Goal: Task Accomplishment & Management: Use online tool/utility

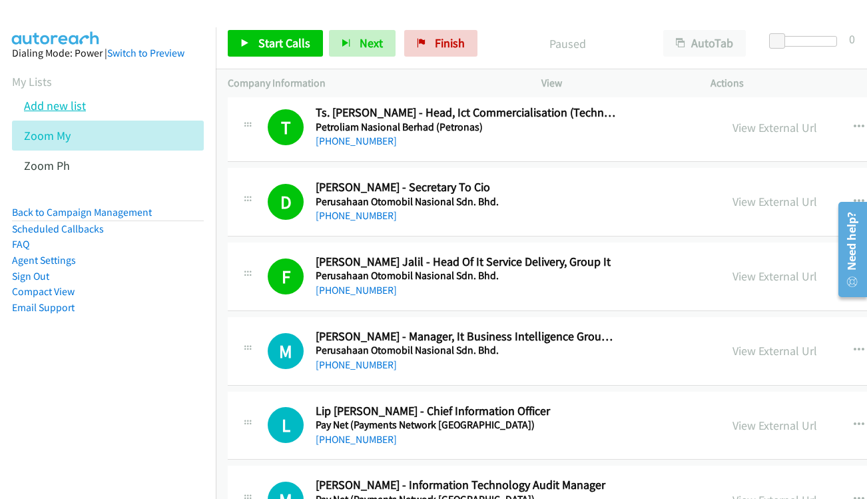
click at [53, 111] on link "Add new list" at bounding box center [55, 105] width 62 height 15
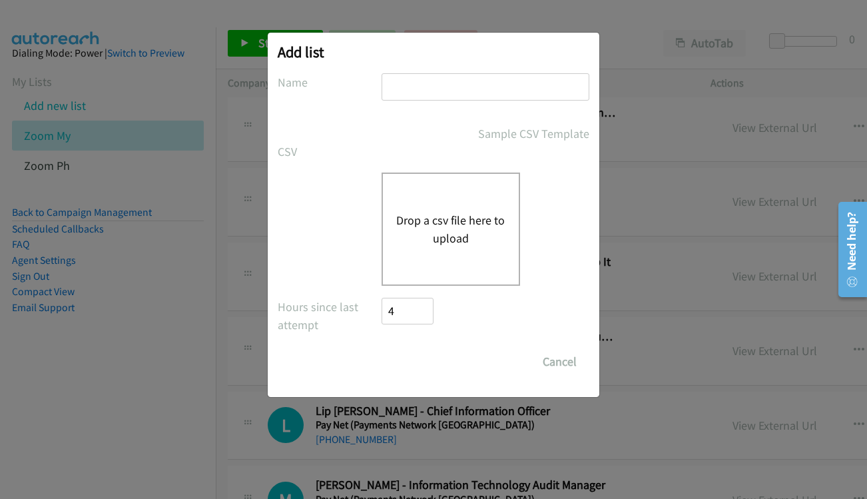
click at [470, 87] on input "text" at bounding box center [486, 86] width 208 height 27
type input "hp korea"
click at [432, 227] on button "Drop a csv file here to upload" at bounding box center [450, 229] width 109 height 36
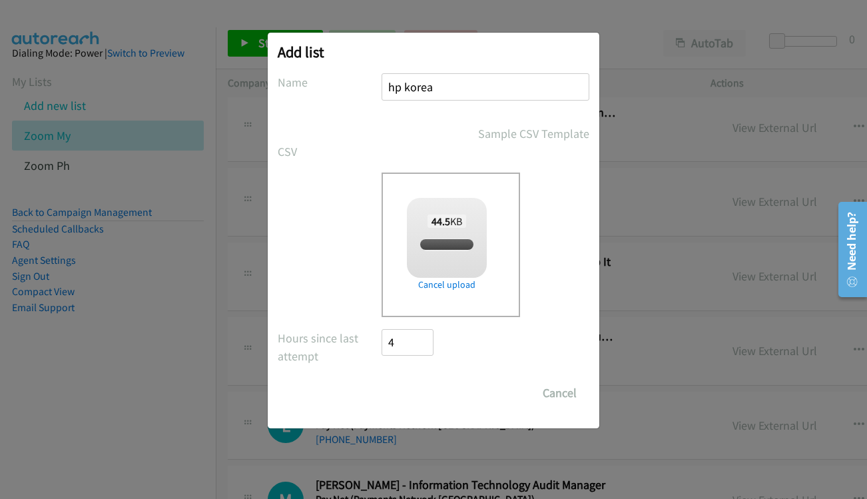
checkbox input "true"
click at [415, 388] on input "Save List" at bounding box center [417, 393] width 70 height 27
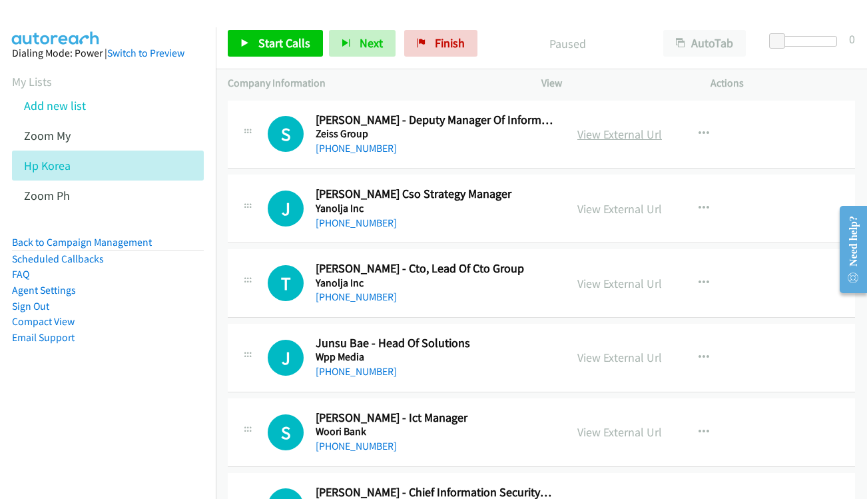
click at [600, 129] on link "View External Url" at bounding box center [620, 134] width 85 height 15
click at [252, 47] on link "Start Calls" at bounding box center [275, 43] width 95 height 27
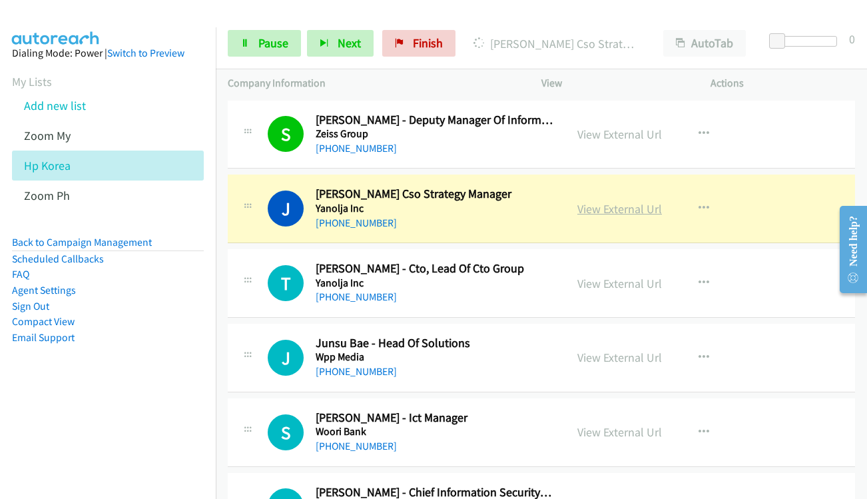
click at [589, 203] on link "View External Url" at bounding box center [620, 208] width 85 height 15
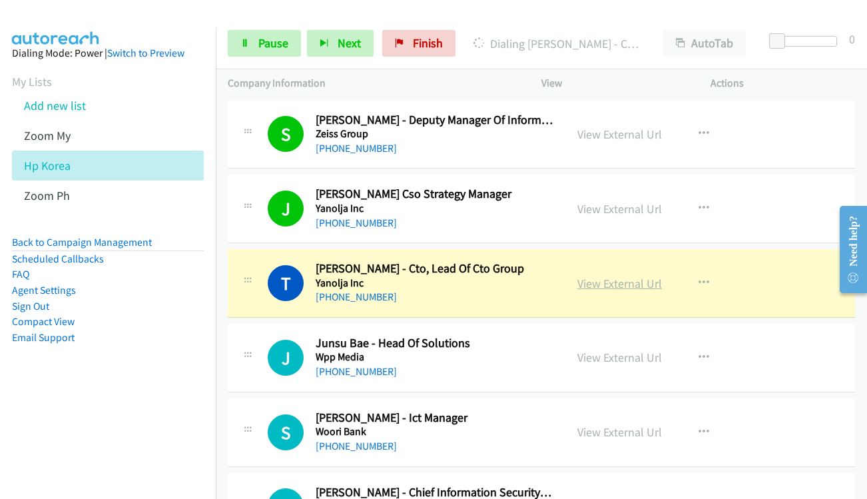
click at [616, 287] on link "View External Url" at bounding box center [620, 283] width 85 height 15
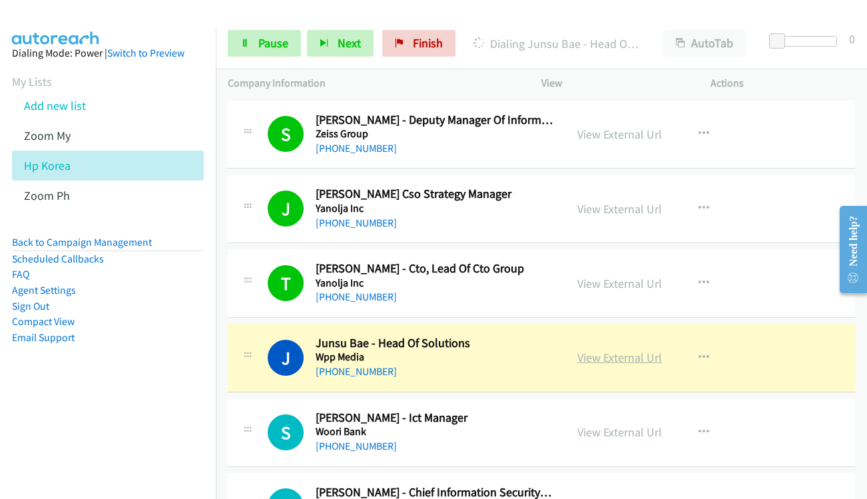
click at [595, 364] on link "View External Url" at bounding box center [620, 357] width 85 height 15
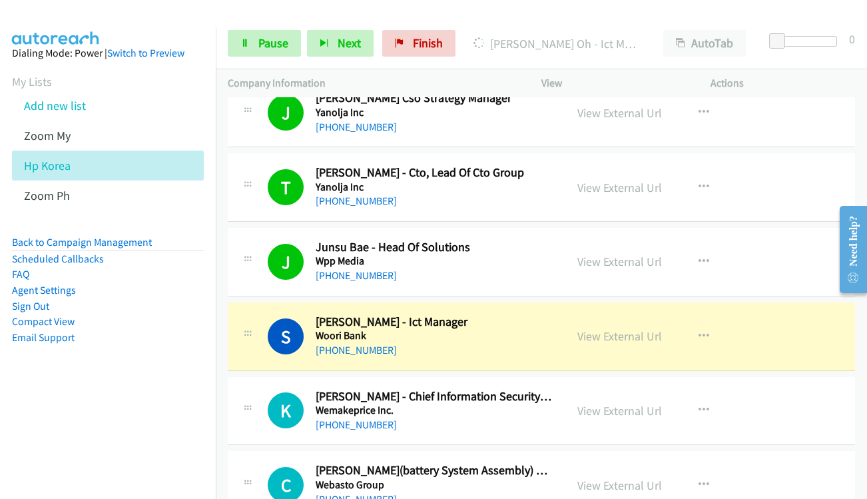
scroll to position [200, 0]
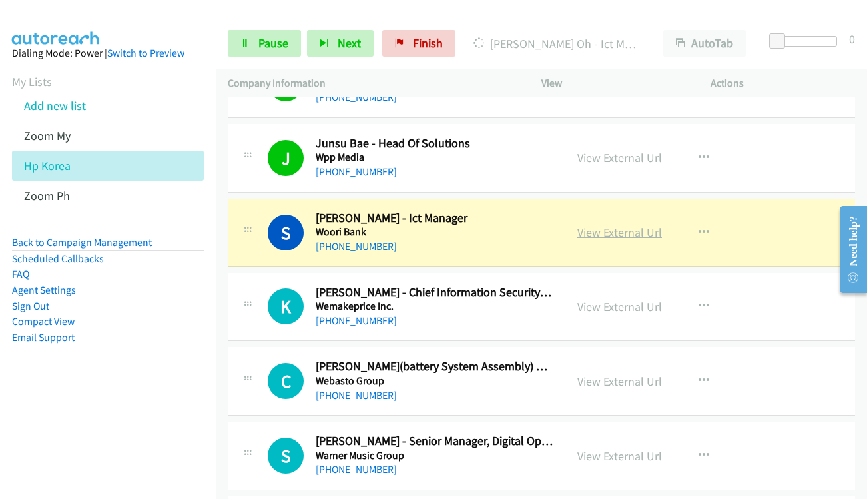
click at [598, 233] on link "View External Url" at bounding box center [620, 232] width 85 height 15
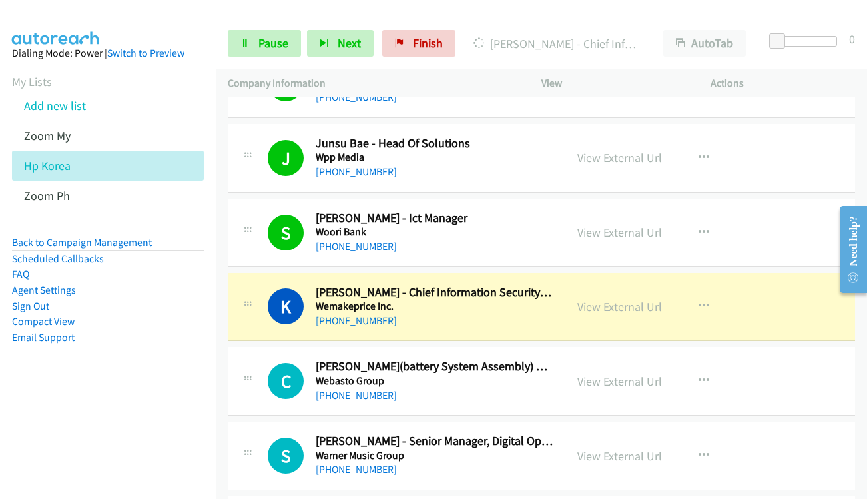
click at [582, 309] on link "View External Url" at bounding box center [620, 306] width 85 height 15
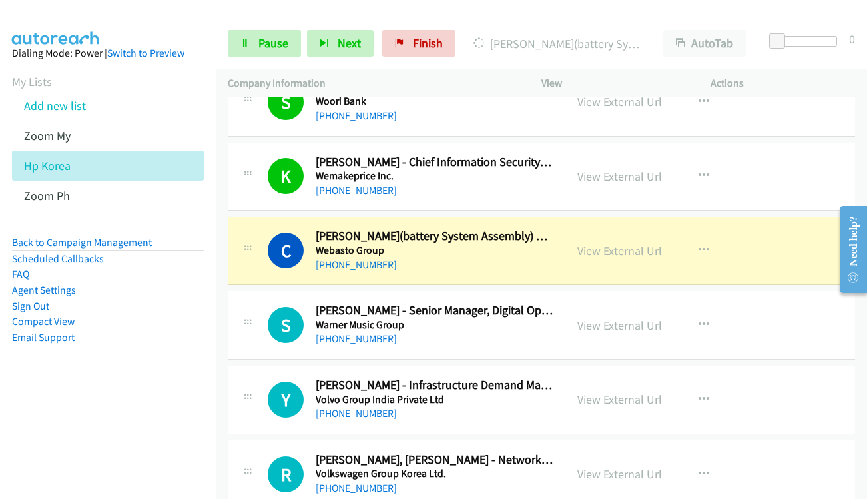
scroll to position [333, 0]
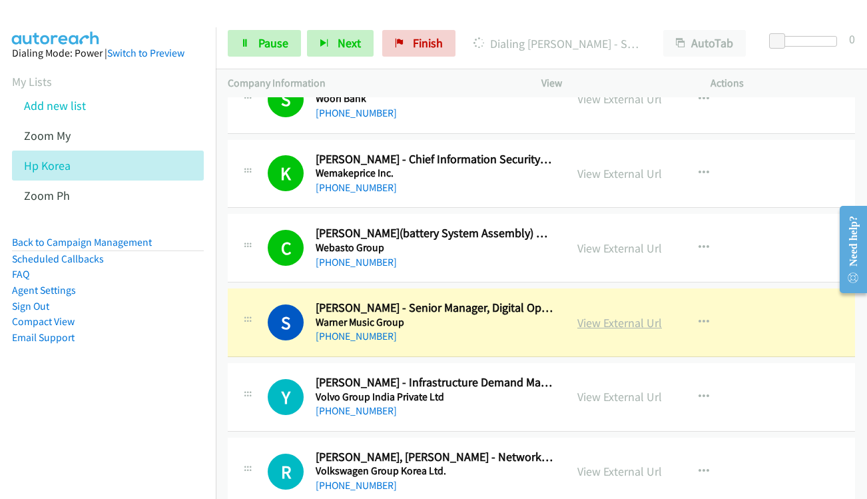
click at [594, 328] on link "View External Url" at bounding box center [620, 322] width 85 height 15
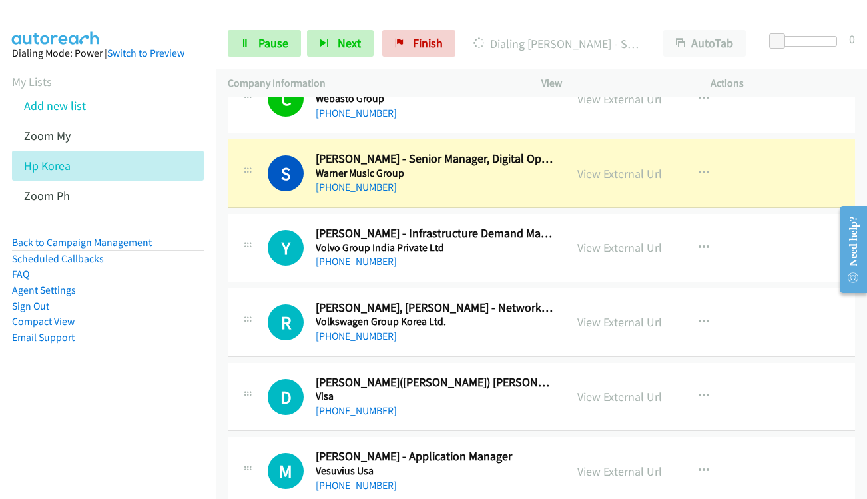
scroll to position [533, 0]
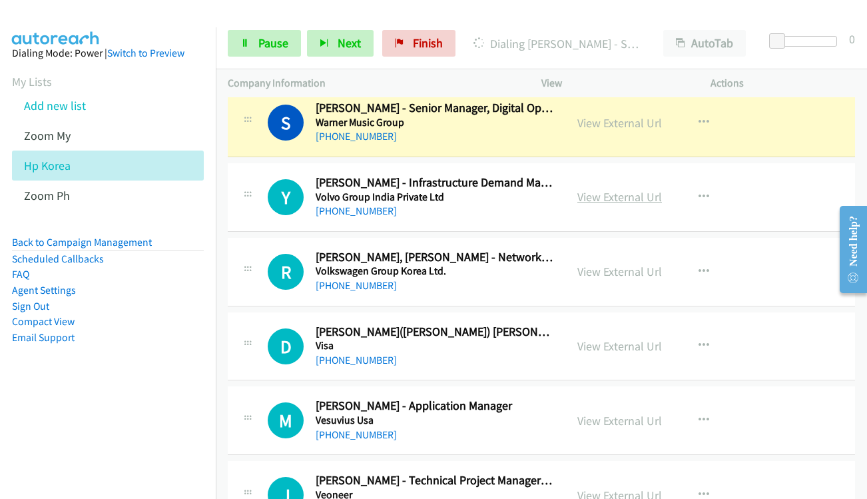
click at [599, 199] on link "View External Url" at bounding box center [620, 196] width 85 height 15
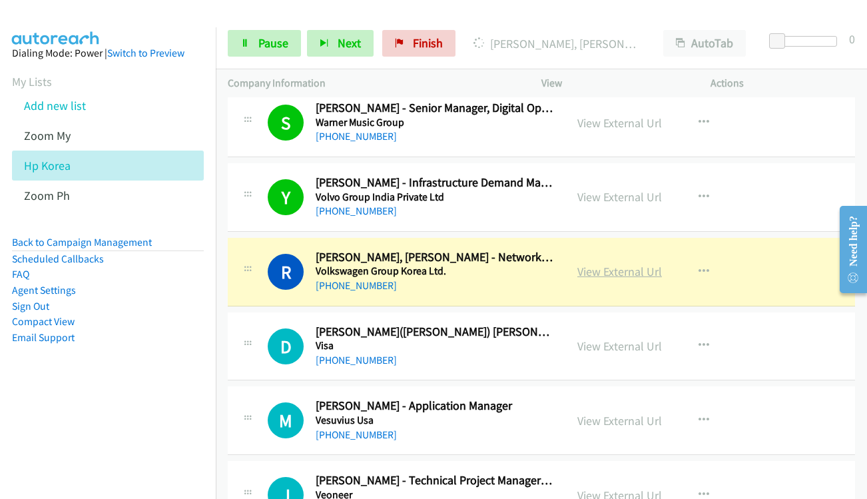
click at [608, 269] on link "View External Url" at bounding box center [620, 271] width 85 height 15
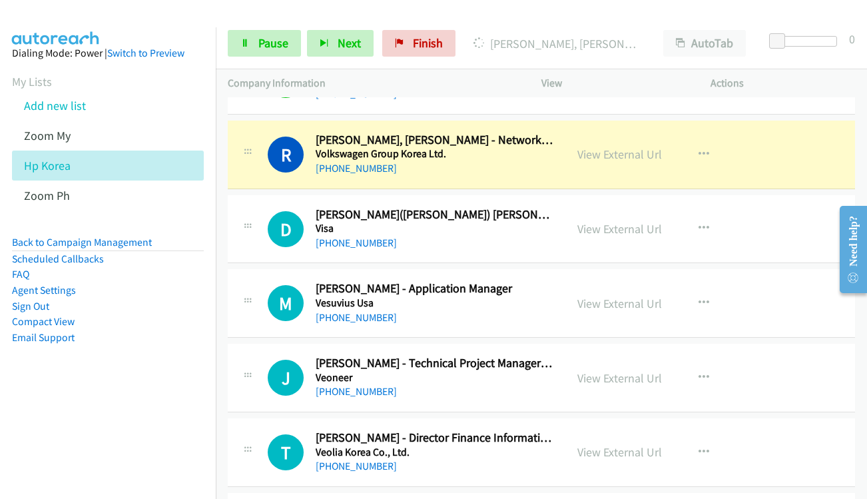
scroll to position [666, 0]
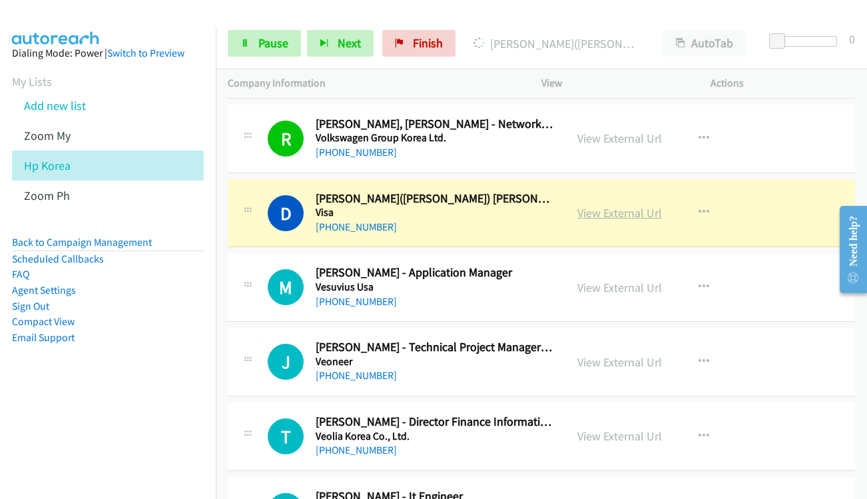
click at [606, 219] on link "View External Url" at bounding box center [620, 212] width 85 height 15
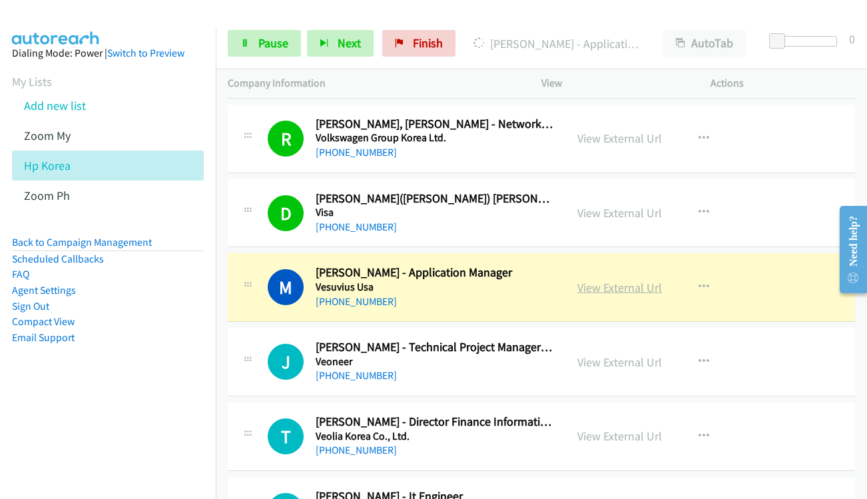
click at [602, 285] on link "View External Url" at bounding box center [620, 287] width 85 height 15
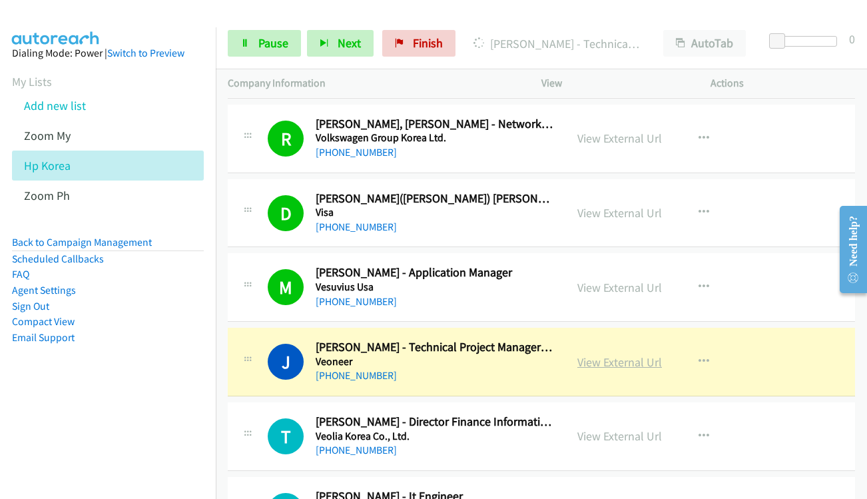
click at [590, 363] on link "View External Url" at bounding box center [620, 361] width 85 height 15
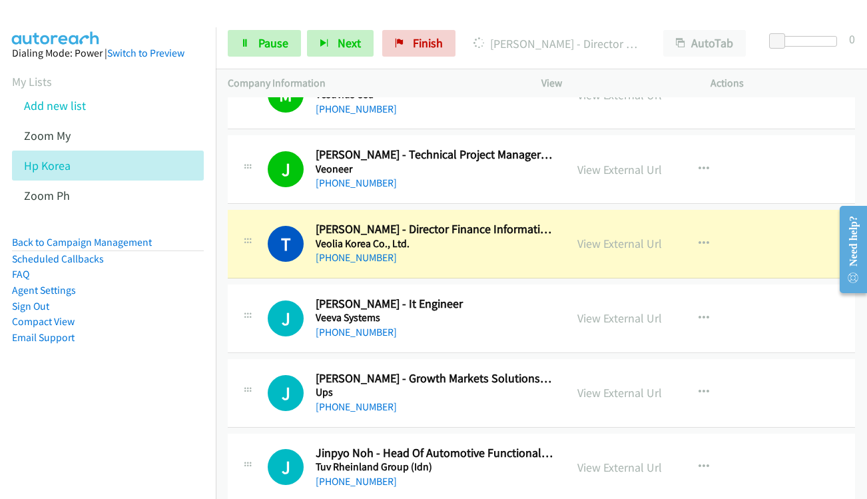
scroll to position [866, 0]
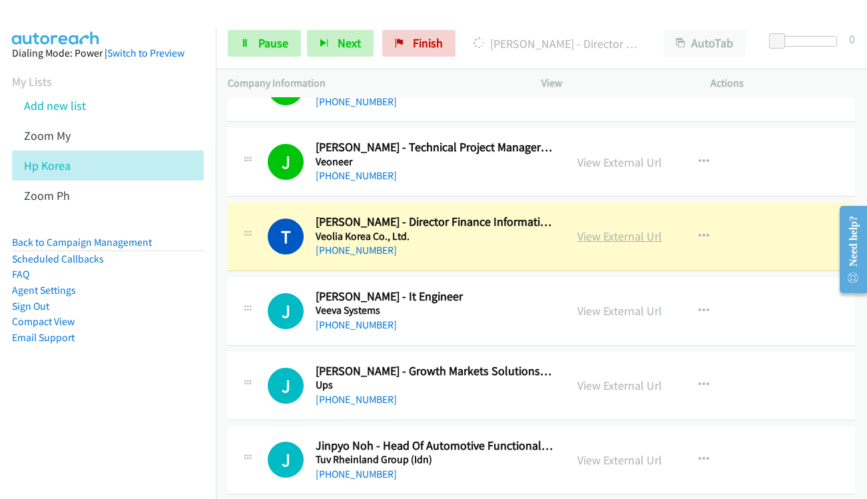
click at [631, 233] on link "View External Url" at bounding box center [620, 236] width 85 height 15
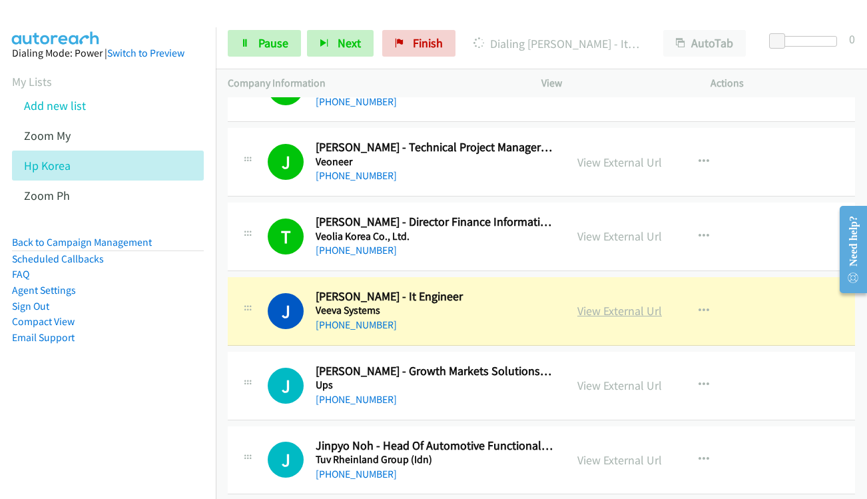
click at [611, 310] on link "View External Url" at bounding box center [620, 310] width 85 height 15
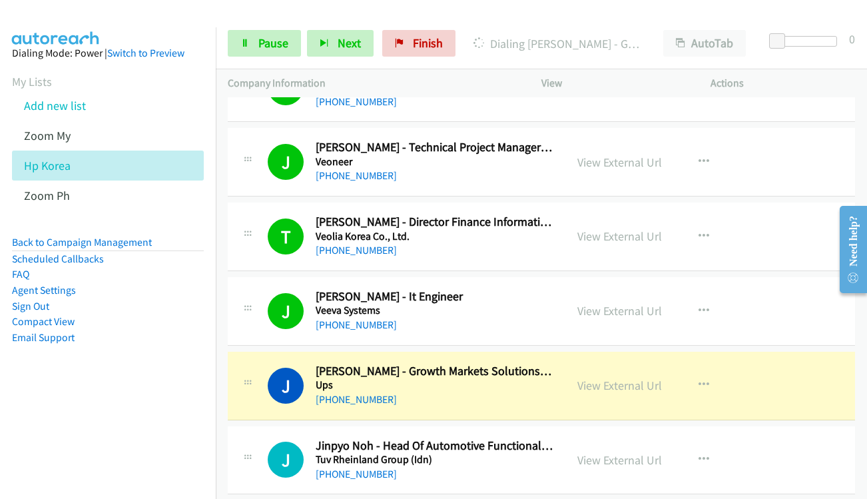
scroll to position [999, 0]
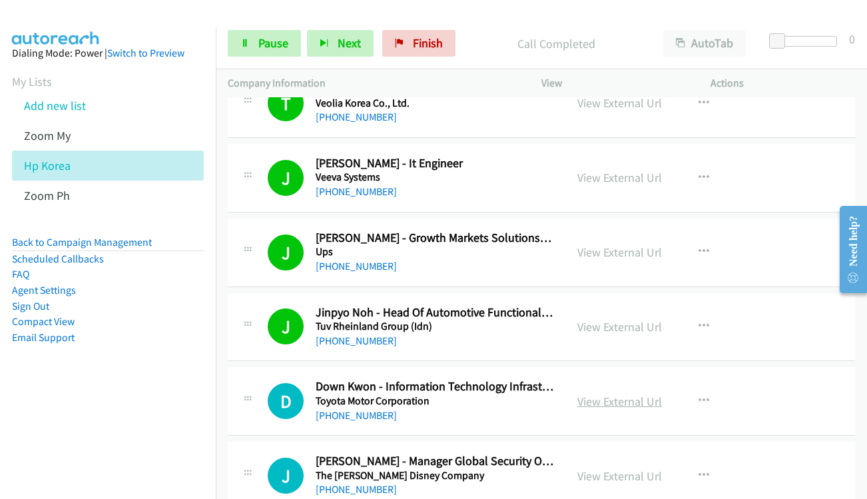
click at [611, 406] on link "View External Url" at bounding box center [620, 401] width 85 height 15
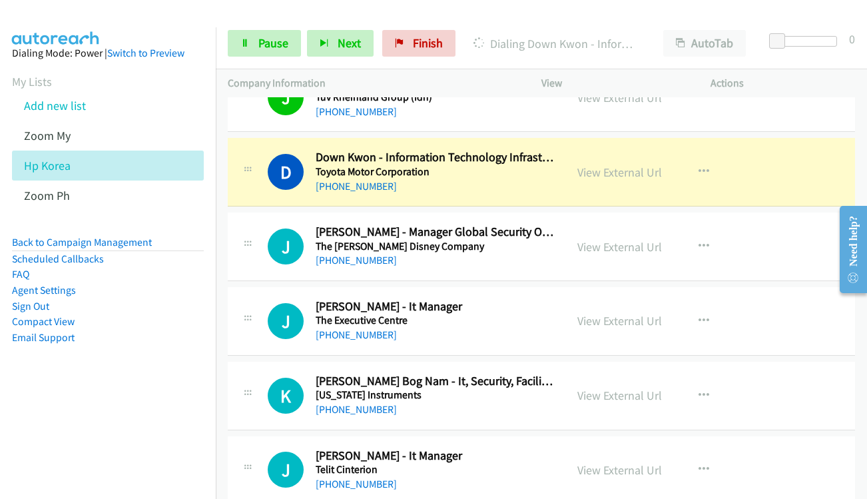
scroll to position [1266, 0]
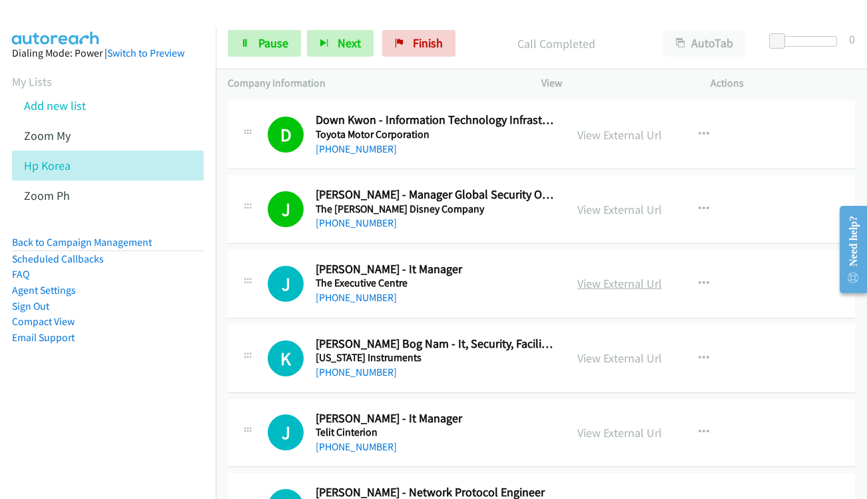
click at [591, 284] on link "View External Url" at bounding box center [620, 283] width 85 height 15
click at [270, 48] on span "Pause" at bounding box center [273, 42] width 30 height 15
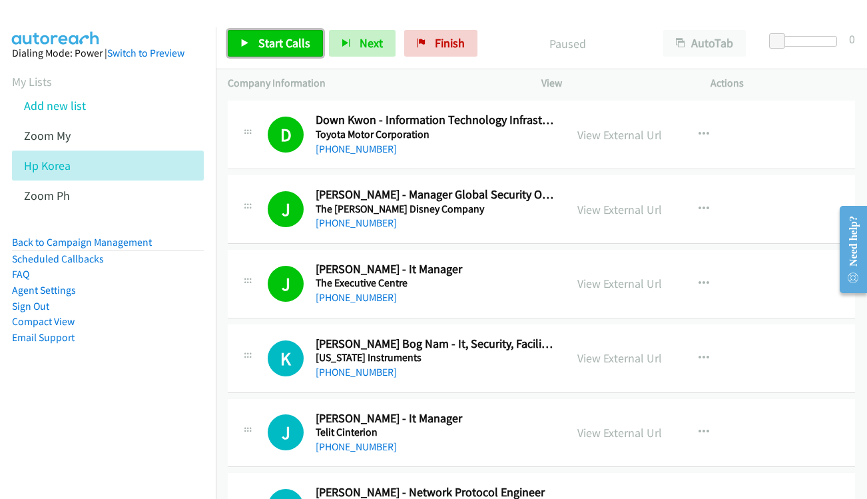
click at [270, 48] on span "Start Calls" at bounding box center [284, 42] width 52 height 15
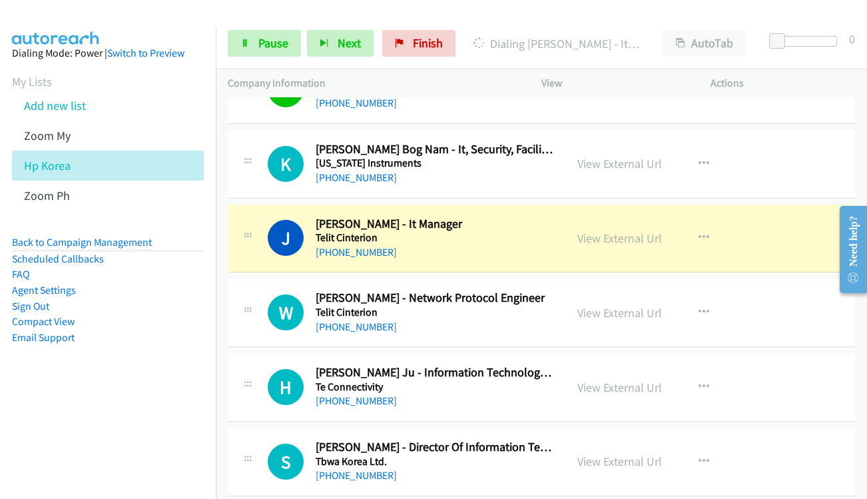
scroll to position [1466, 0]
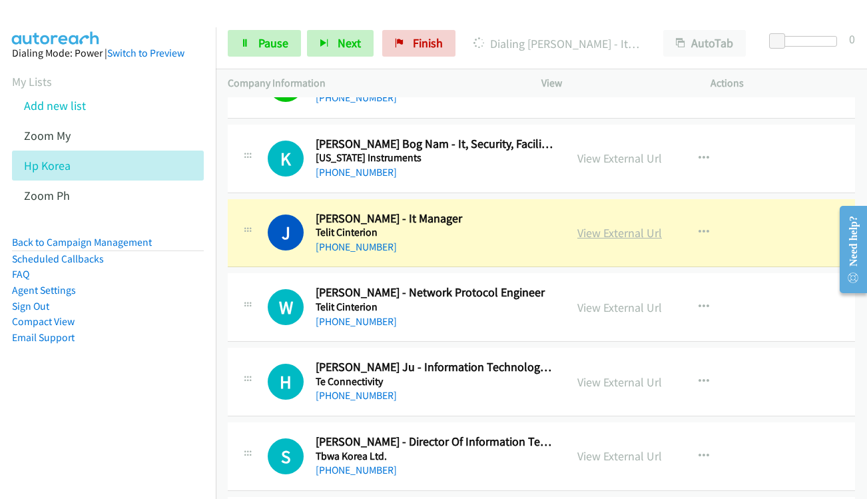
click at [616, 236] on link "View External Url" at bounding box center [620, 232] width 85 height 15
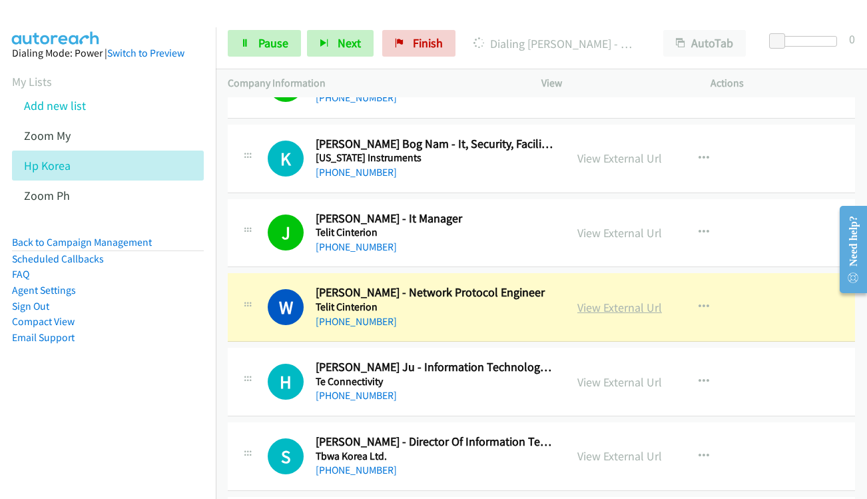
click at [611, 306] on link "View External Url" at bounding box center [620, 307] width 85 height 15
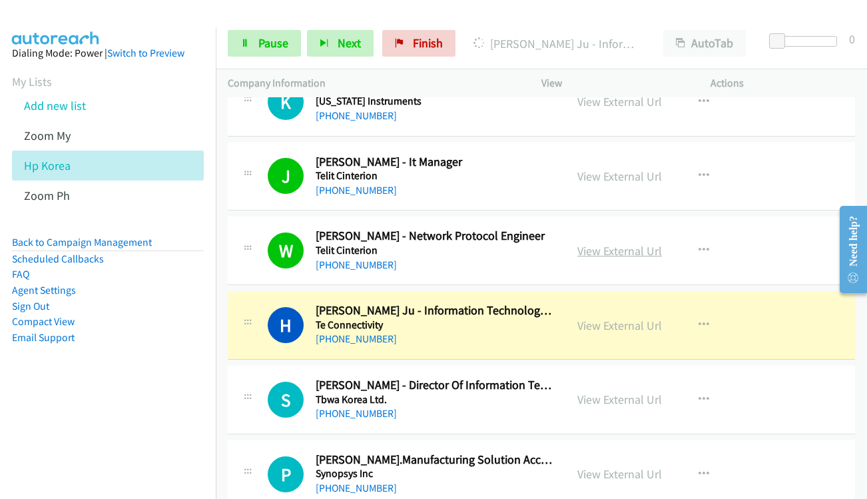
scroll to position [1599, 0]
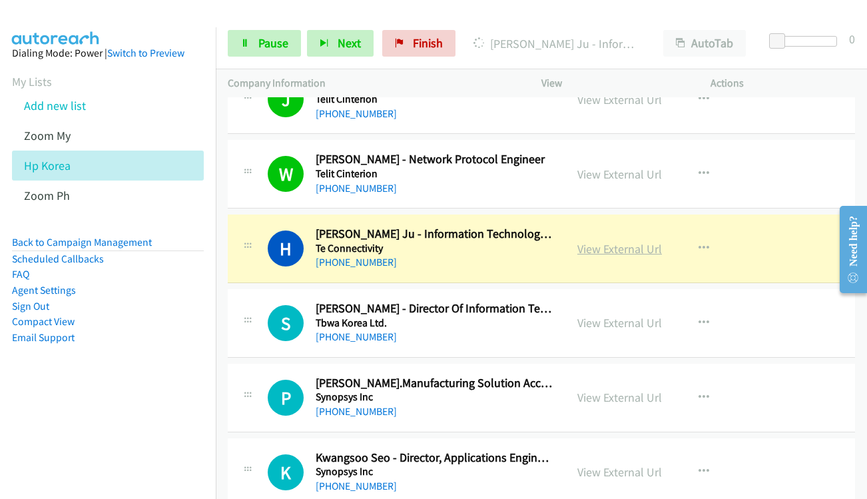
click at [605, 247] on link "View External Url" at bounding box center [620, 248] width 85 height 15
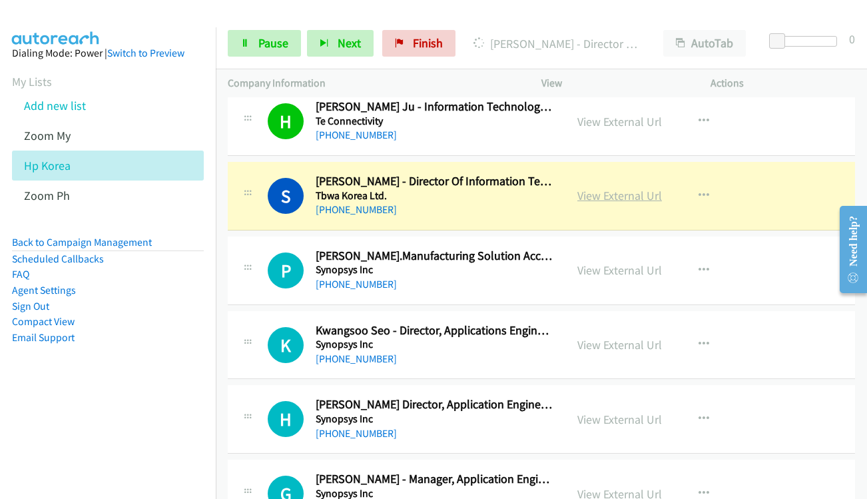
scroll to position [1732, 0]
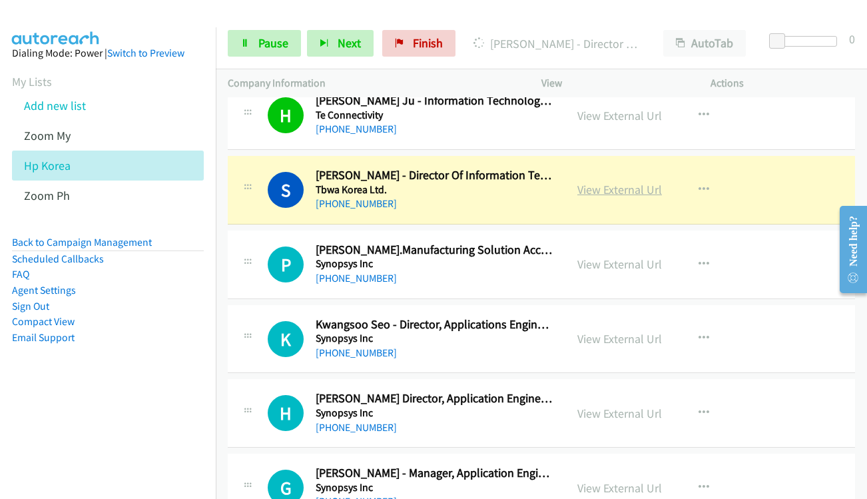
click at [584, 186] on link "View External Url" at bounding box center [620, 189] width 85 height 15
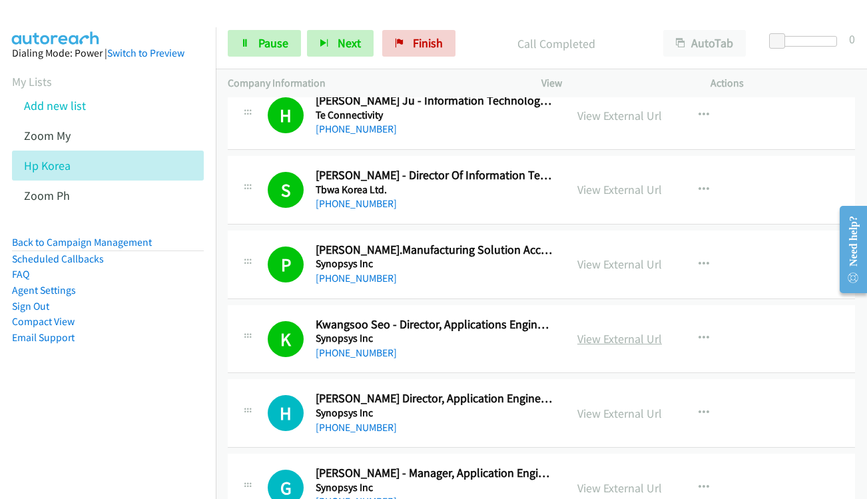
click at [589, 338] on link "View External Url" at bounding box center [620, 338] width 85 height 15
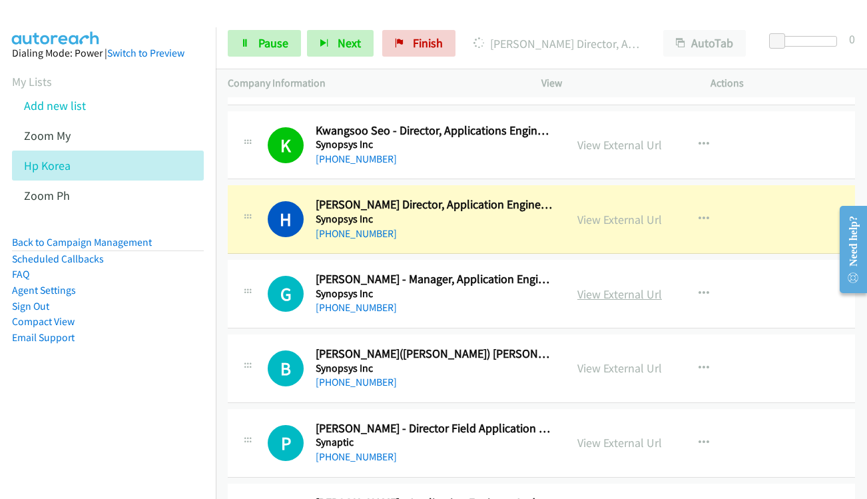
scroll to position [1932, 0]
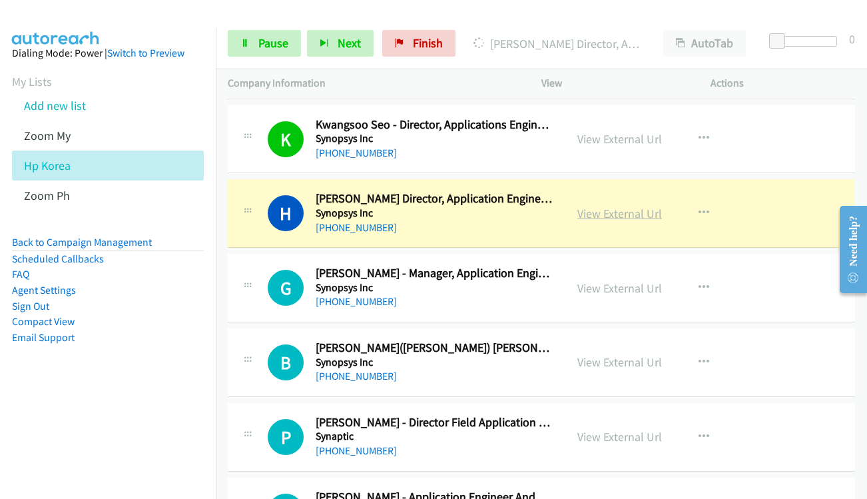
click at [614, 218] on link "View External Url" at bounding box center [620, 213] width 85 height 15
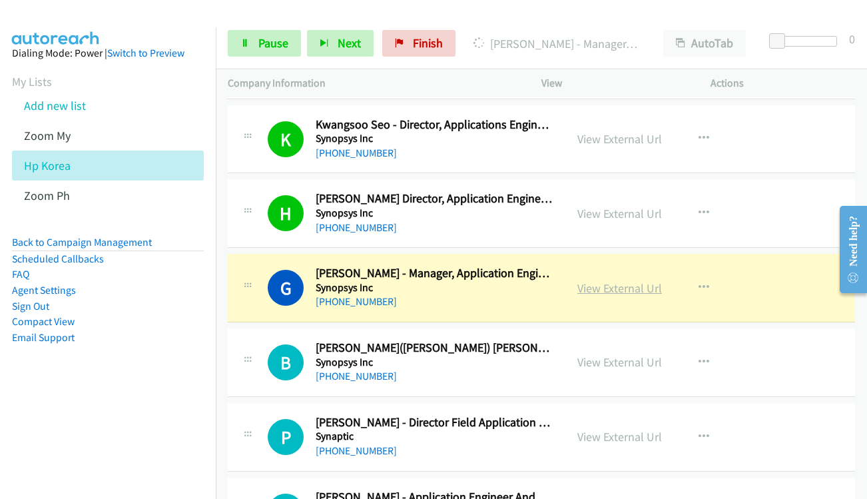
click at [598, 290] on link "View External Url" at bounding box center [620, 287] width 85 height 15
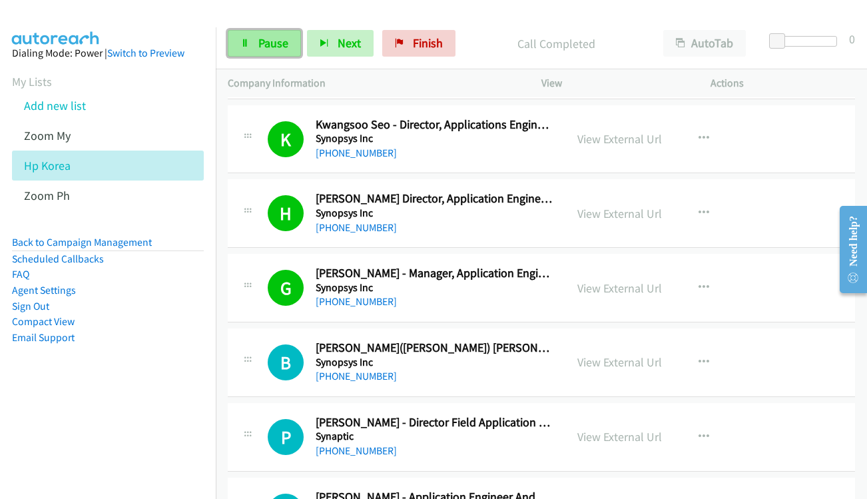
click at [266, 42] on span "Pause" at bounding box center [273, 42] width 30 height 15
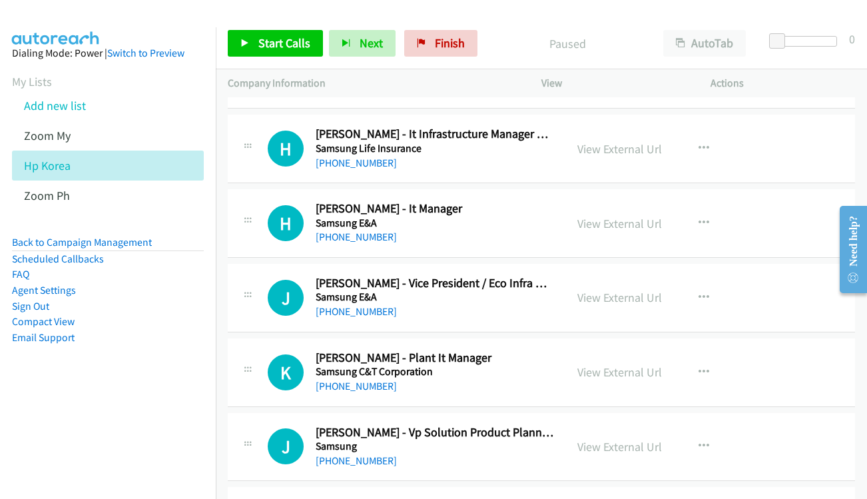
scroll to position [5996, 0]
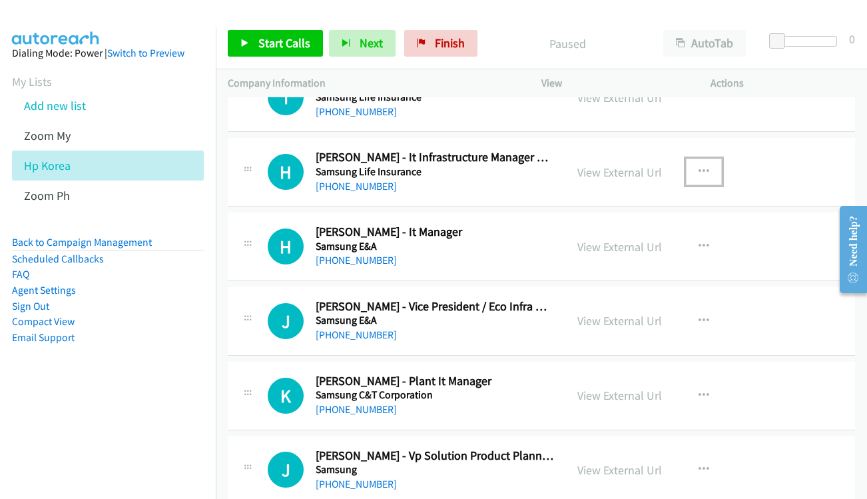
click at [700, 167] on icon "button" at bounding box center [704, 172] width 11 height 11
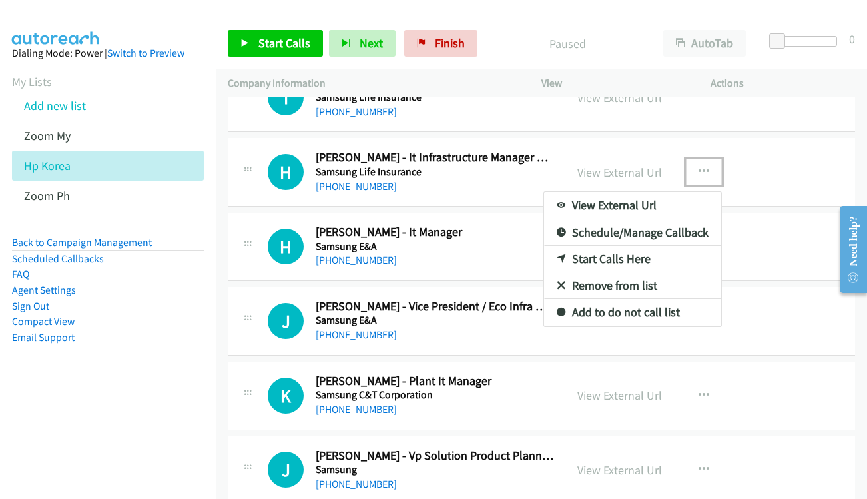
click at [617, 258] on link "Start Calls Here" at bounding box center [632, 259] width 177 height 27
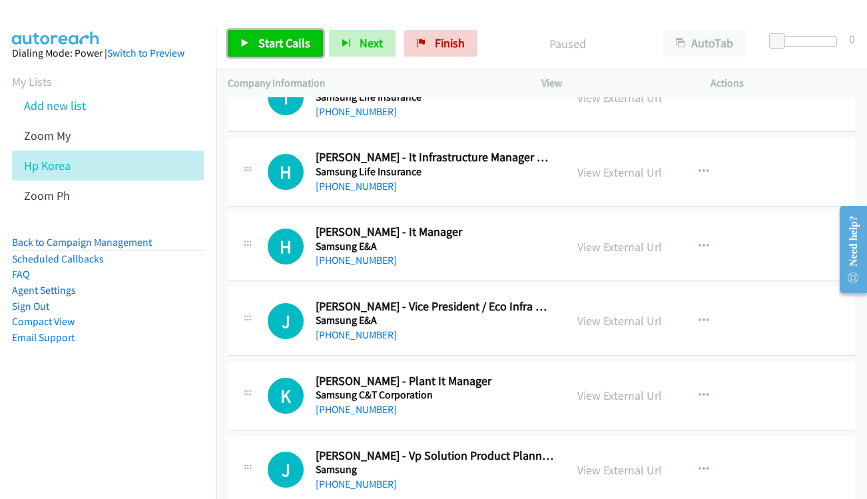
click at [245, 47] on icon at bounding box center [245, 43] width 9 height 9
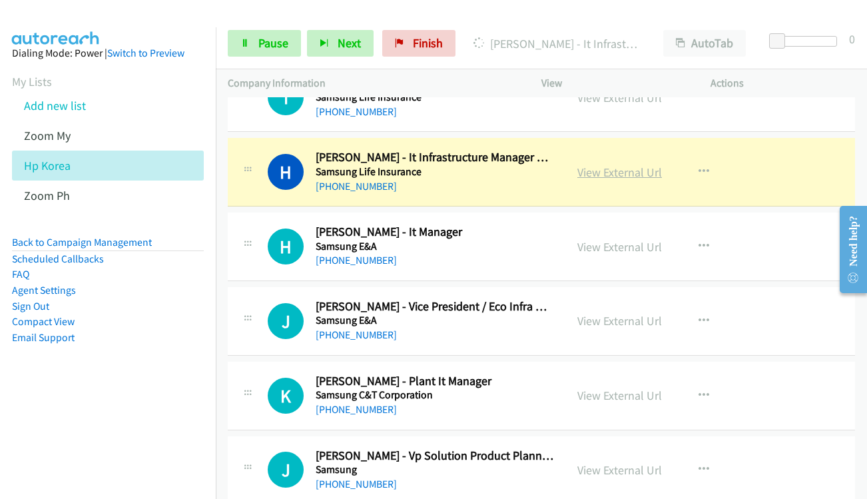
click at [604, 173] on link "View External Url" at bounding box center [620, 172] width 85 height 15
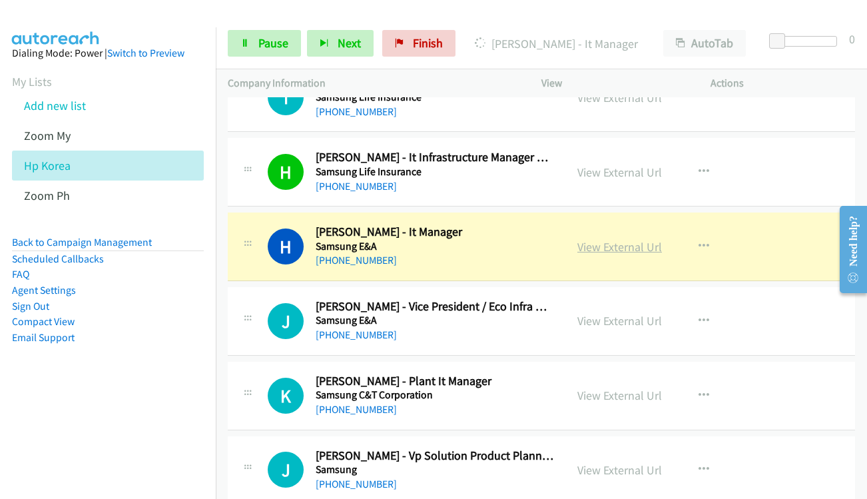
click at [599, 247] on link "View External Url" at bounding box center [620, 246] width 85 height 15
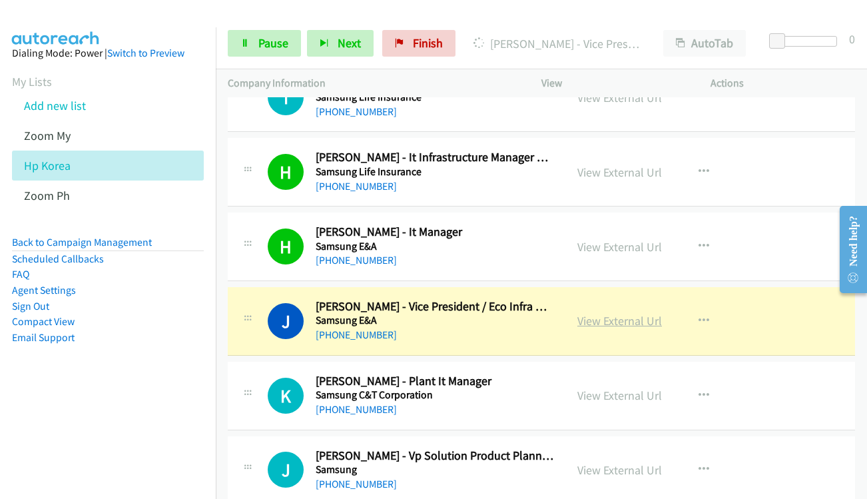
click at [589, 320] on link "View External Url" at bounding box center [620, 320] width 85 height 15
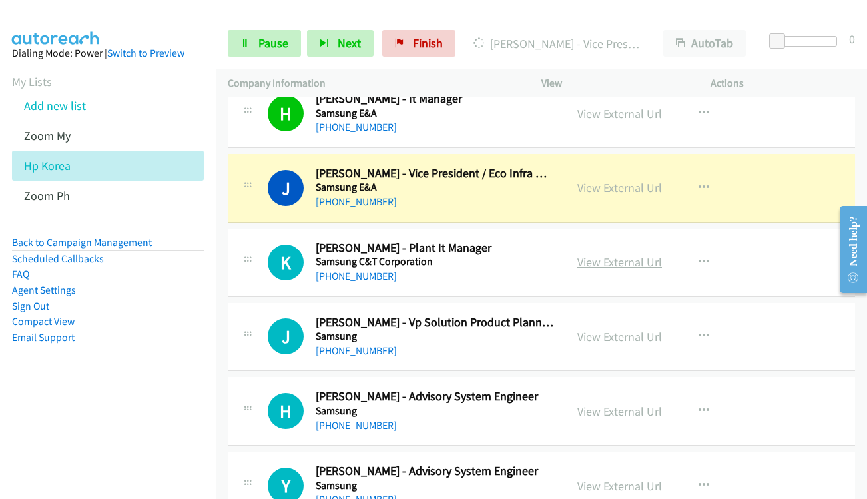
click at [585, 267] on link "View External Url" at bounding box center [620, 262] width 85 height 15
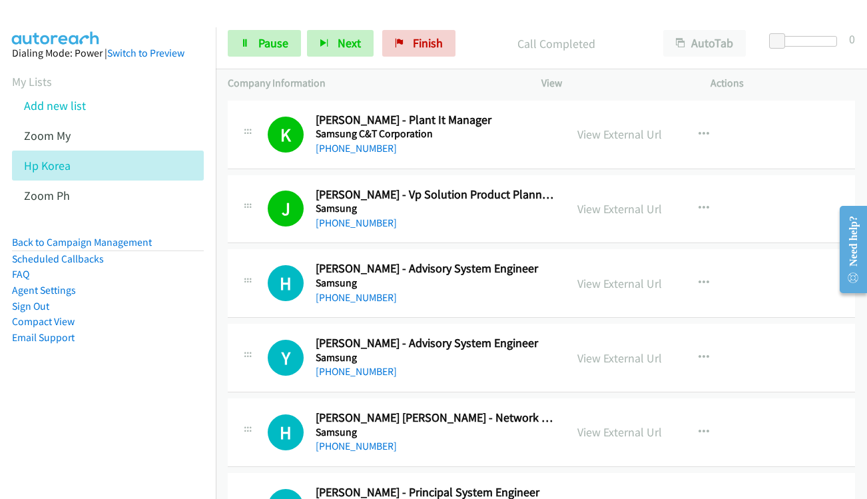
scroll to position [6263, 0]
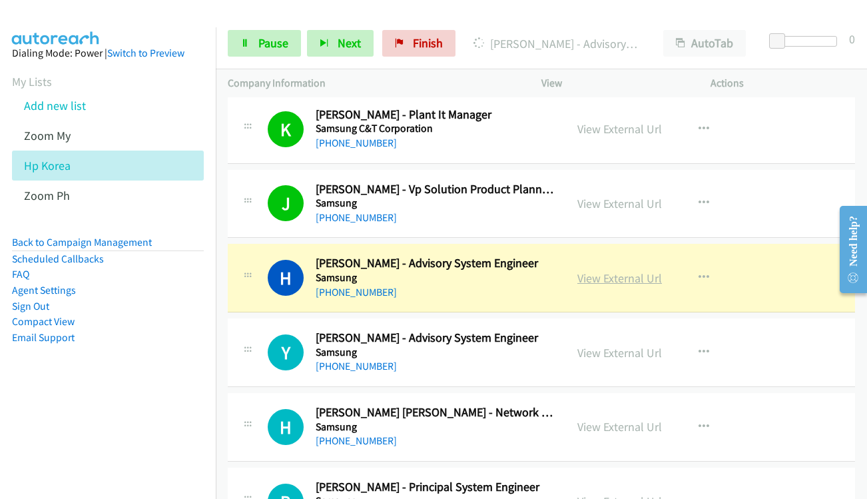
click at [616, 274] on link "View External Url" at bounding box center [620, 277] width 85 height 15
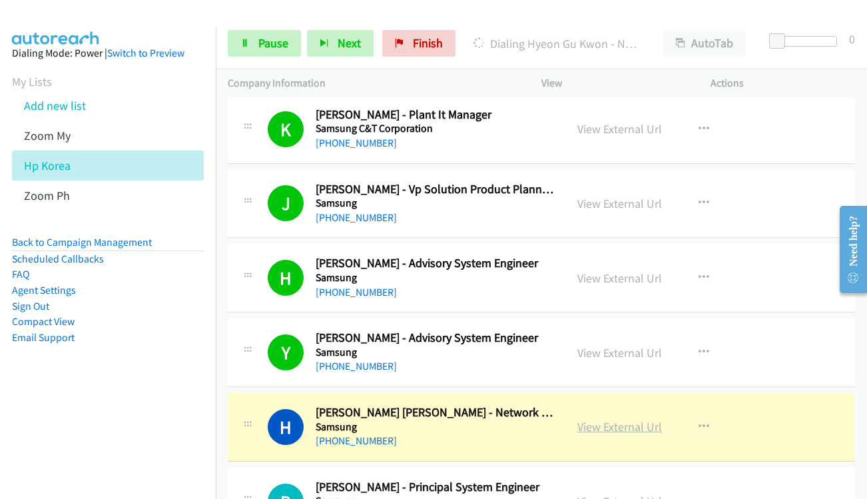
click at [590, 428] on link "View External Url" at bounding box center [620, 426] width 85 height 15
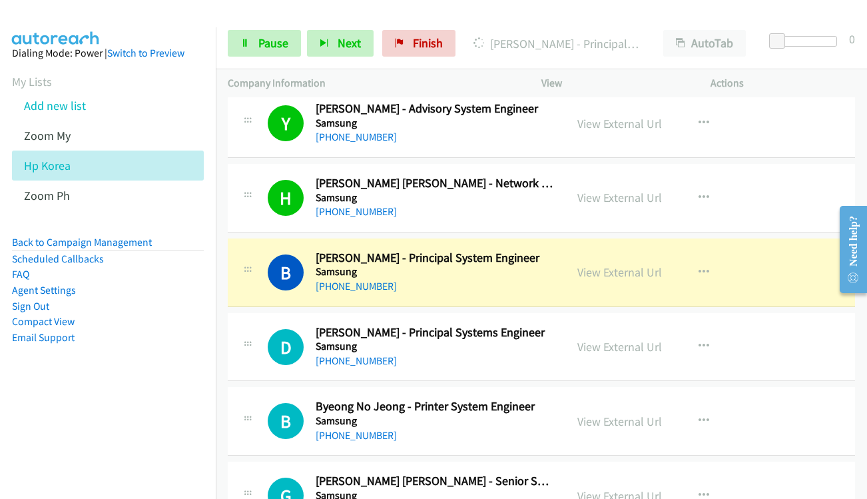
scroll to position [6529, 0]
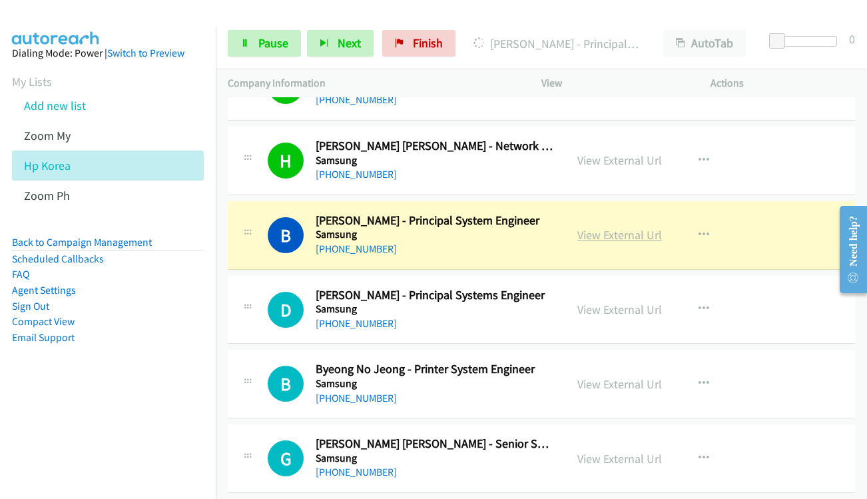
click at [592, 236] on link "View External Url" at bounding box center [620, 234] width 85 height 15
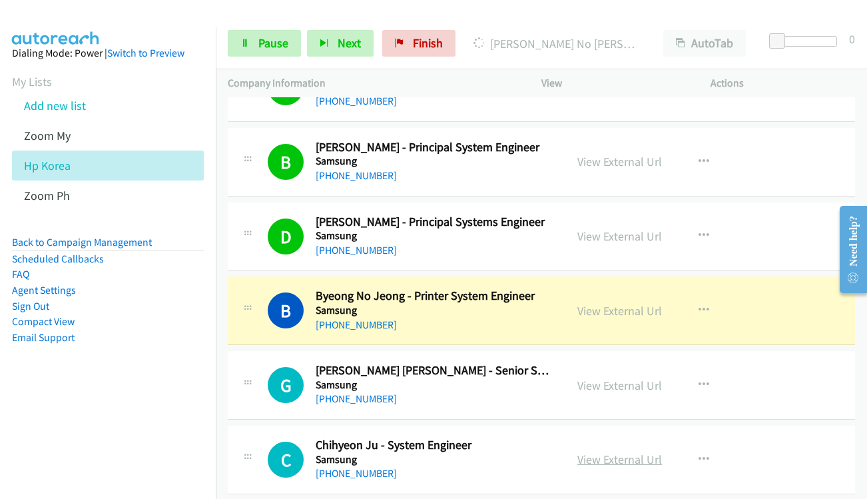
scroll to position [6729, 0]
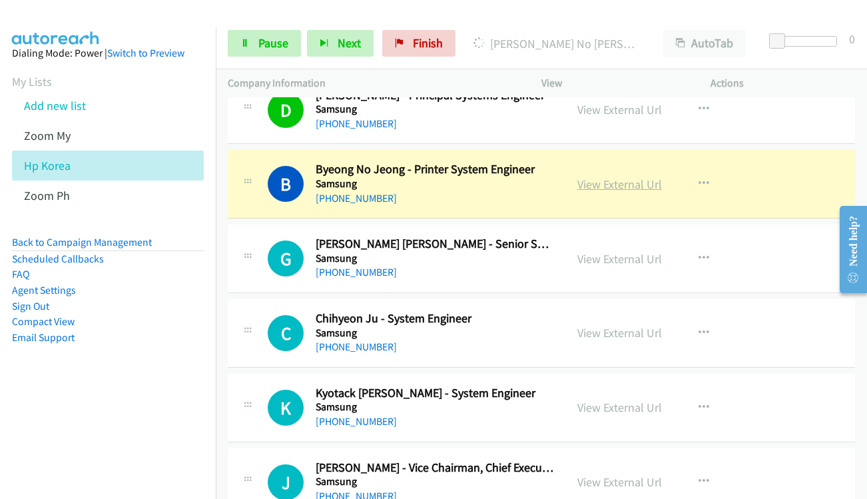
click at [622, 183] on link "View External Url" at bounding box center [620, 184] width 85 height 15
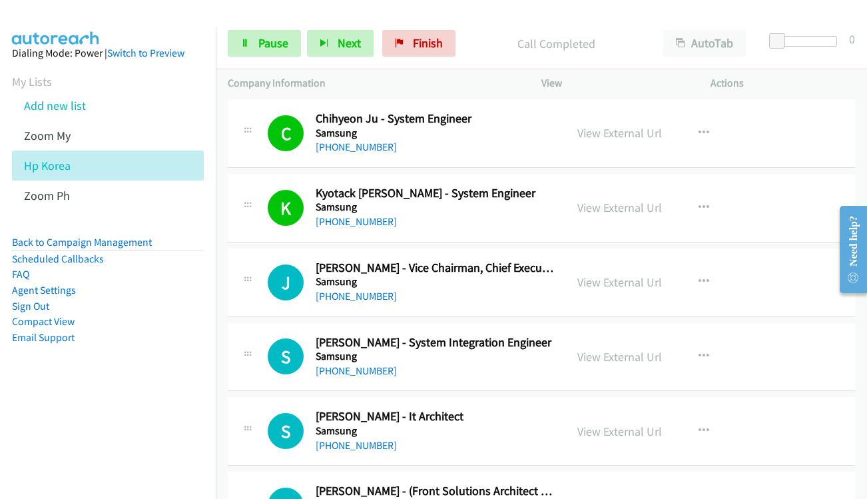
scroll to position [6995, 0]
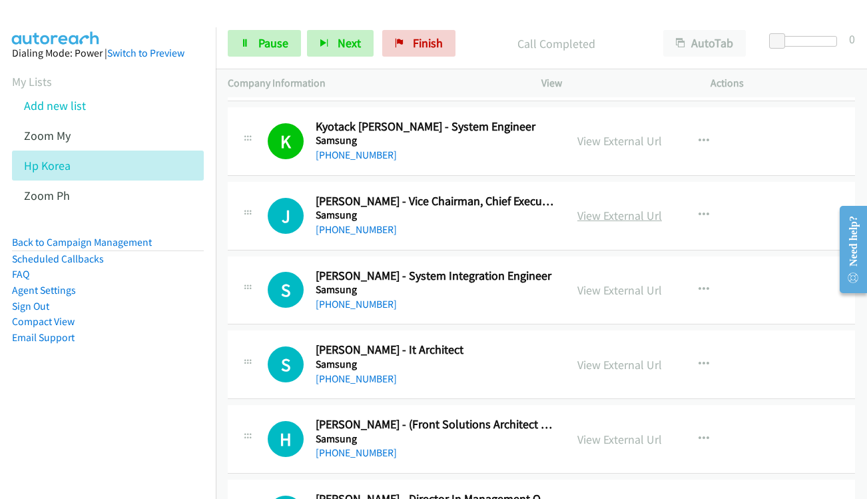
click at [609, 217] on link "View External Url" at bounding box center [620, 215] width 85 height 15
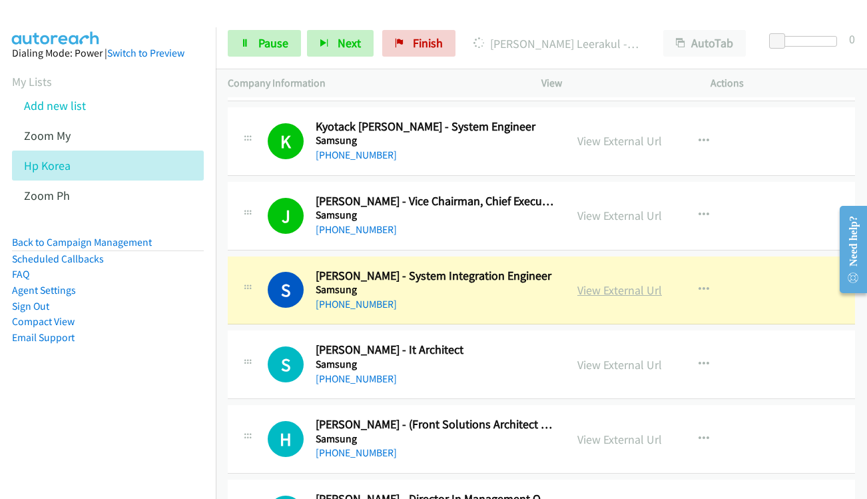
click at [583, 292] on link "View External Url" at bounding box center [620, 289] width 85 height 15
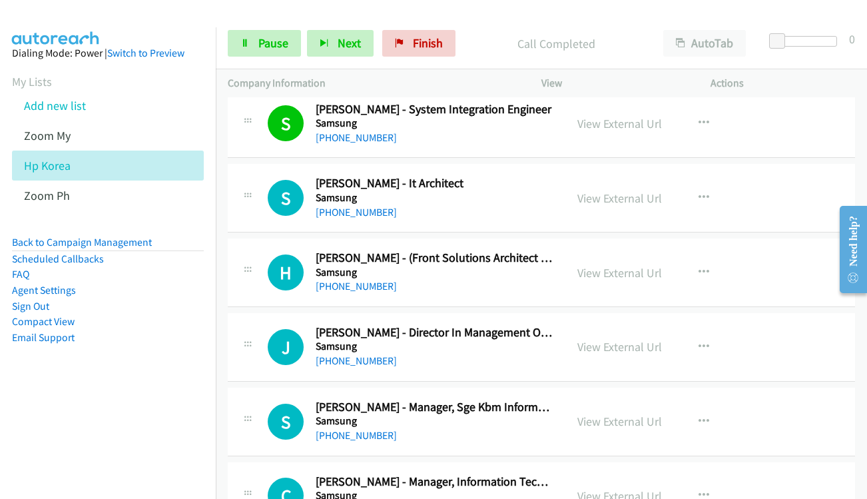
scroll to position [7195, 0]
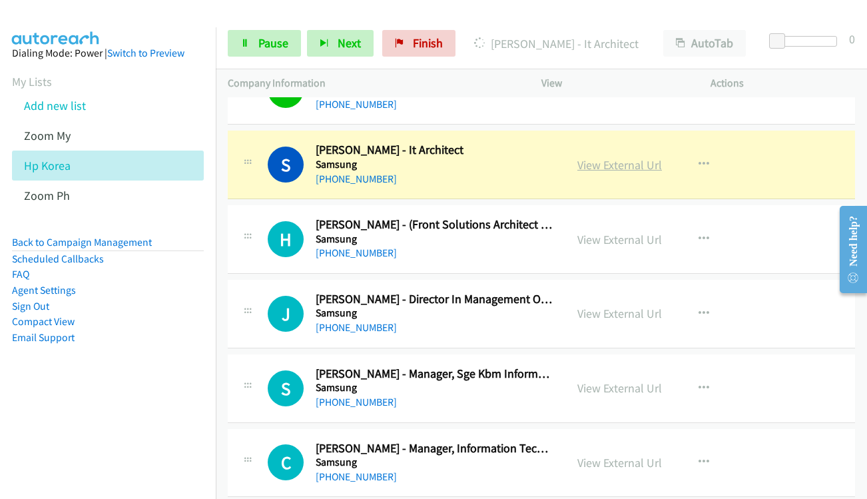
click at [600, 164] on link "View External Url" at bounding box center [620, 164] width 85 height 15
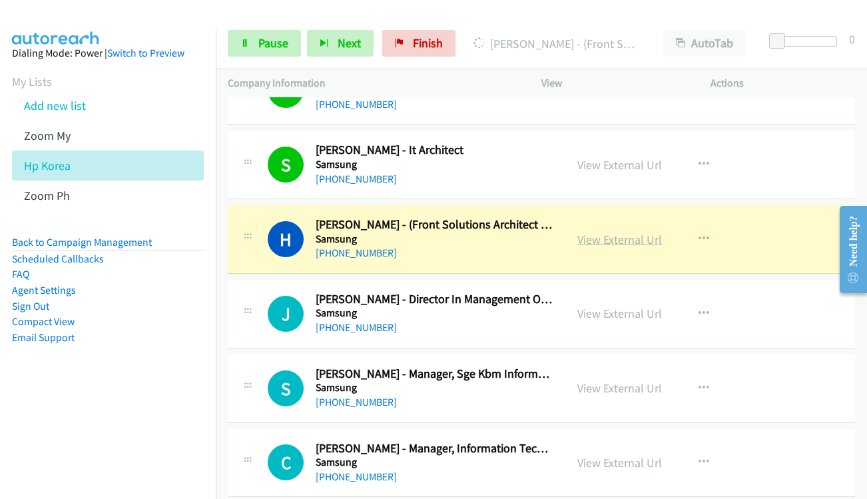
click at [613, 241] on link "View External Url" at bounding box center [620, 239] width 85 height 15
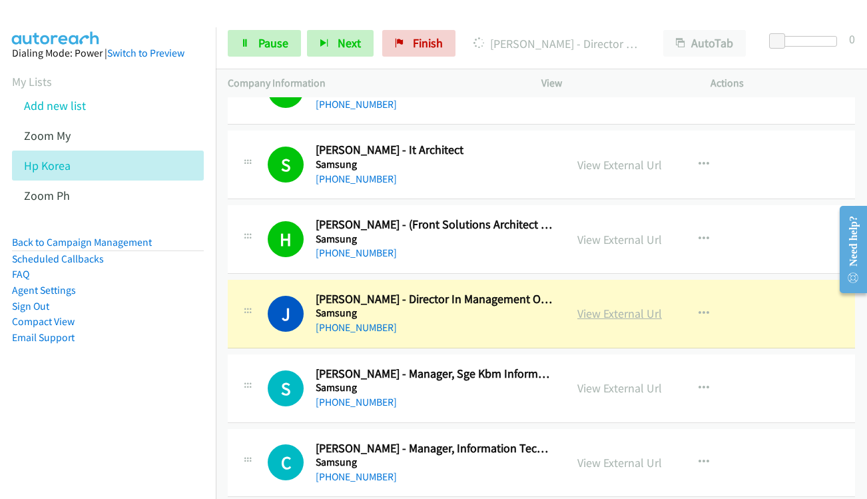
click at [592, 309] on link "View External Url" at bounding box center [620, 313] width 85 height 15
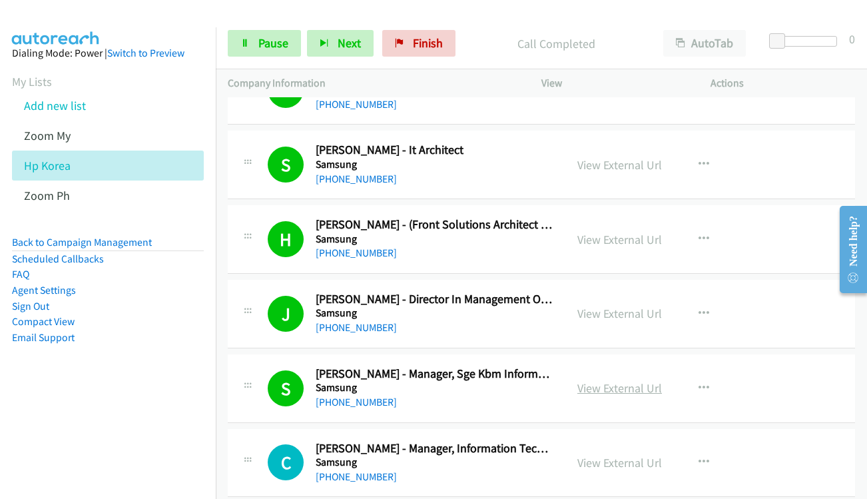
click at [616, 385] on link "View External Url" at bounding box center [620, 387] width 85 height 15
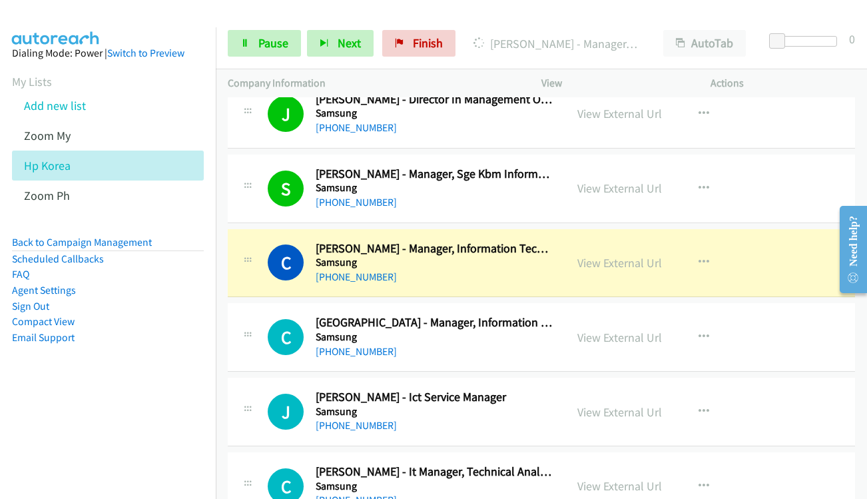
scroll to position [7462, 0]
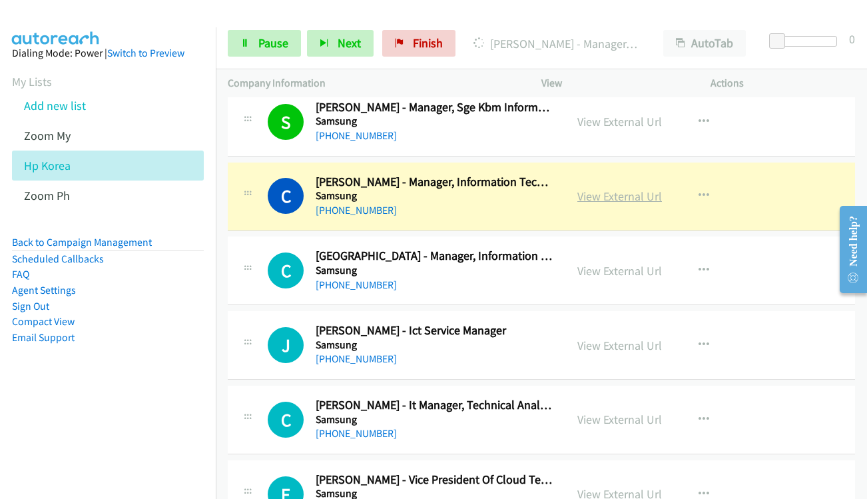
click at [601, 197] on link "View External Url" at bounding box center [620, 196] width 85 height 15
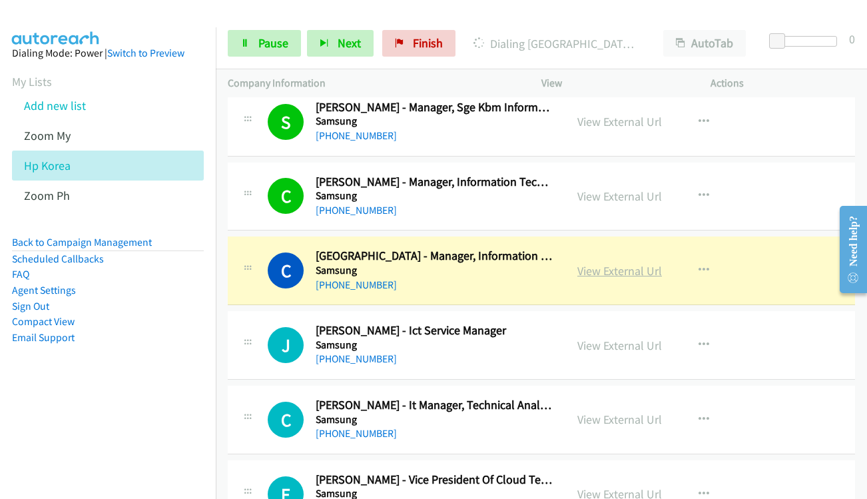
click at [587, 270] on link "View External Url" at bounding box center [620, 270] width 85 height 15
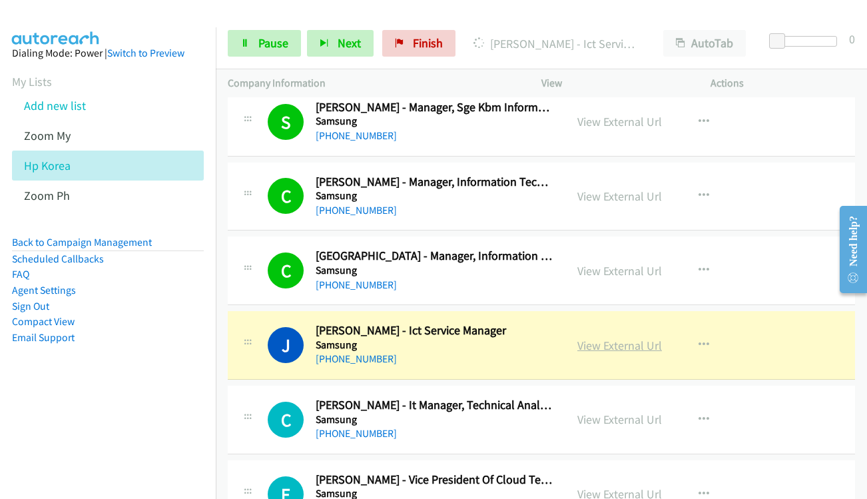
click at [610, 349] on link "View External Url" at bounding box center [620, 345] width 85 height 15
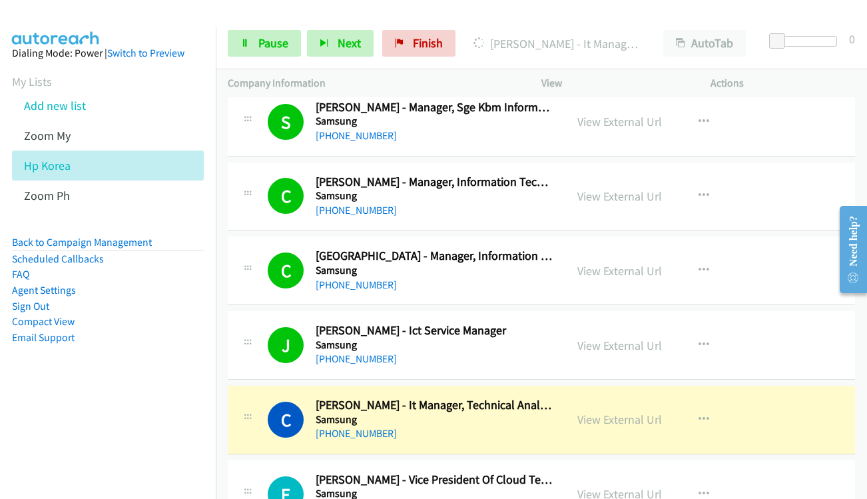
scroll to position [7662, 0]
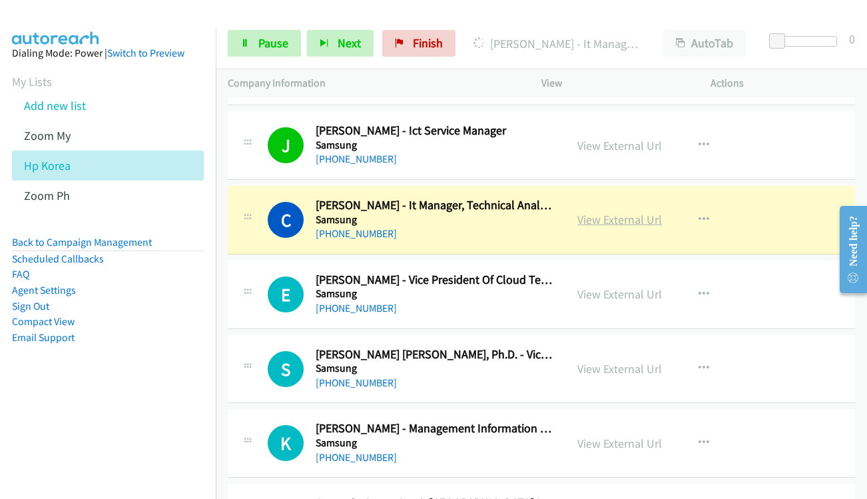
click at [617, 221] on link "View External Url" at bounding box center [620, 219] width 85 height 15
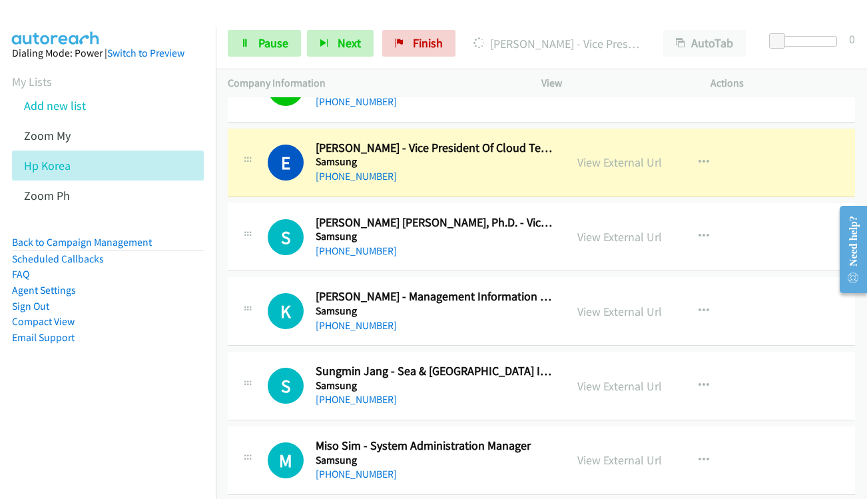
scroll to position [7795, 0]
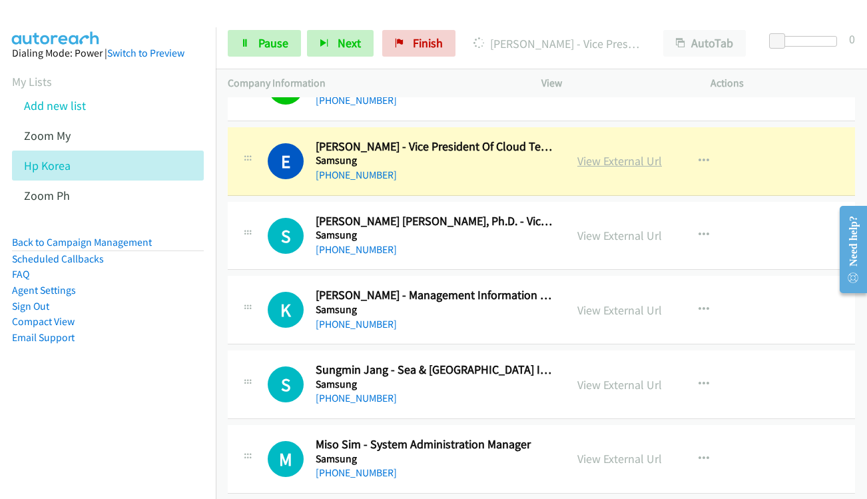
click at [612, 159] on link "View External Url" at bounding box center [620, 160] width 85 height 15
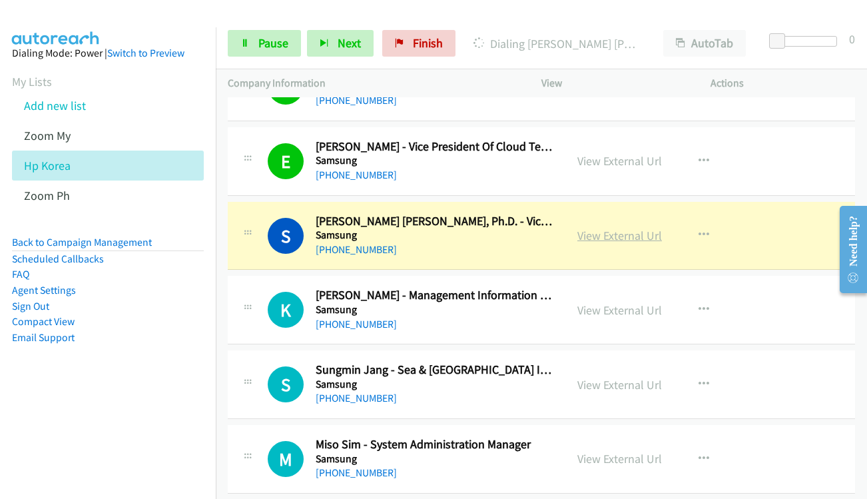
click at [592, 234] on link "View External Url" at bounding box center [620, 235] width 85 height 15
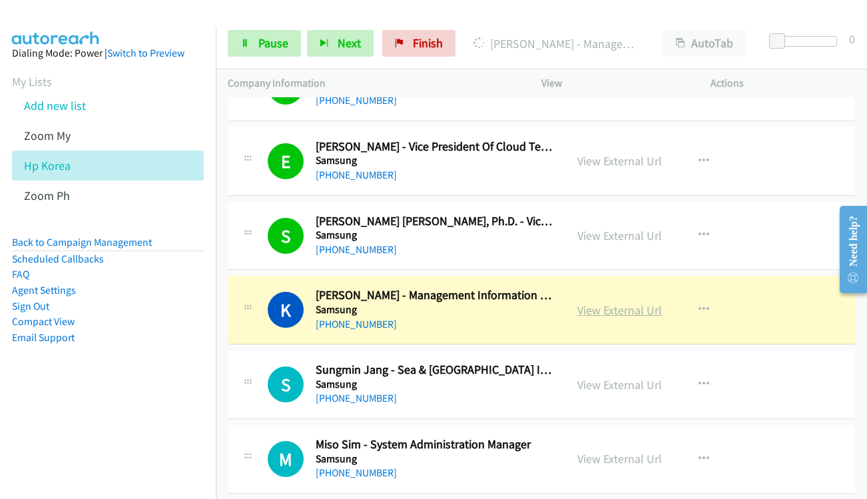
click at [589, 308] on link "View External Url" at bounding box center [620, 309] width 85 height 15
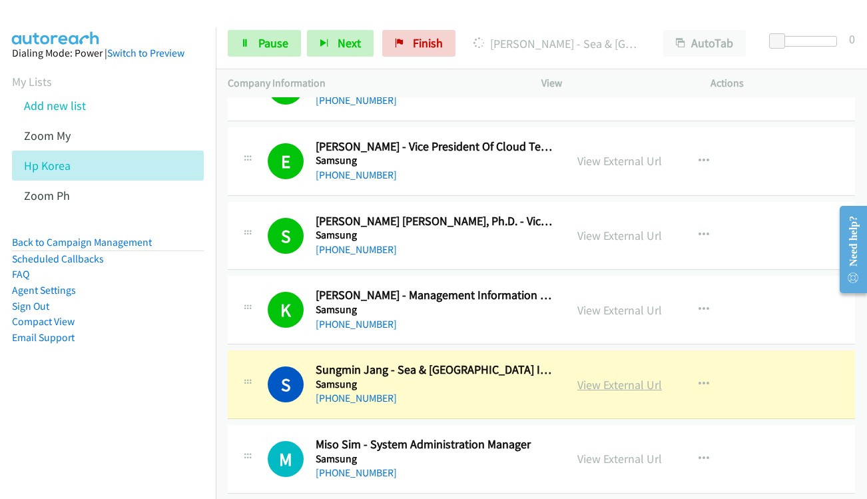
click at [601, 388] on link "View External Url" at bounding box center [620, 384] width 85 height 15
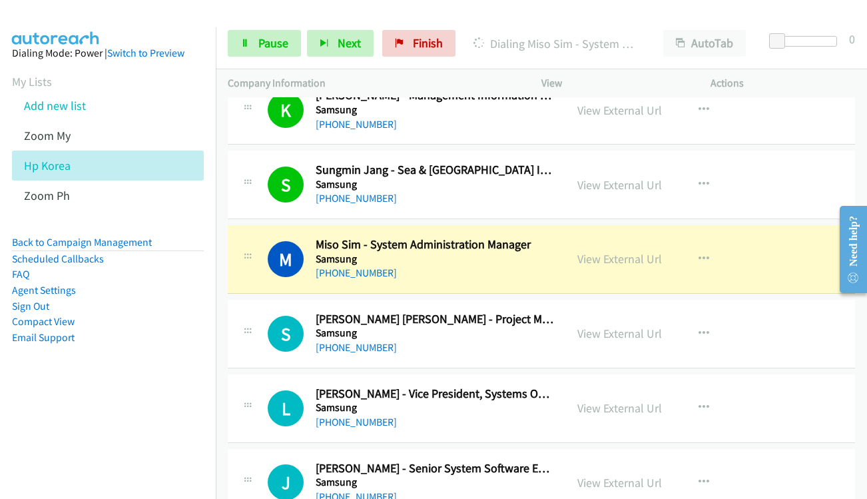
scroll to position [8061, 0]
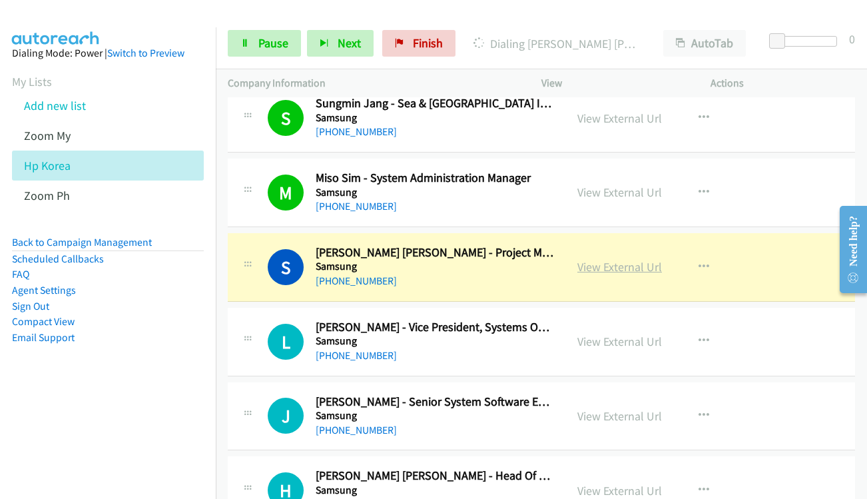
click at [618, 268] on link "View External Url" at bounding box center [620, 266] width 85 height 15
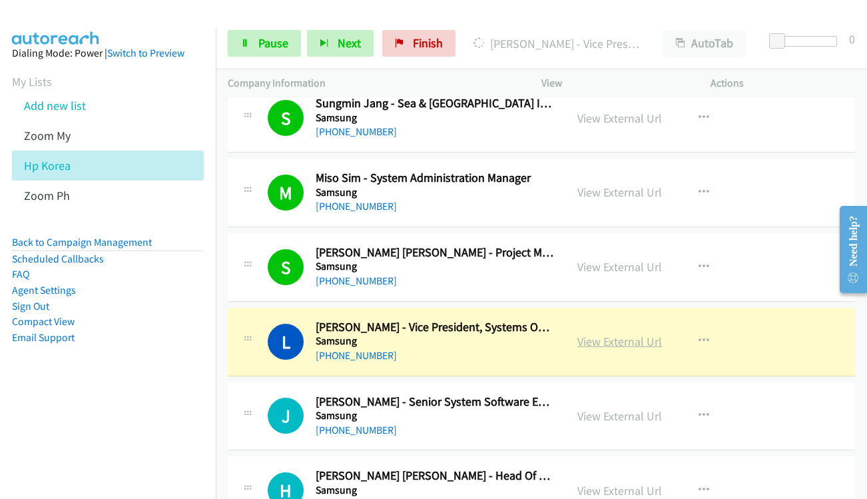
click at [603, 344] on link "View External Url" at bounding box center [620, 341] width 85 height 15
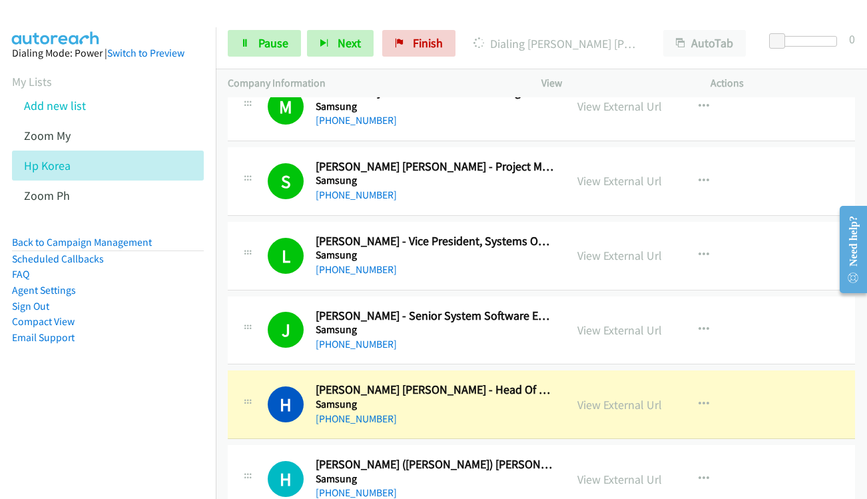
scroll to position [8261, 0]
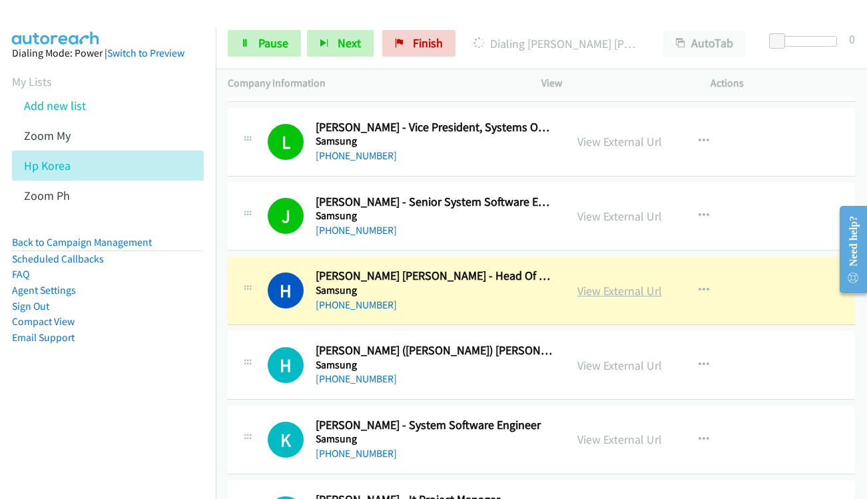
click at [589, 291] on link "View External Url" at bounding box center [620, 290] width 85 height 15
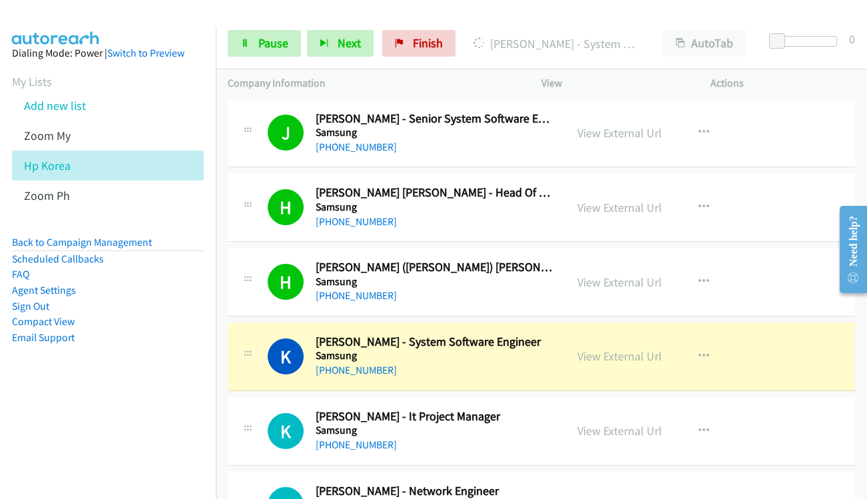
scroll to position [8528, 0]
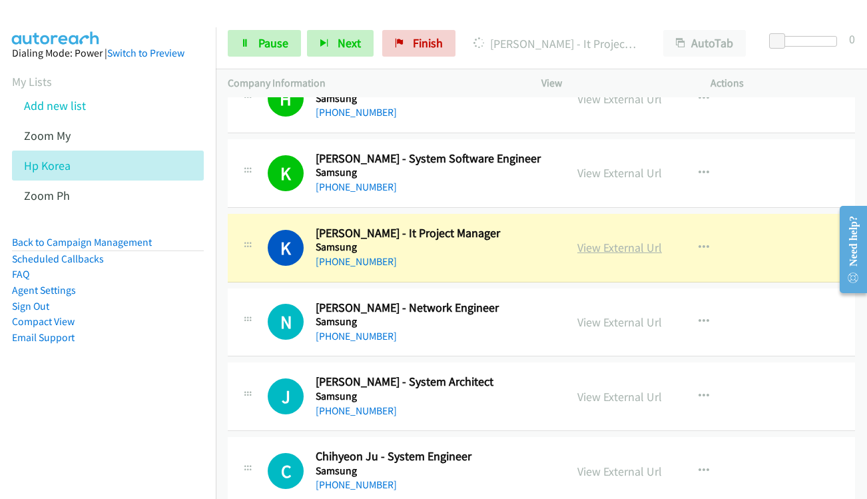
click at [592, 252] on link "View External Url" at bounding box center [620, 247] width 85 height 15
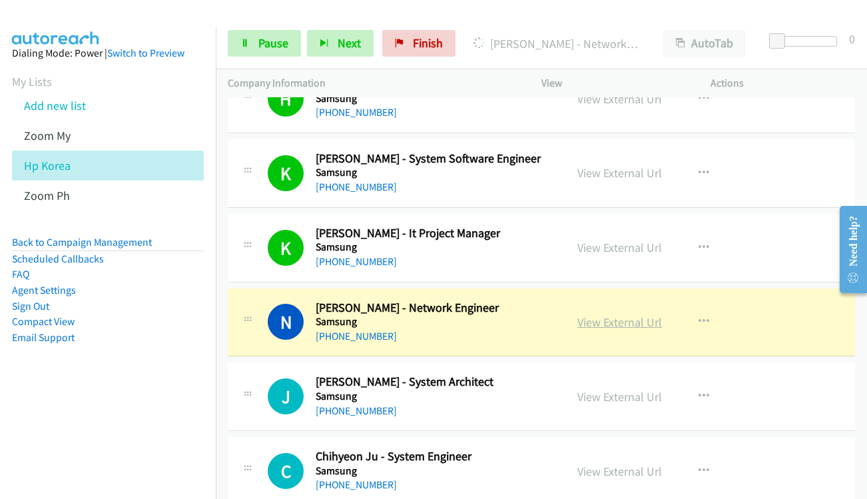
drag, startPoint x: 584, startPoint y: 313, endPoint x: 584, endPoint y: 322, distance: 9.3
click at [584, 322] on link "View External Url" at bounding box center [620, 321] width 85 height 15
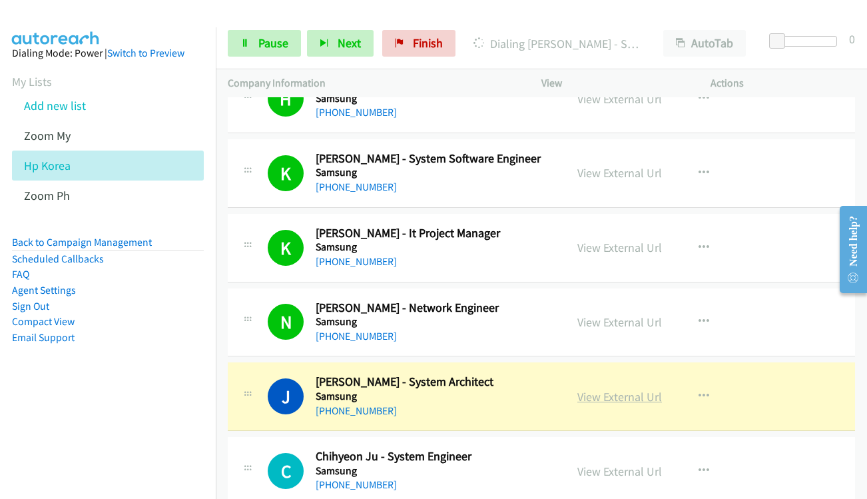
click at [582, 404] on link "View External Url" at bounding box center [620, 396] width 85 height 15
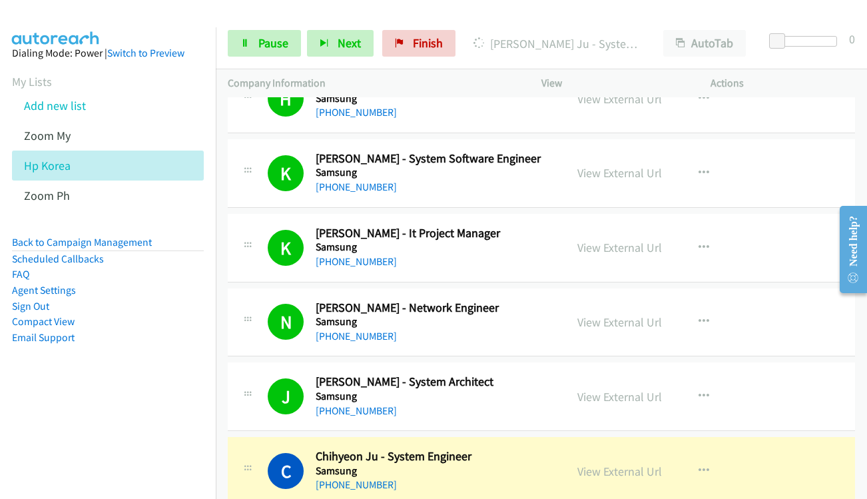
scroll to position [8728, 0]
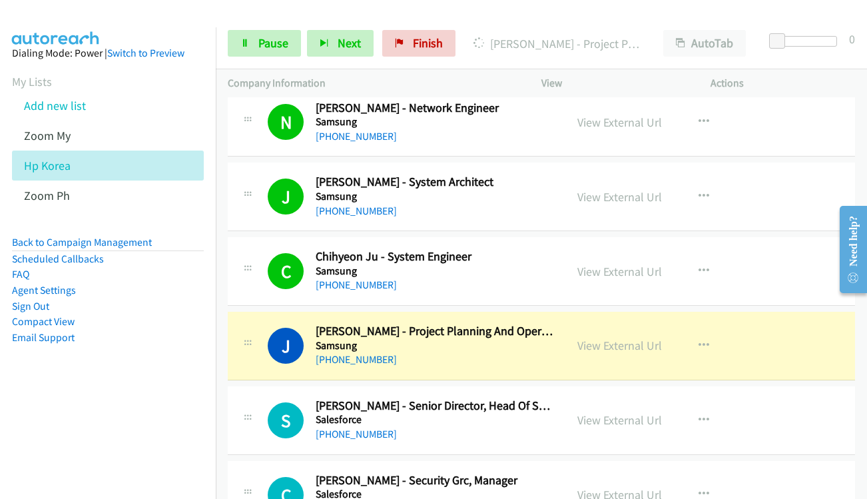
click at [615, 358] on div "View External Url View External Url Schedule/Manage Callback Start Calls Here R…" at bounding box center [656, 346] width 181 height 44
click at [611, 342] on link "View External Url" at bounding box center [620, 345] width 85 height 15
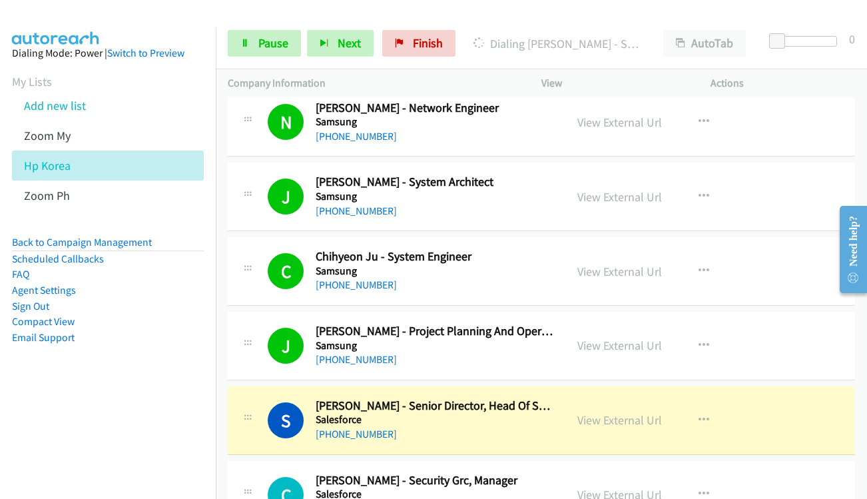
scroll to position [8794, 0]
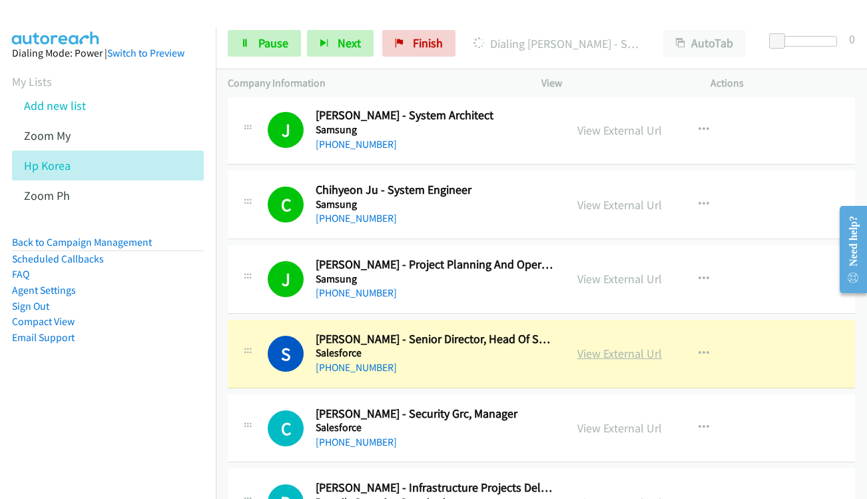
click at [595, 354] on link "View External Url" at bounding box center [620, 353] width 85 height 15
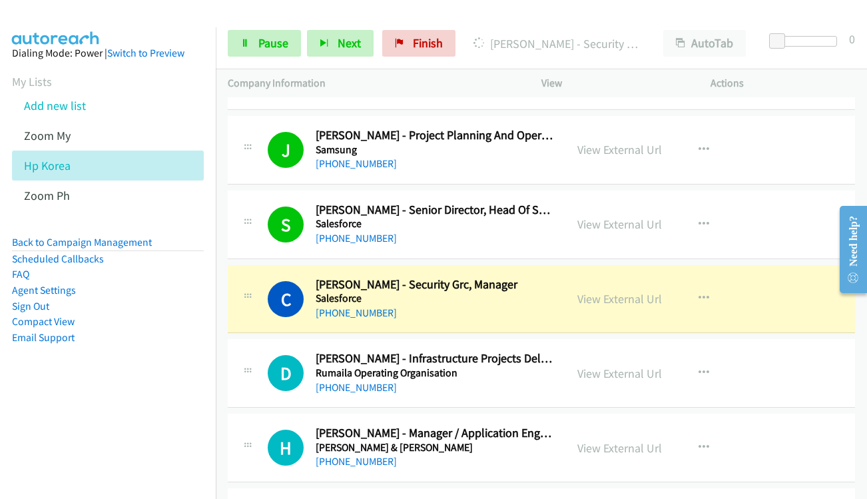
scroll to position [8928, 0]
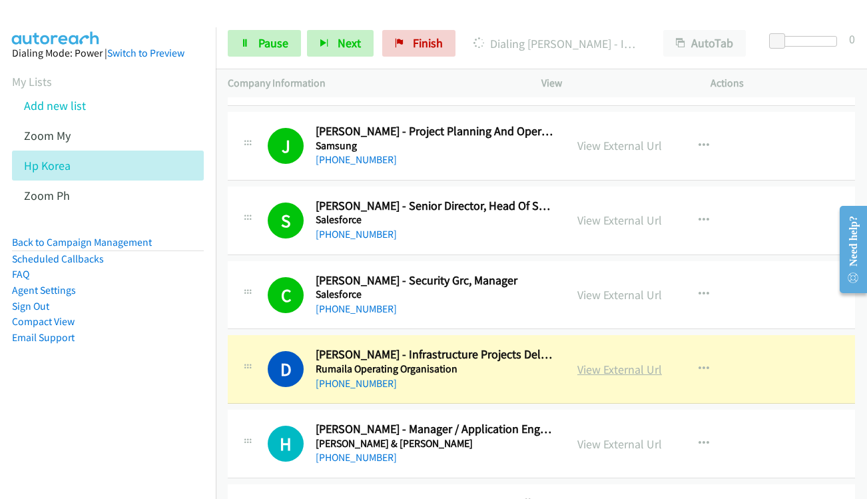
click at [582, 368] on link "View External Url" at bounding box center [620, 369] width 85 height 15
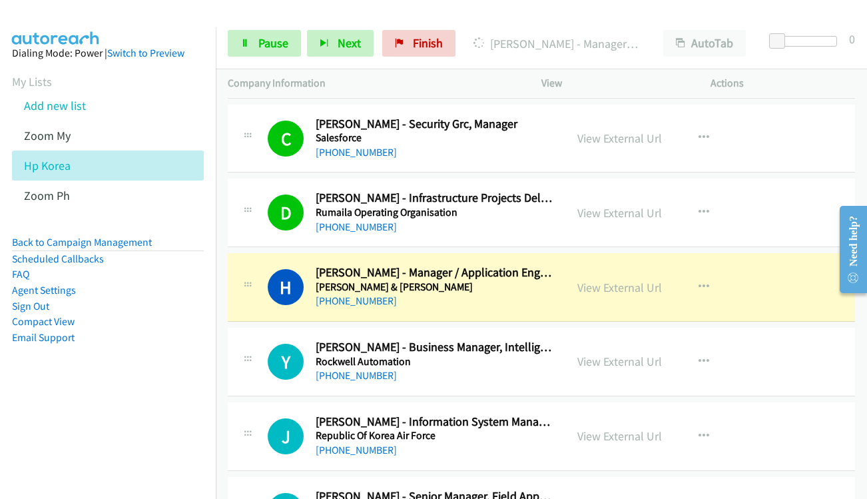
scroll to position [9127, 0]
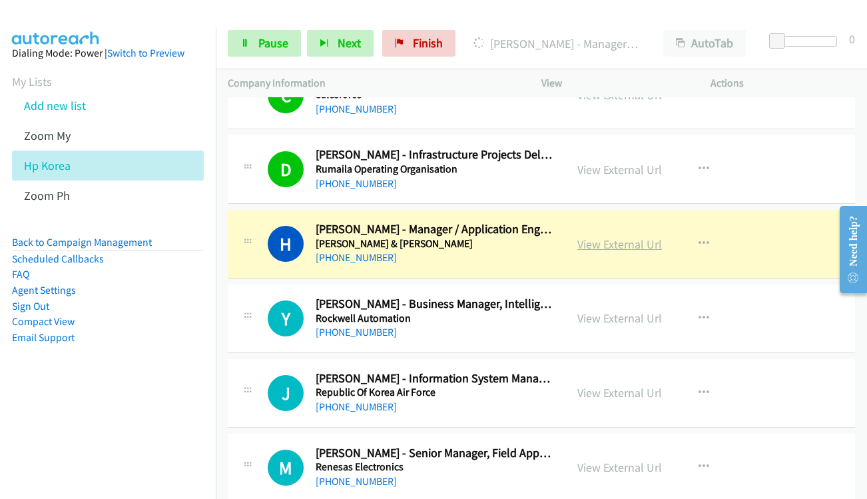
click at [591, 247] on link "View External Url" at bounding box center [620, 244] width 85 height 15
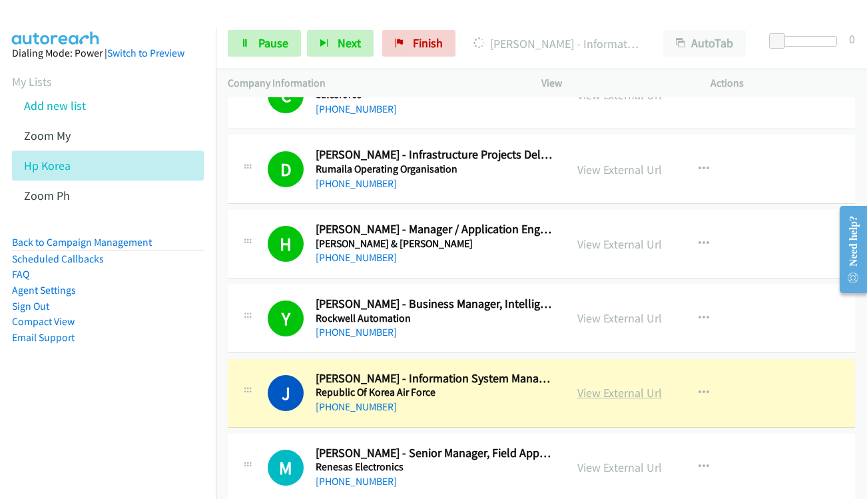
click at [623, 398] on link "View External Url" at bounding box center [620, 392] width 85 height 15
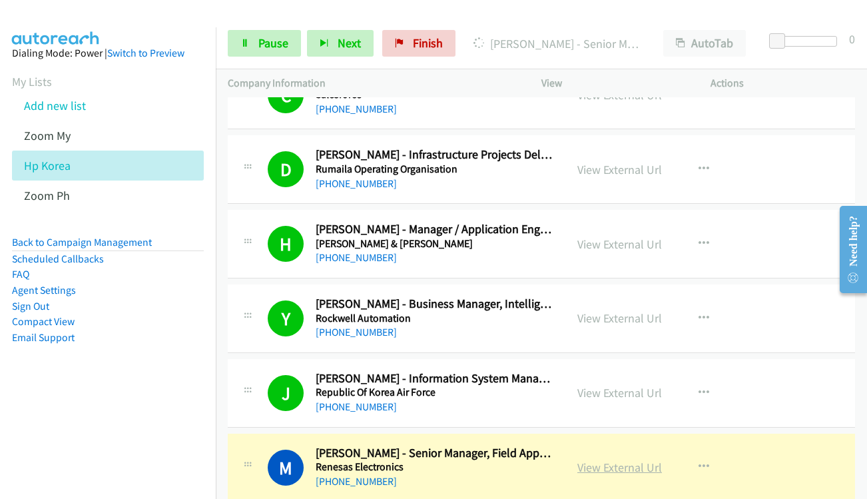
click at [616, 472] on link "View External Url" at bounding box center [620, 467] width 85 height 15
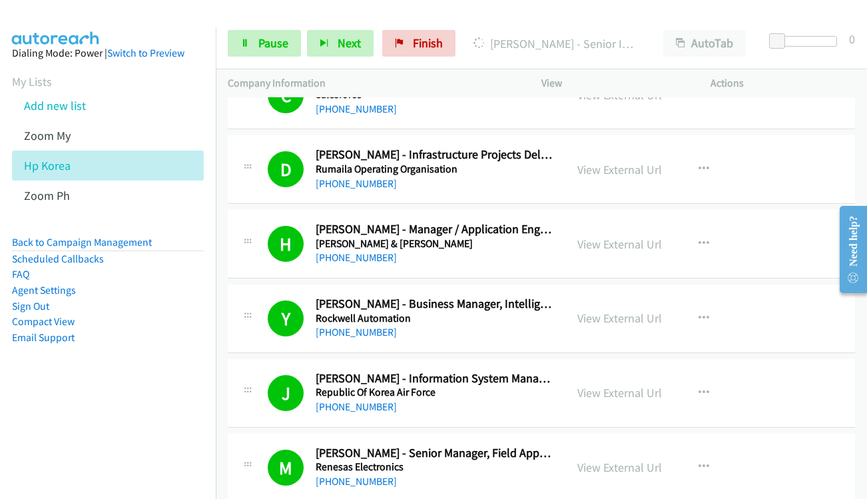
scroll to position [9394, 0]
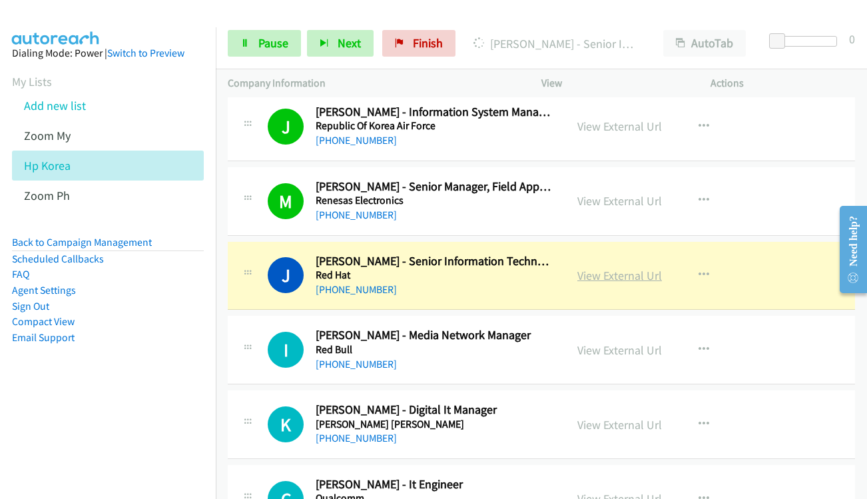
click at [588, 274] on link "View External Url" at bounding box center [620, 275] width 85 height 15
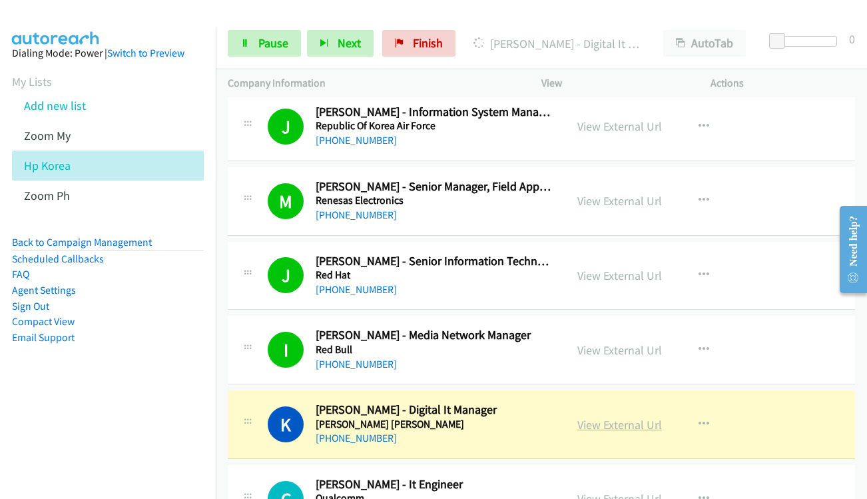
click at [602, 420] on link "View External Url" at bounding box center [620, 424] width 85 height 15
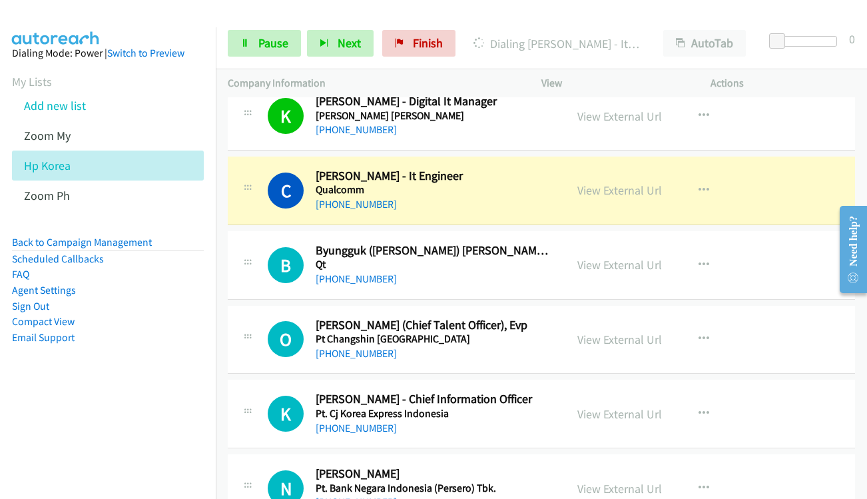
scroll to position [9727, 0]
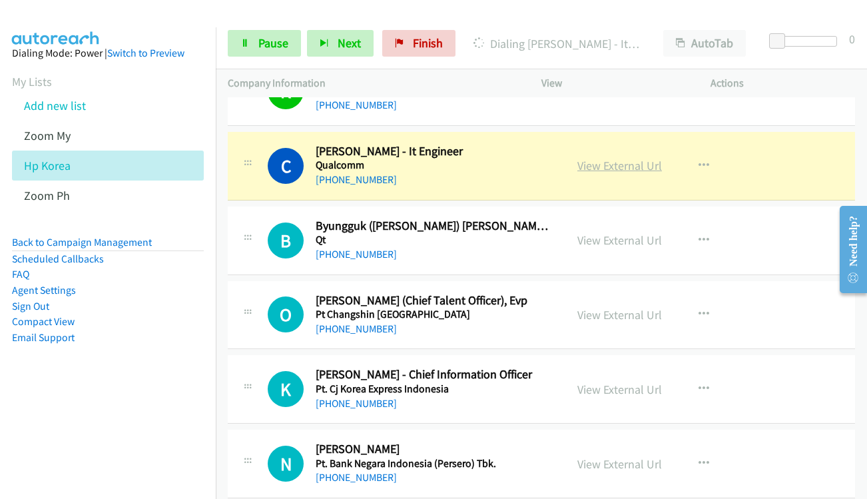
click at [601, 161] on link "View External Url" at bounding box center [620, 165] width 85 height 15
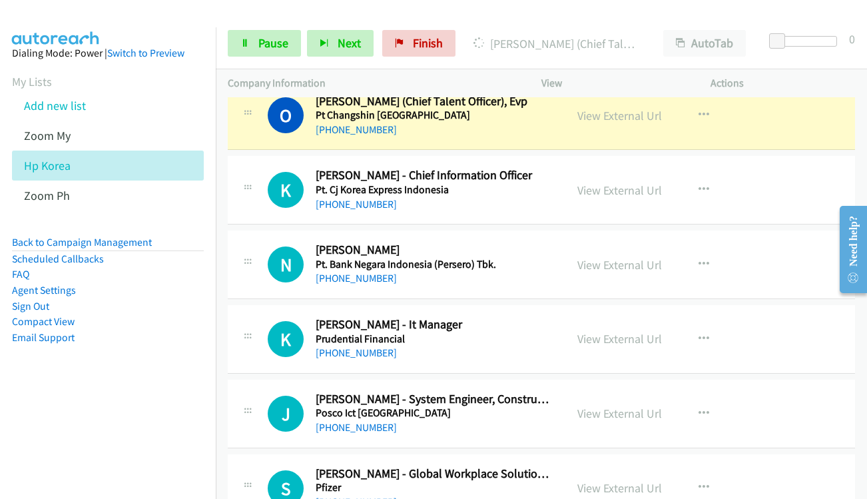
scroll to position [9927, 0]
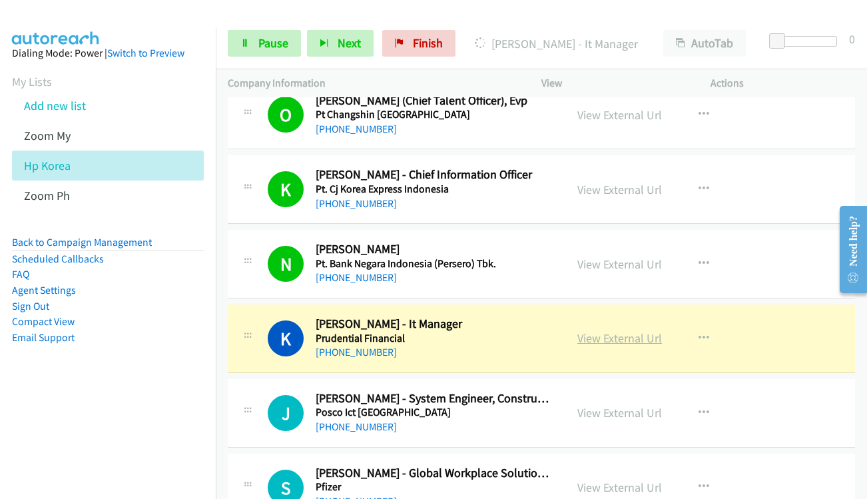
click at [598, 336] on link "View External Url" at bounding box center [620, 337] width 85 height 15
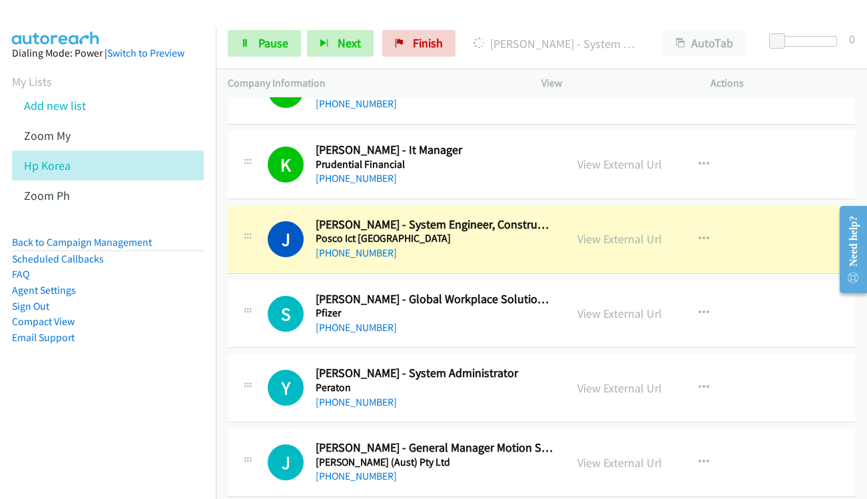
scroll to position [10127, 0]
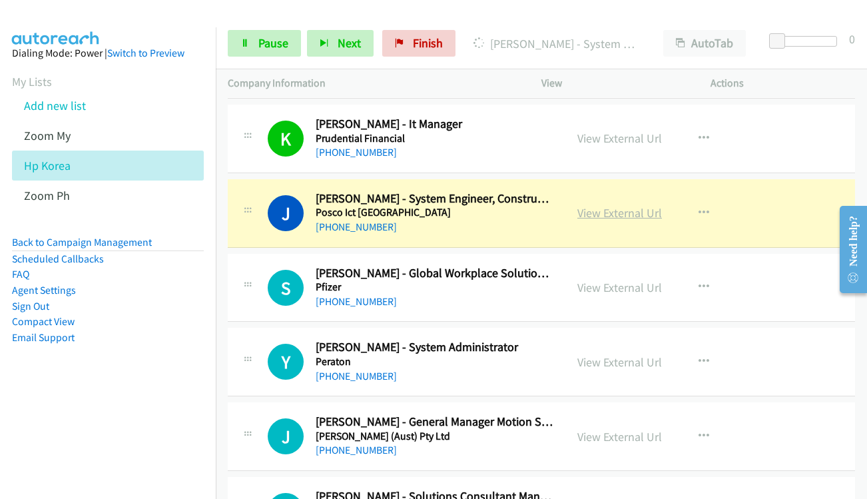
click at [595, 215] on link "View External Url" at bounding box center [620, 212] width 85 height 15
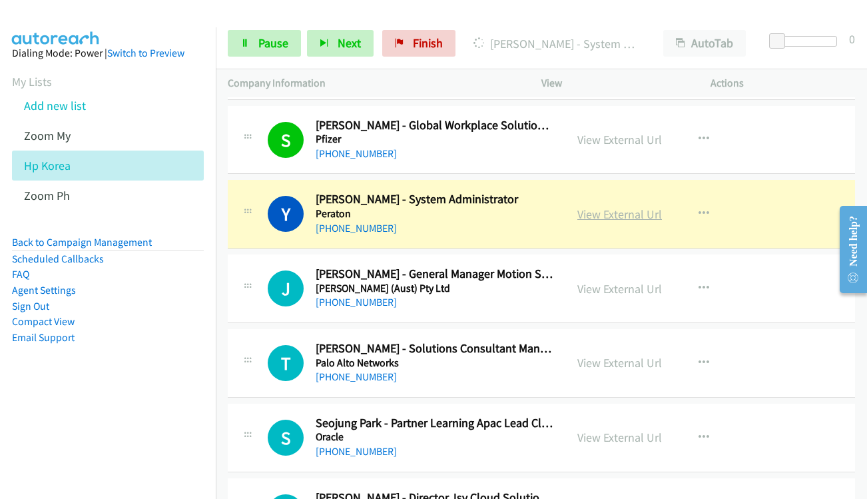
scroll to position [10393, 0]
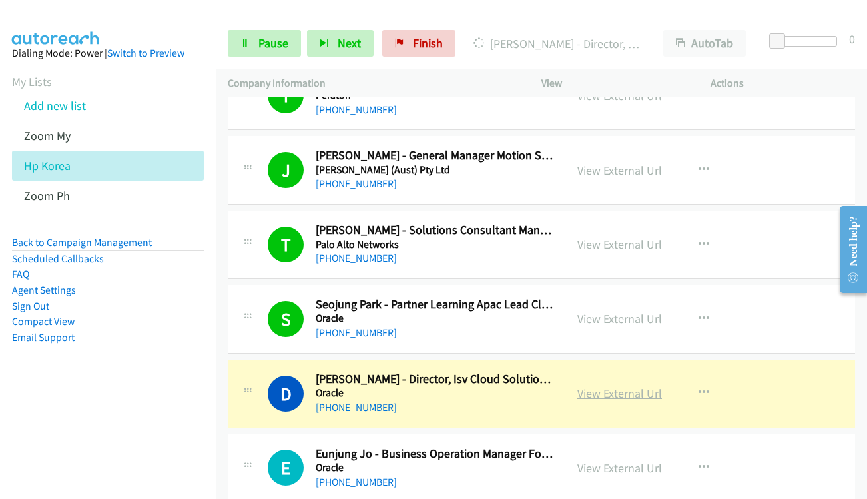
click at [596, 394] on link "View External Url" at bounding box center [620, 393] width 85 height 15
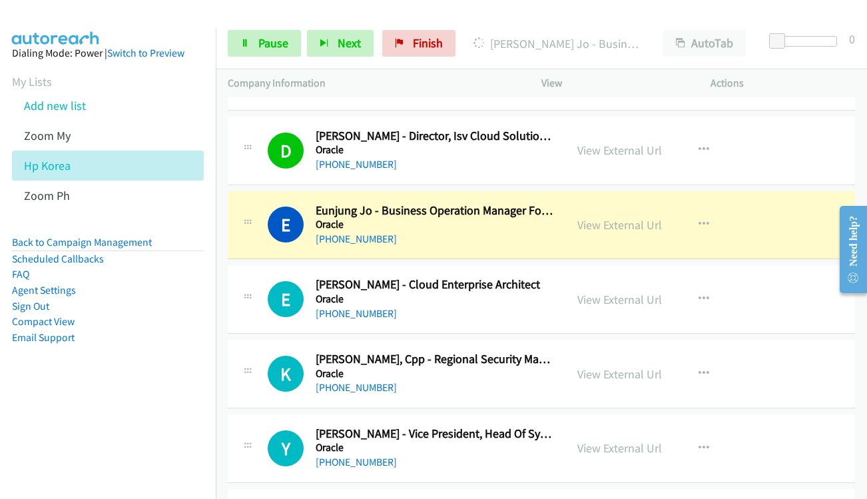
scroll to position [10726, 0]
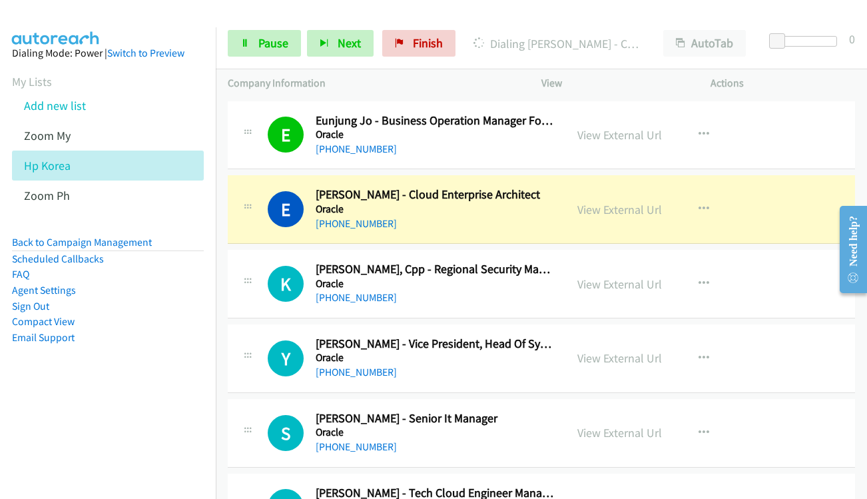
click at [602, 217] on div "View External Url" at bounding box center [620, 210] width 85 height 18
click at [598, 207] on link "View External Url" at bounding box center [620, 209] width 85 height 15
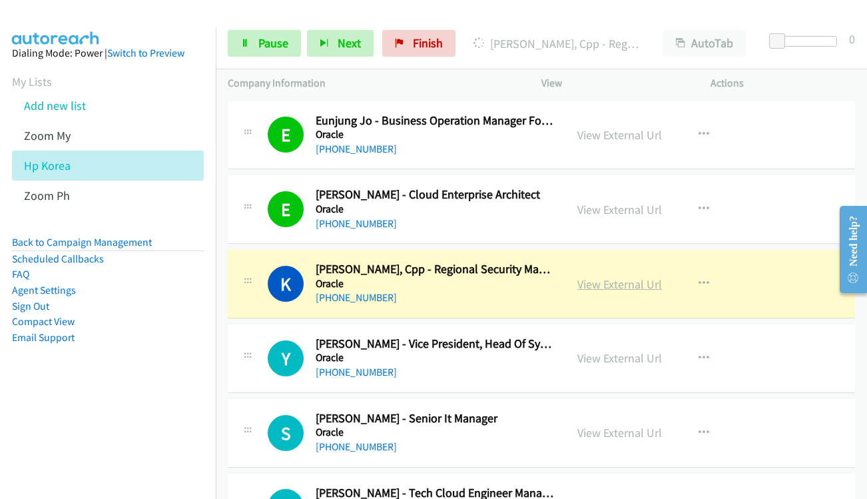
click at [614, 290] on link "View External Url" at bounding box center [620, 283] width 85 height 15
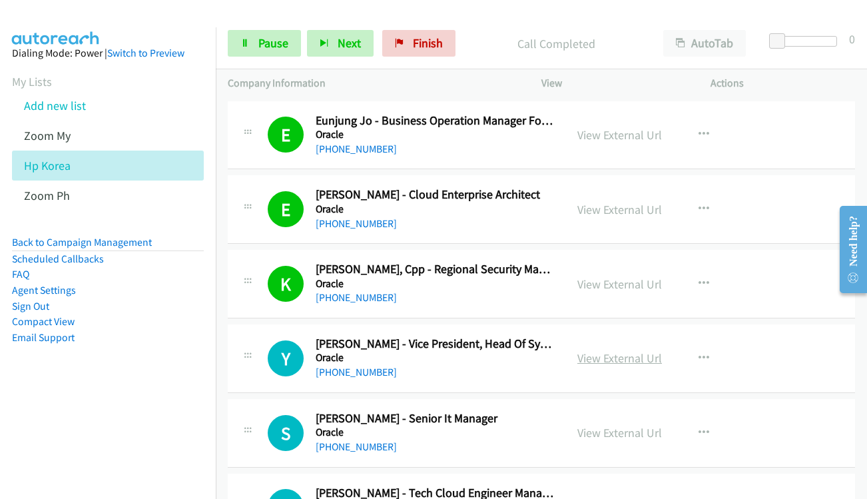
click at [600, 361] on link "View External Url" at bounding box center [620, 357] width 85 height 15
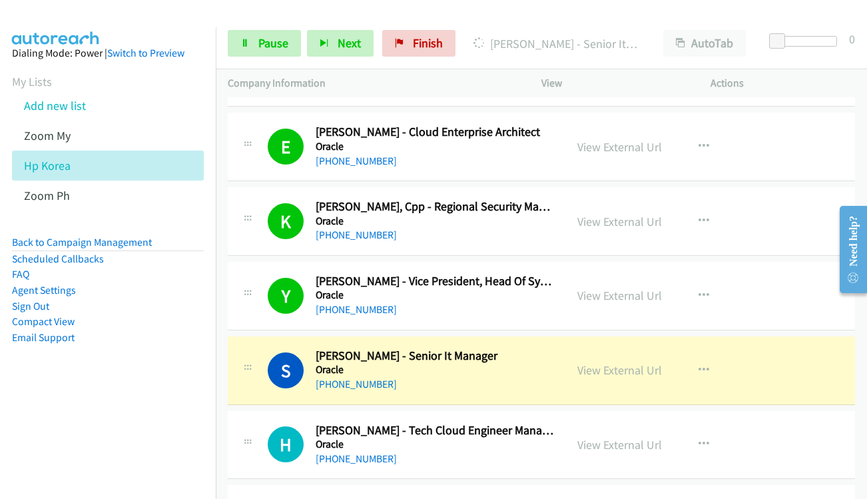
scroll to position [10860, 0]
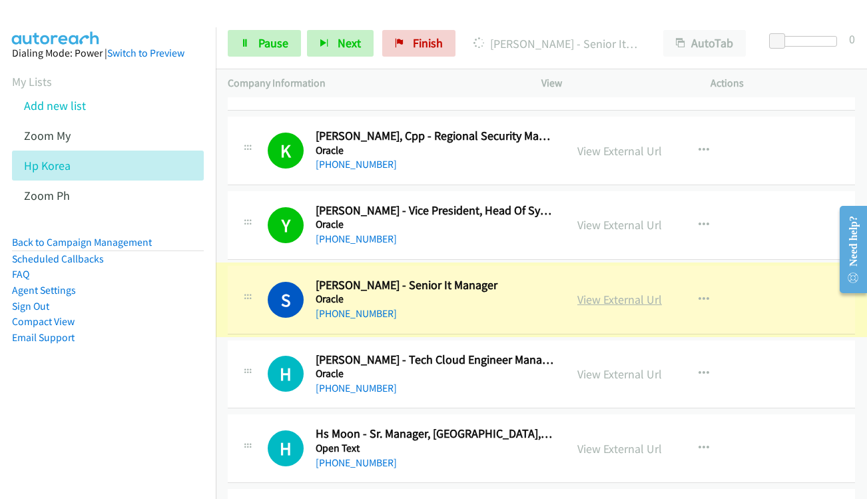
click at [586, 296] on link "View External Url" at bounding box center [620, 299] width 85 height 15
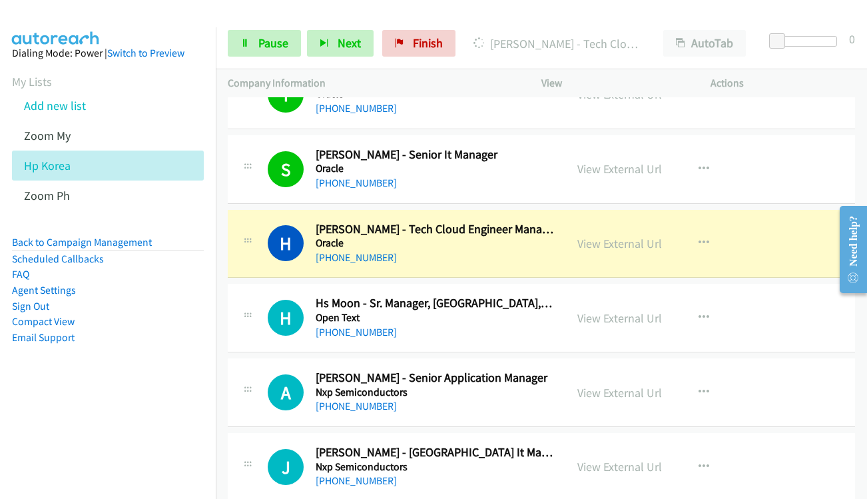
scroll to position [10993, 0]
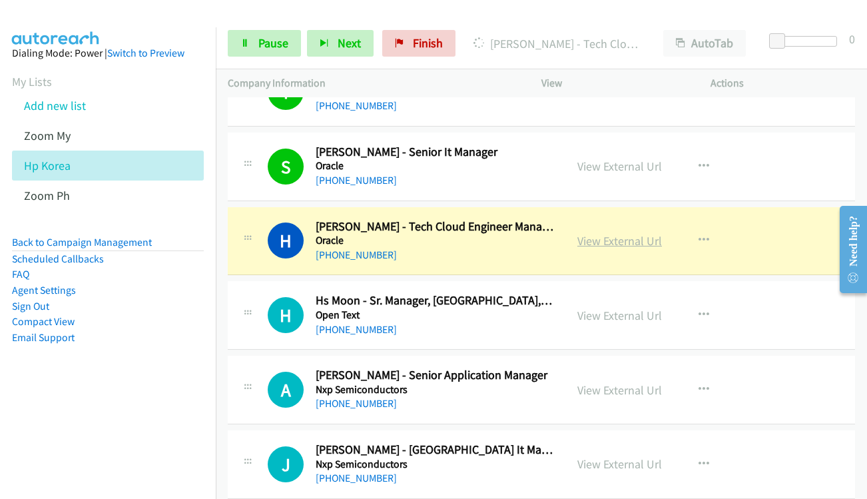
click at [616, 244] on link "View External Url" at bounding box center [620, 240] width 85 height 15
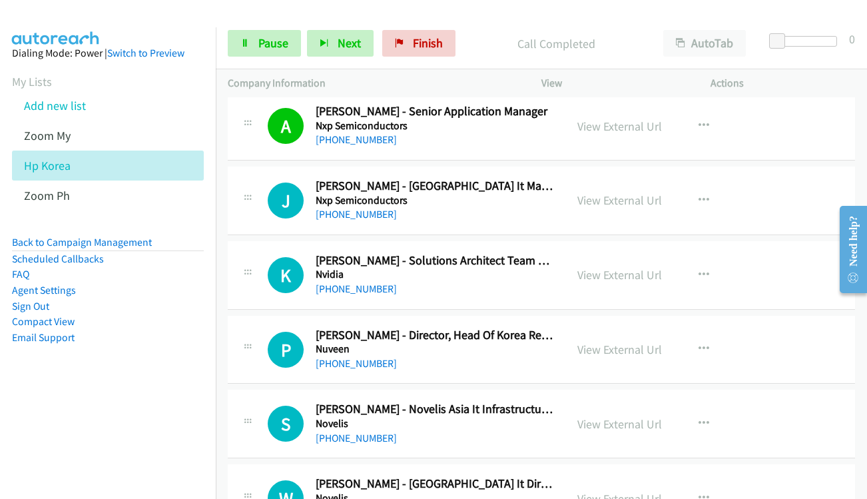
scroll to position [11259, 0]
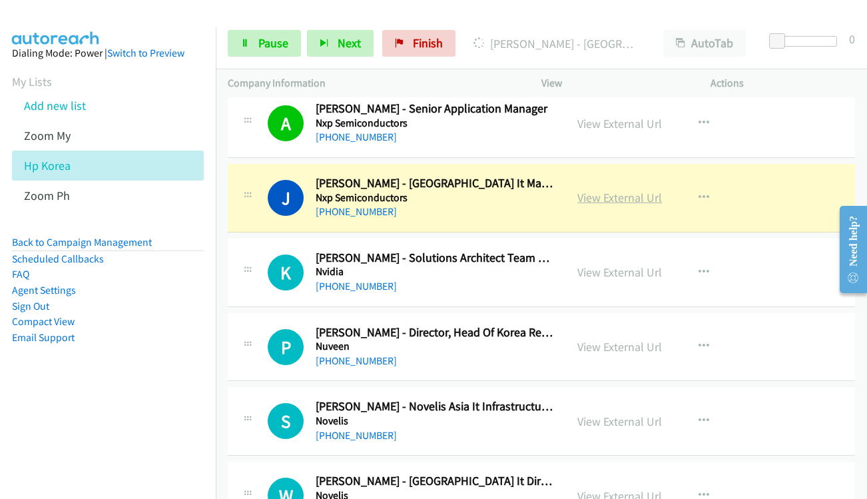
click at [620, 201] on link "View External Url" at bounding box center [620, 197] width 85 height 15
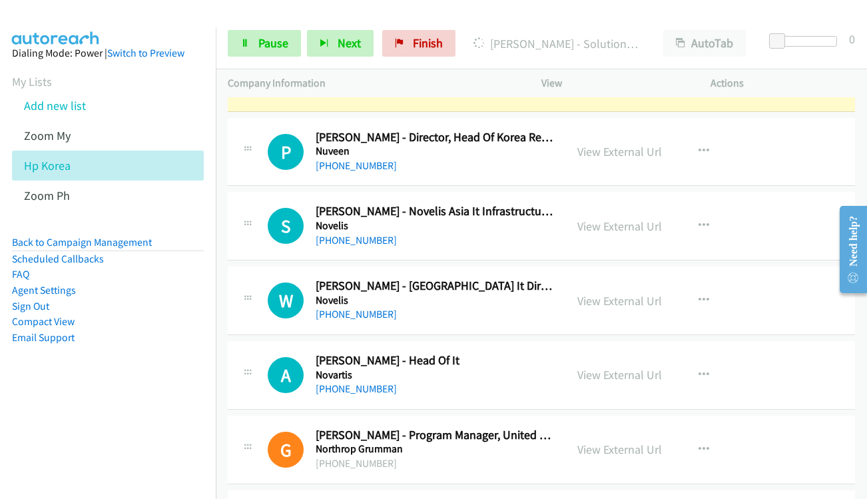
scroll to position [11459, 0]
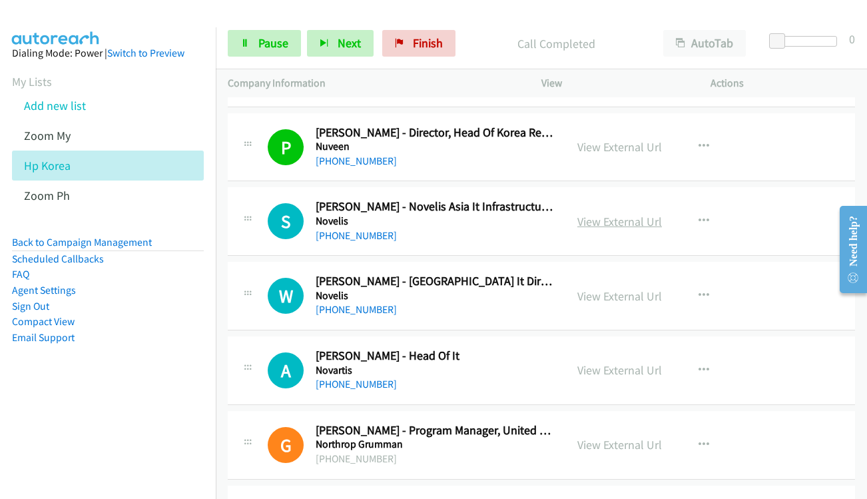
click at [594, 222] on link "View External Url" at bounding box center [620, 221] width 85 height 15
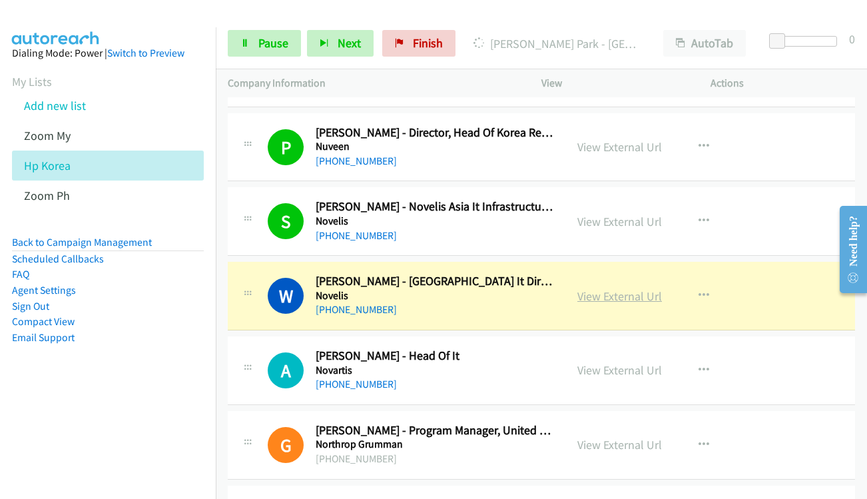
click at [612, 296] on link "View External Url" at bounding box center [620, 295] width 85 height 15
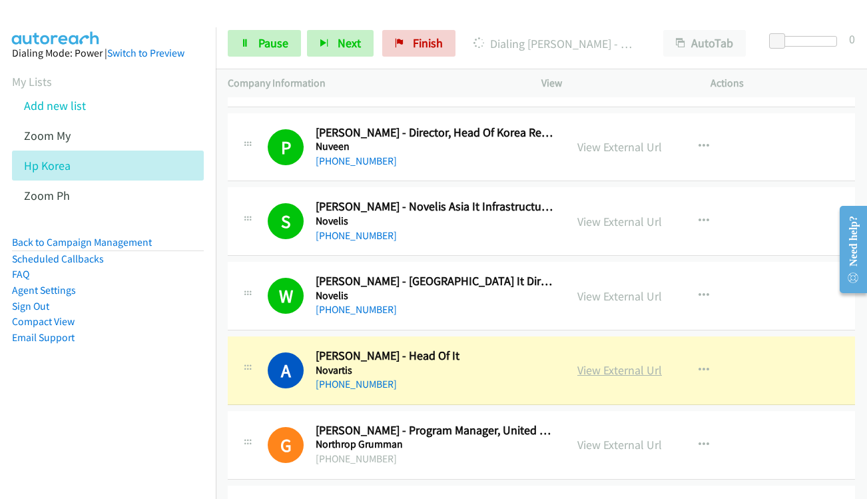
click at [601, 372] on link "View External Url" at bounding box center [620, 369] width 85 height 15
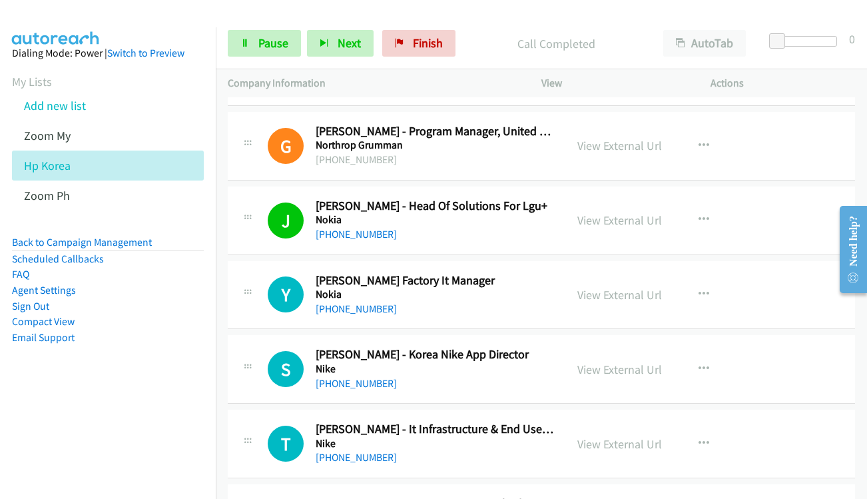
scroll to position [11792, 0]
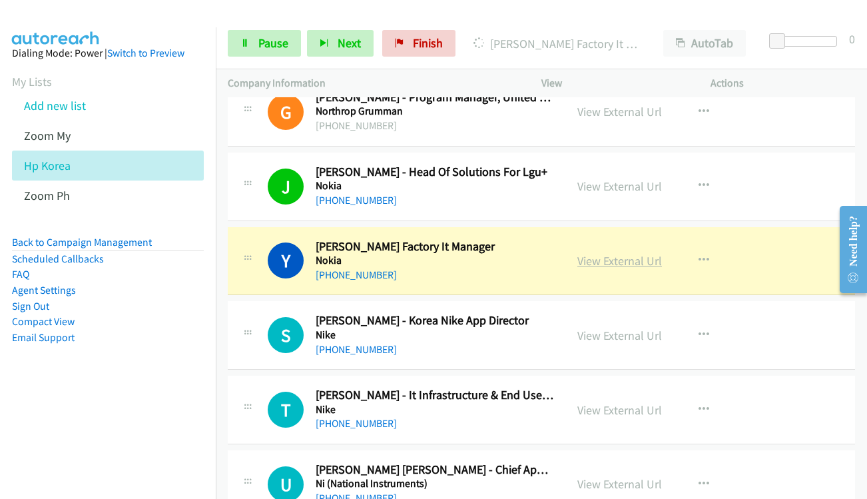
click at [581, 262] on link "View External Url" at bounding box center [620, 260] width 85 height 15
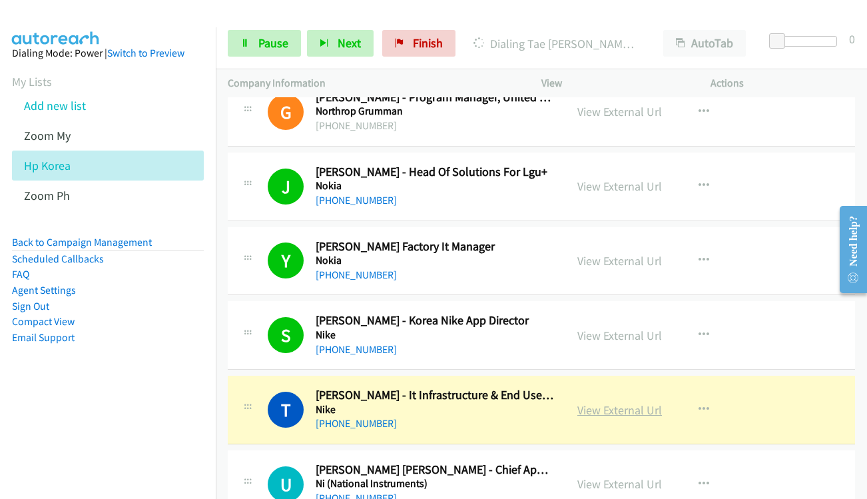
click at [587, 413] on link "View External Url" at bounding box center [620, 409] width 85 height 15
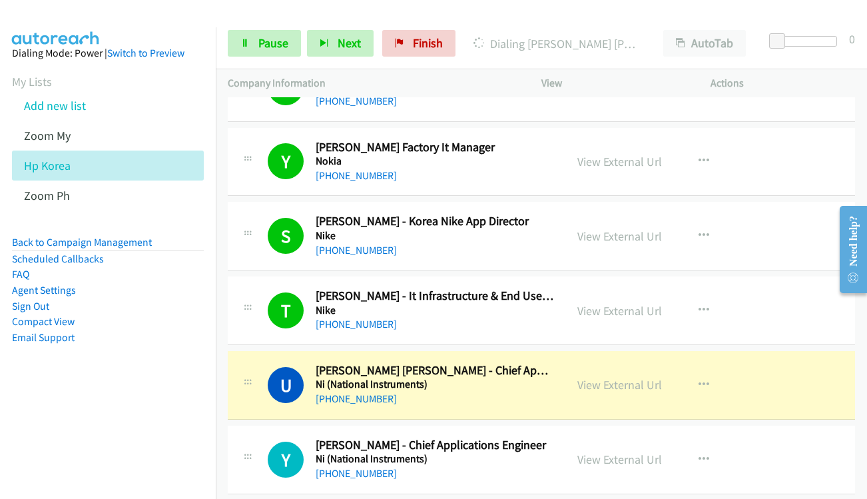
scroll to position [12059, 0]
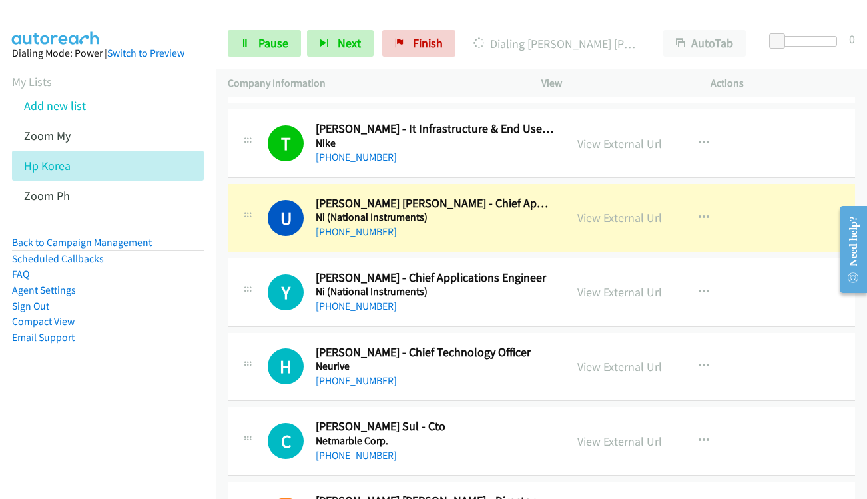
click at [620, 218] on link "View External Url" at bounding box center [620, 217] width 85 height 15
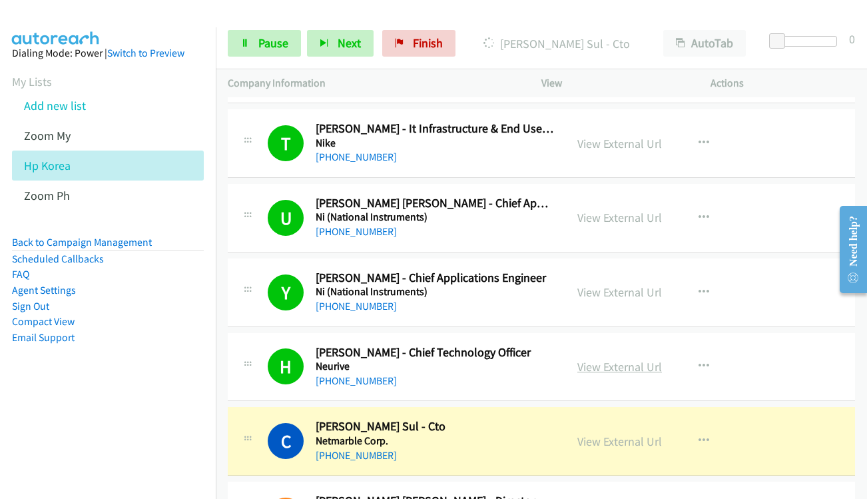
click at [594, 373] on link "View External Url" at bounding box center [620, 366] width 85 height 15
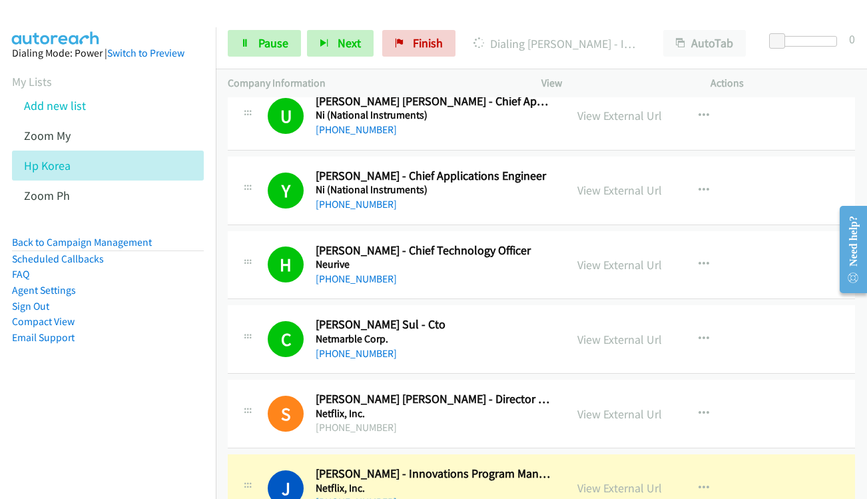
scroll to position [12192, 0]
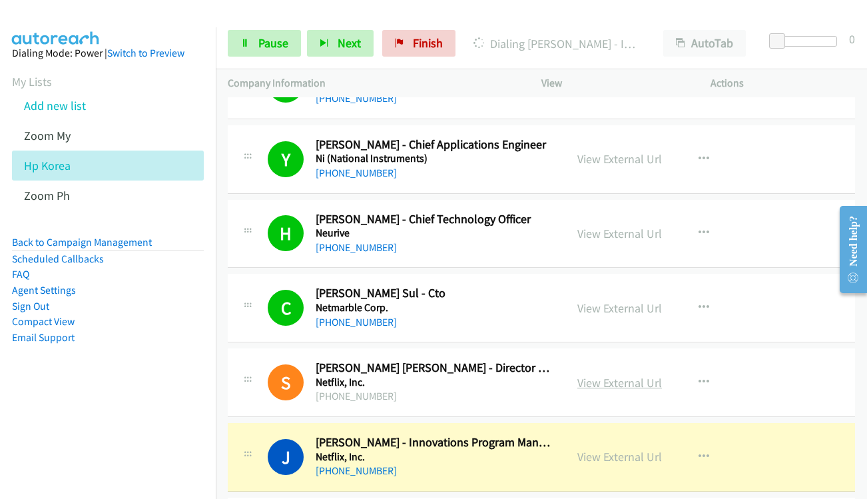
click at [622, 380] on link "View External Url" at bounding box center [620, 382] width 85 height 15
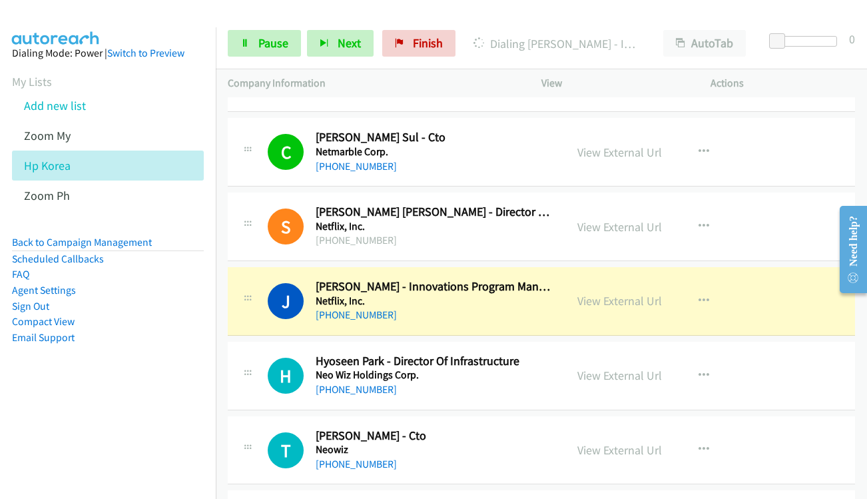
scroll to position [12392, 0]
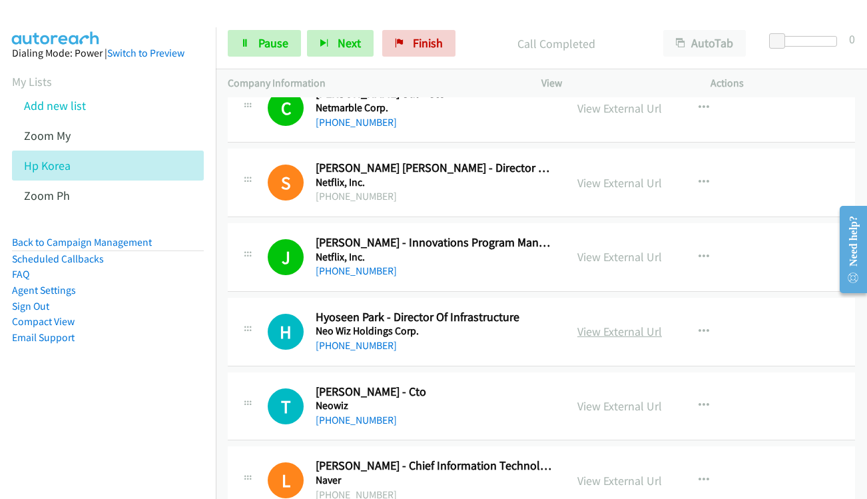
click at [589, 328] on link "View External Url" at bounding box center [620, 331] width 85 height 15
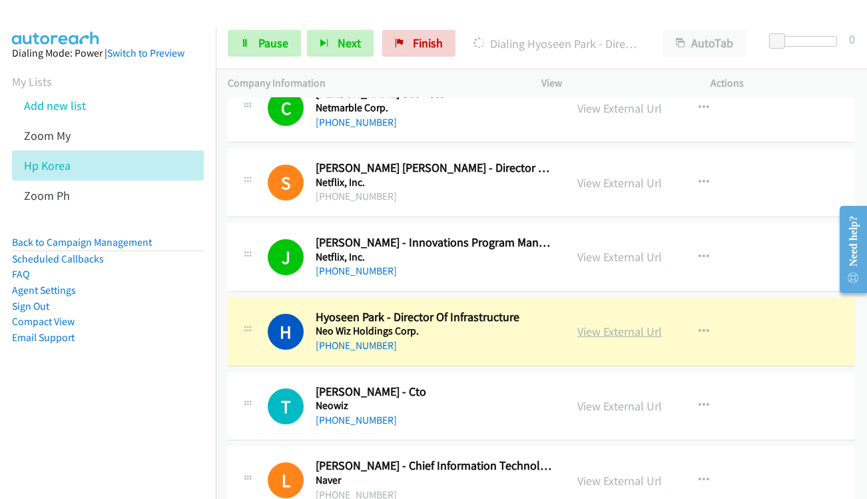
click at [602, 330] on link "View External Url" at bounding box center [620, 331] width 85 height 15
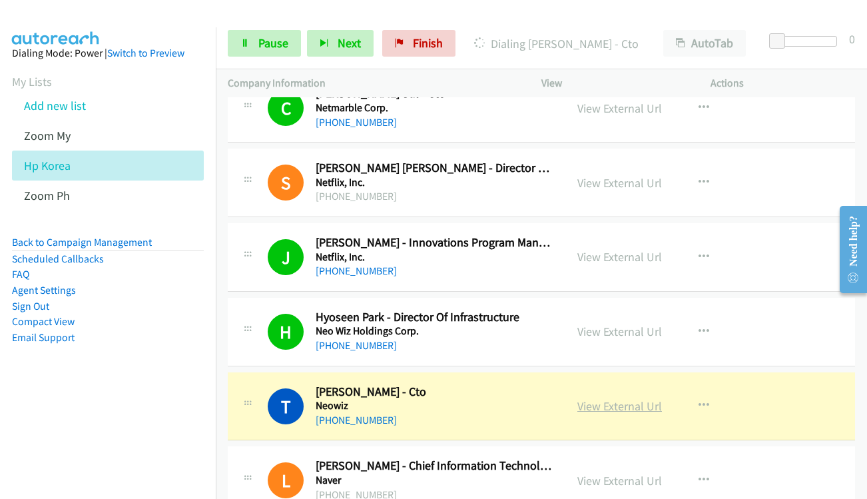
click at [632, 404] on link "View External Url" at bounding box center [620, 405] width 85 height 15
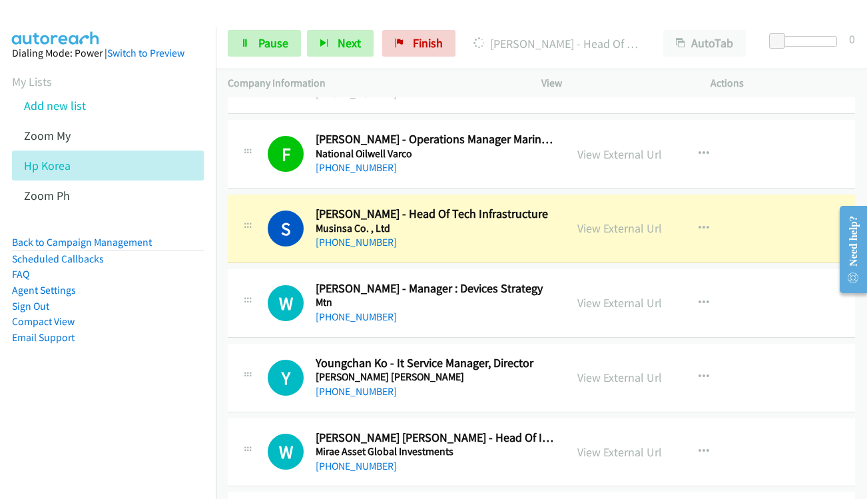
scroll to position [12792, 0]
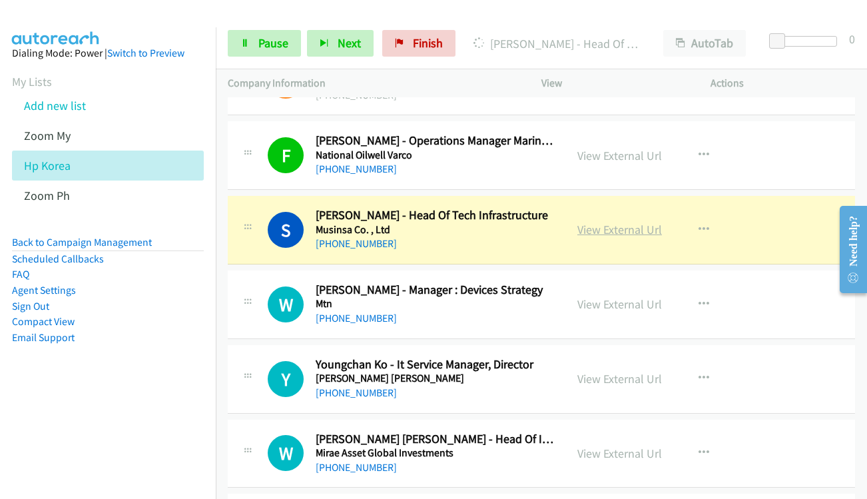
click at [588, 230] on link "View External Url" at bounding box center [620, 229] width 85 height 15
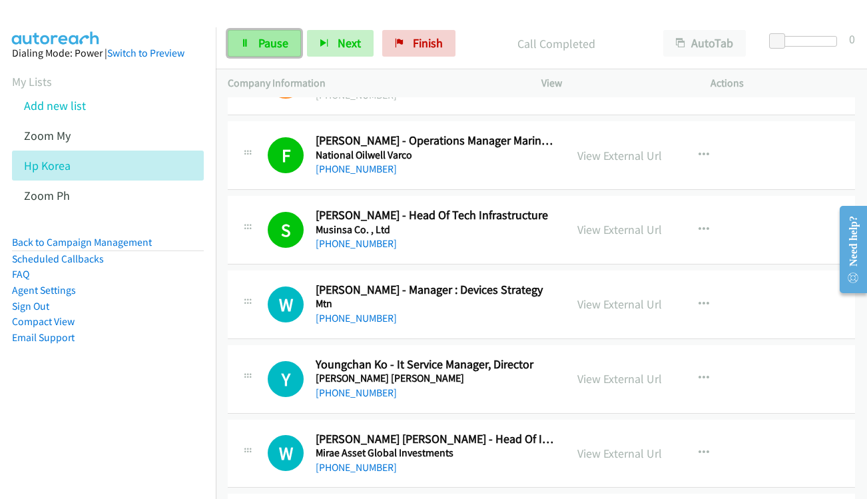
click at [258, 31] on link "Pause" at bounding box center [264, 43] width 73 height 27
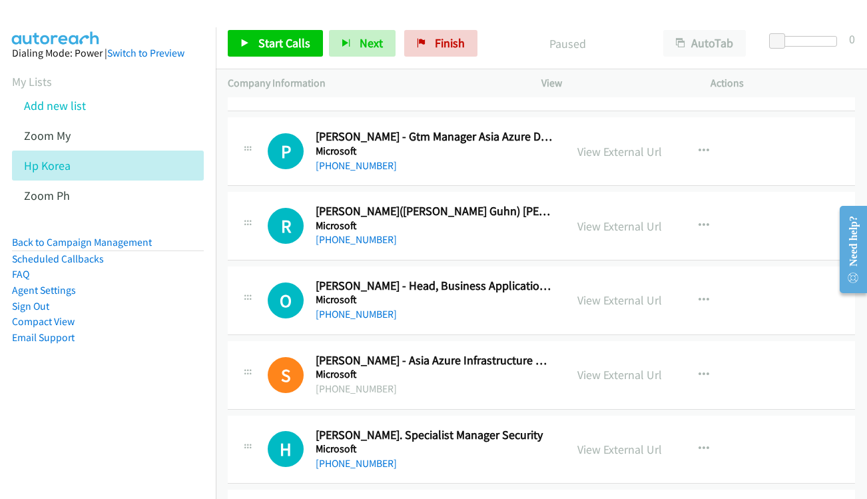
scroll to position [13191, 0]
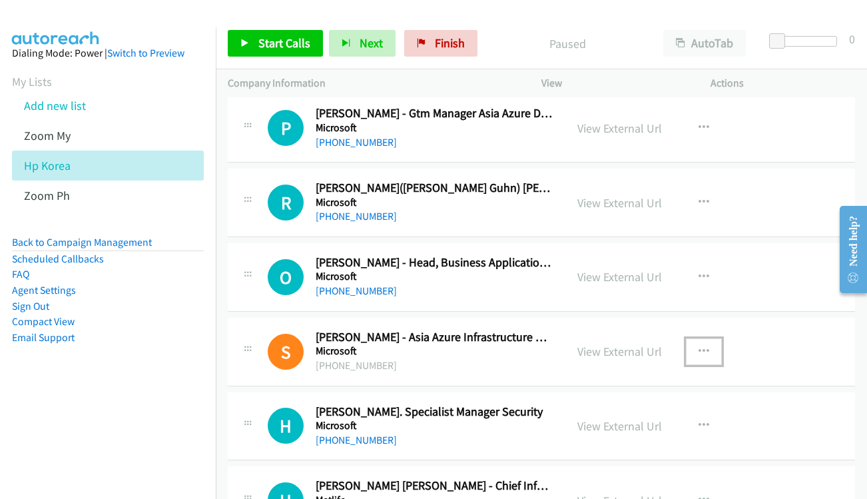
click at [701, 350] on icon "button" at bounding box center [704, 351] width 11 height 11
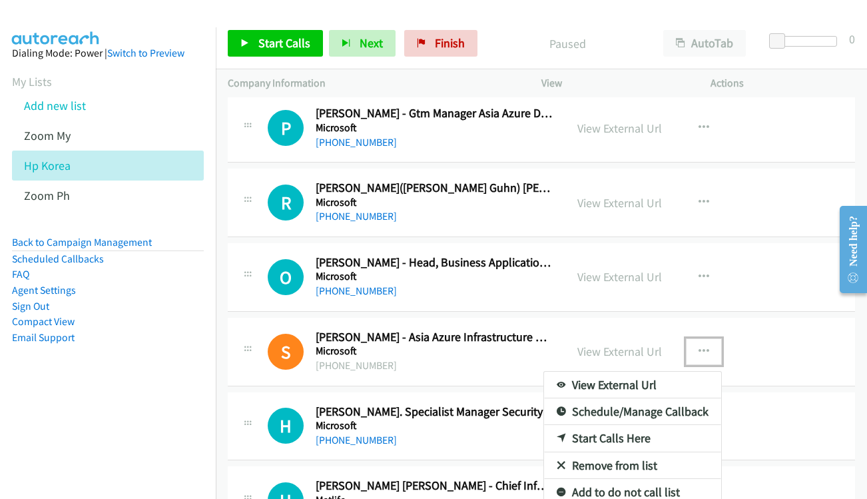
drag, startPoint x: 637, startPoint y: 436, endPoint x: 384, endPoint y: 133, distance: 394.0
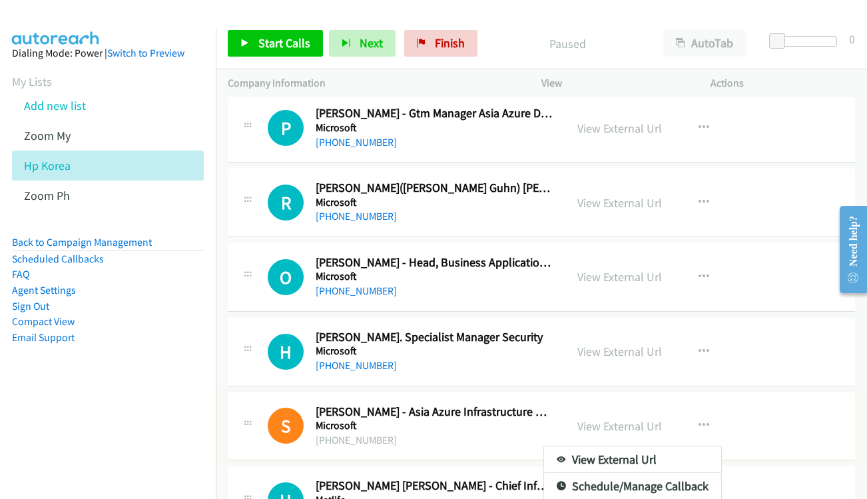
click at [284, 43] on div at bounding box center [433, 249] width 867 height 499
click at [604, 428] on link "View External Url" at bounding box center [620, 425] width 85 height 15
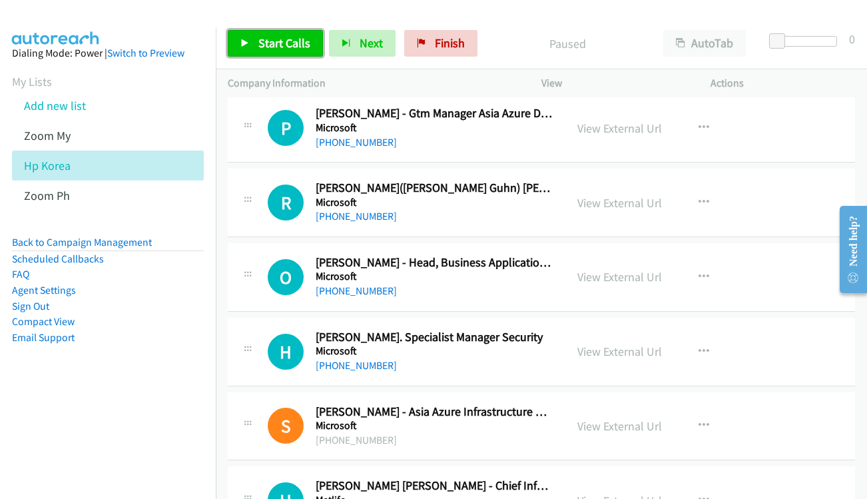
click at [281, 41] on span "Start Calls" at bounding box center [284, 42] width 52 height 15
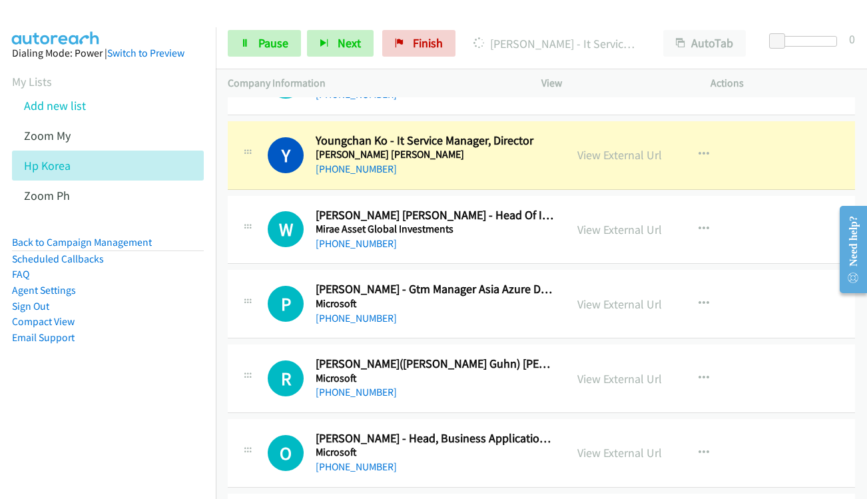
scroll to position [12992, 0]
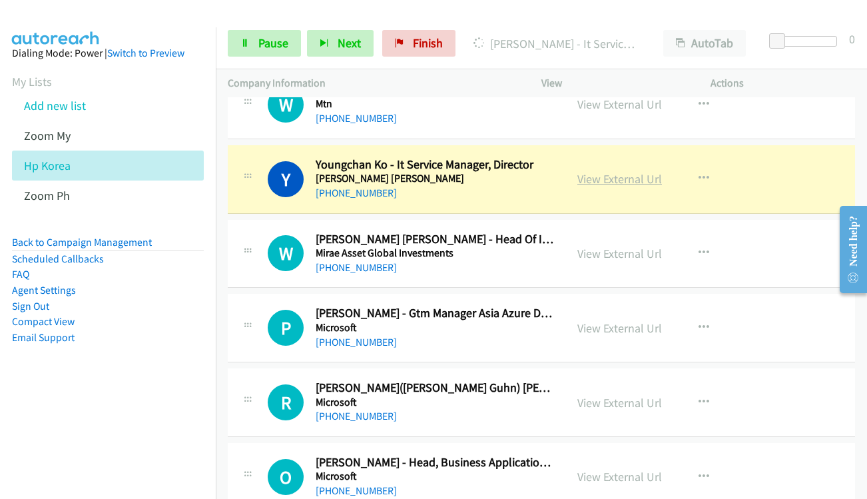
click at [601, 181] on link "View External Url" at bounding box center [620, 178] width 85 height 15
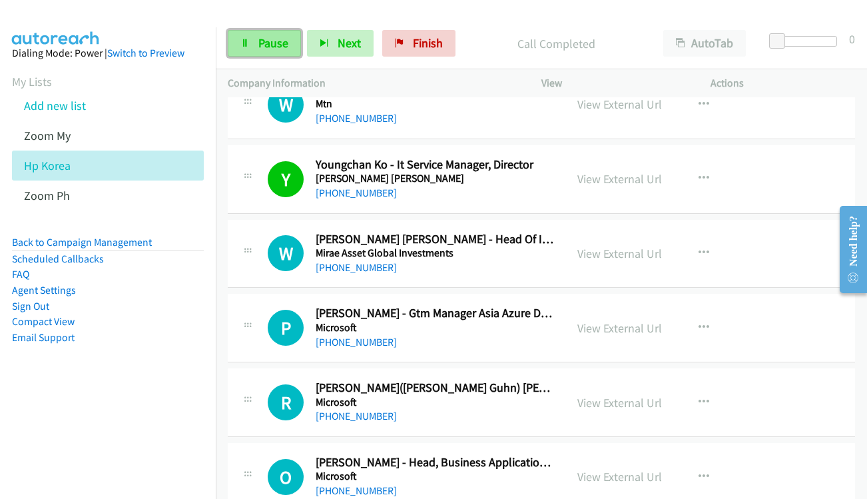
click at [250, 41] on link "Pause" at bounding box center [264, 43] width 73 height 27
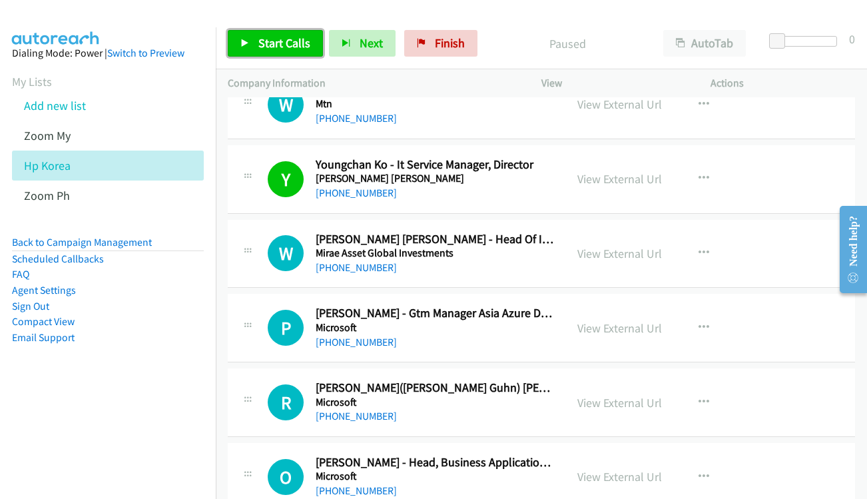
click at [250, 41] on link "Start Calls" at bounding box center [275, 43] width 95 height 27
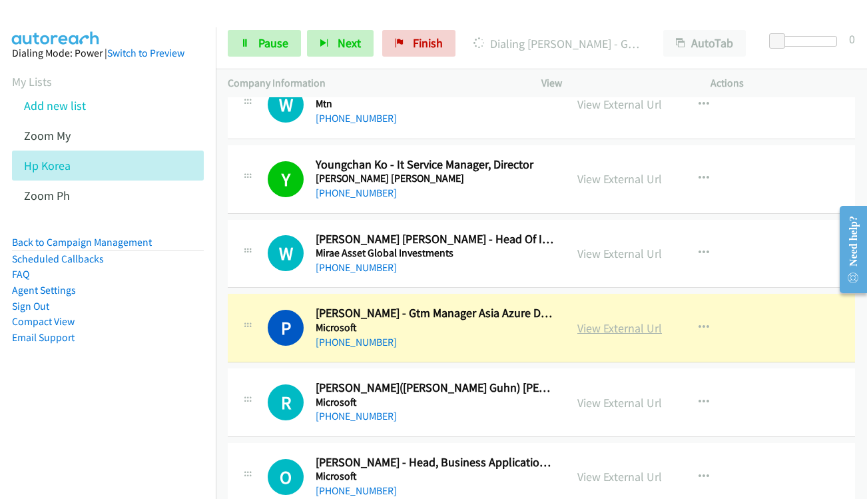
click at [589, 325] on link "View External Url" at bounding box center [620, 327] width 85 height 15
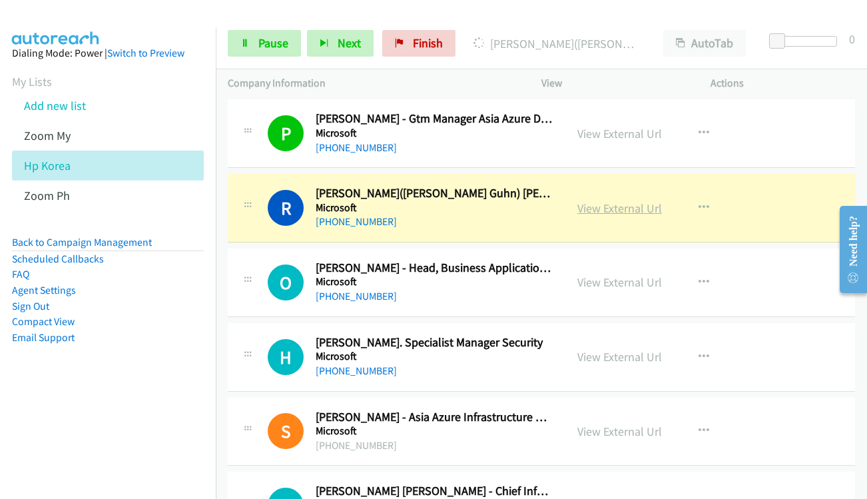
scroll to position [13191, 0]
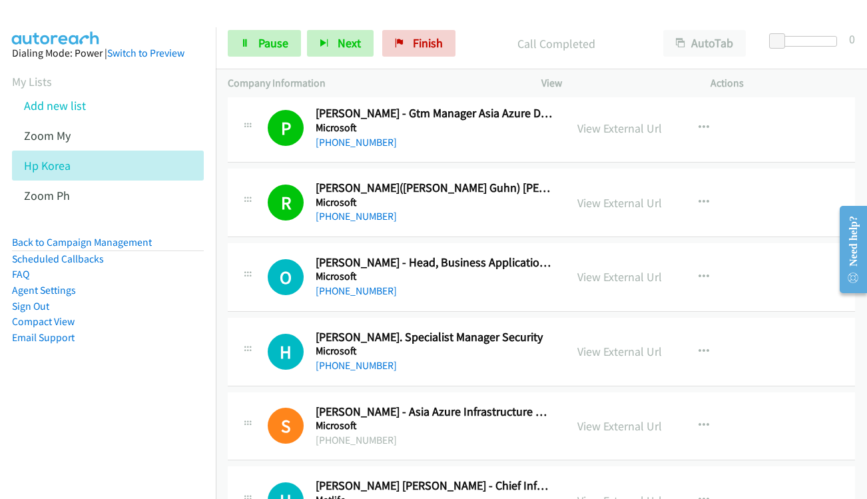
click at [592, 286] on div "View External Url" at bounding box center [620, 277] width 85 height 18
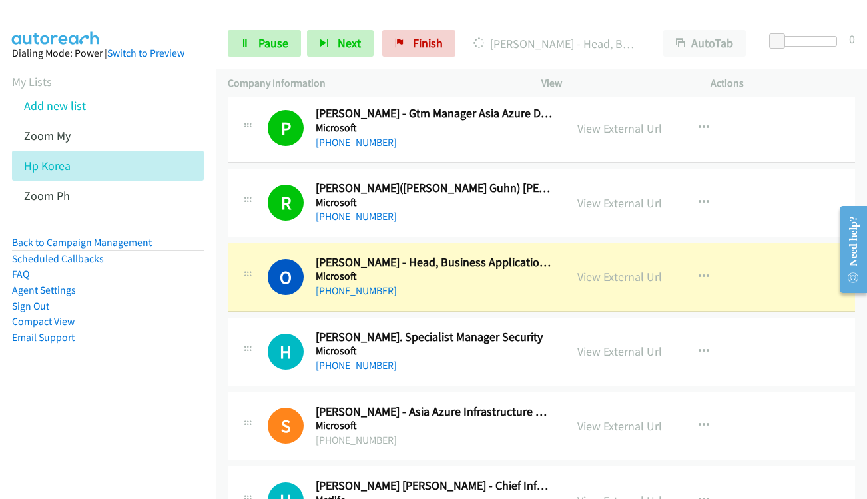
click at [578, 280] on link "View External Url" at bounding box center [620, 276] width 85 height 15
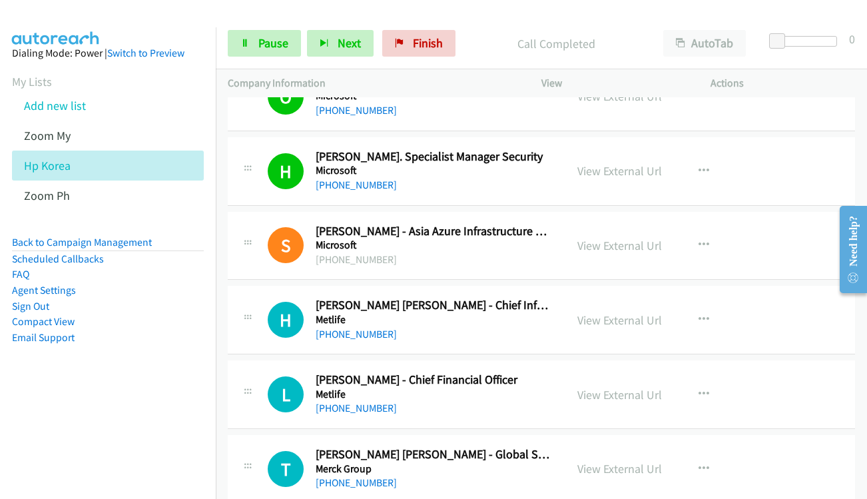
scroll to position [13391, 0]
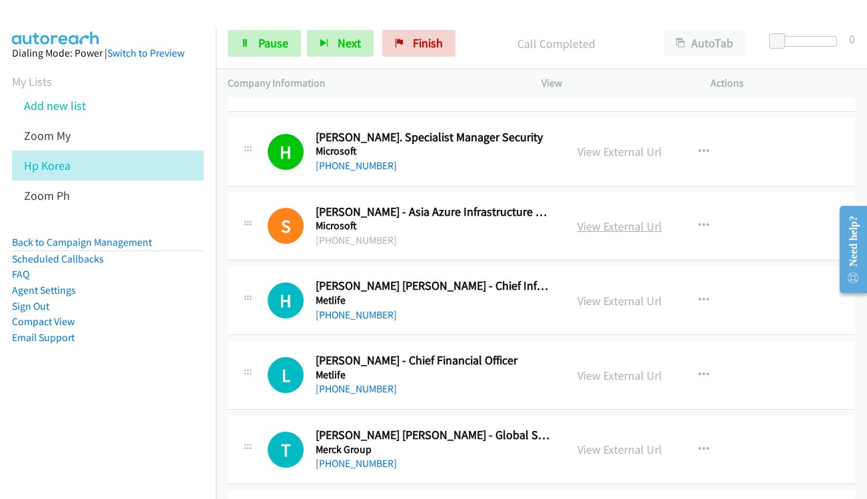
click at [586, 227] on link "View External Url" at bounding box center [620, 226] width 85 height 15
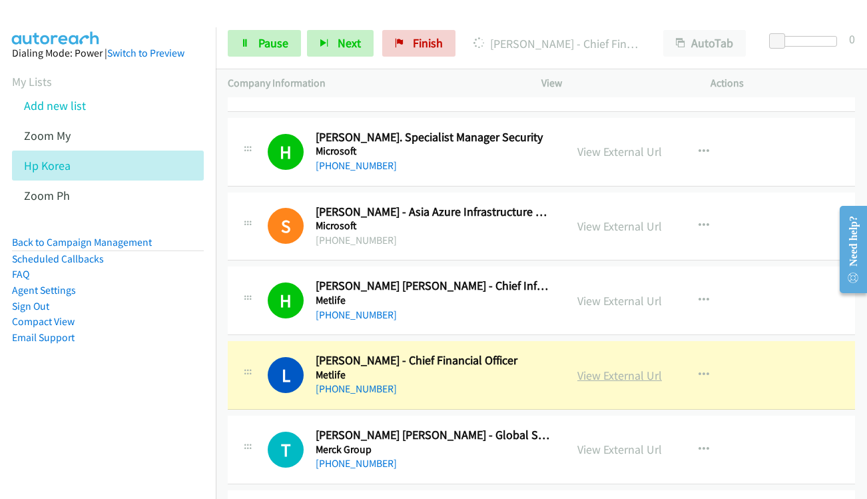
click at [626, 374] on link "View External Url" at bounding box center [620, 375] width 85 height 15
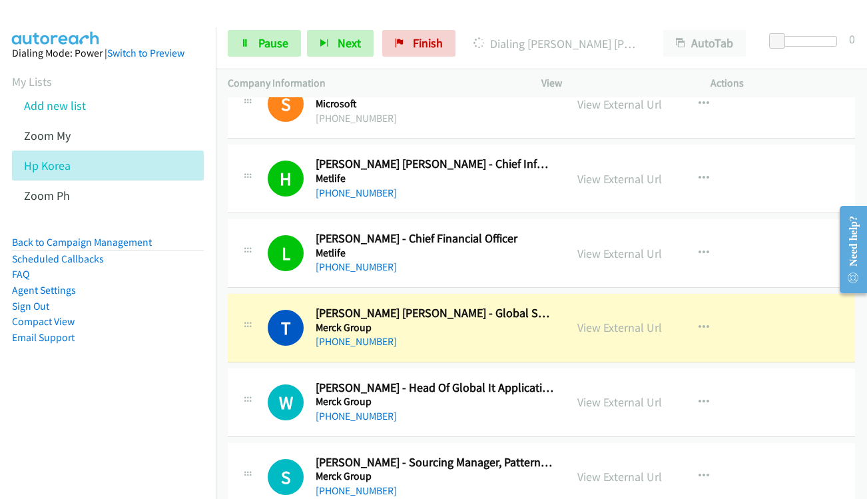
scroll to position [13525, 0]
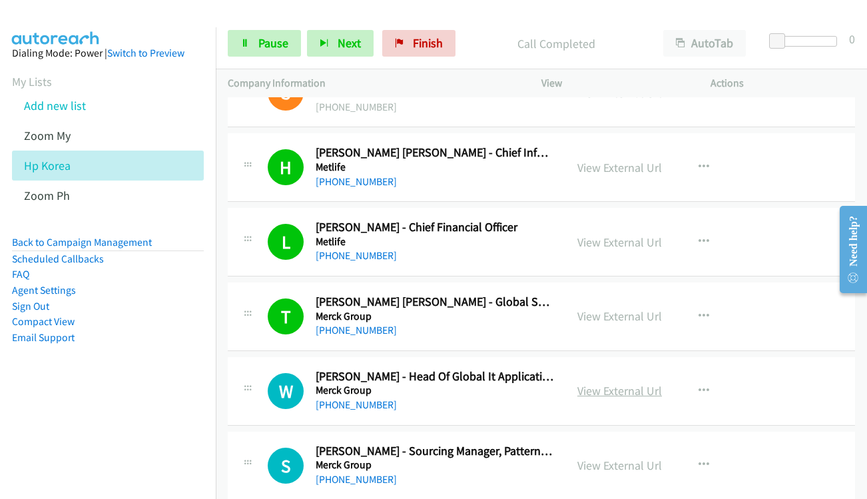
click at [611, 391] on link "View External Url" at bounding box center [620, 390] width 85 height 15
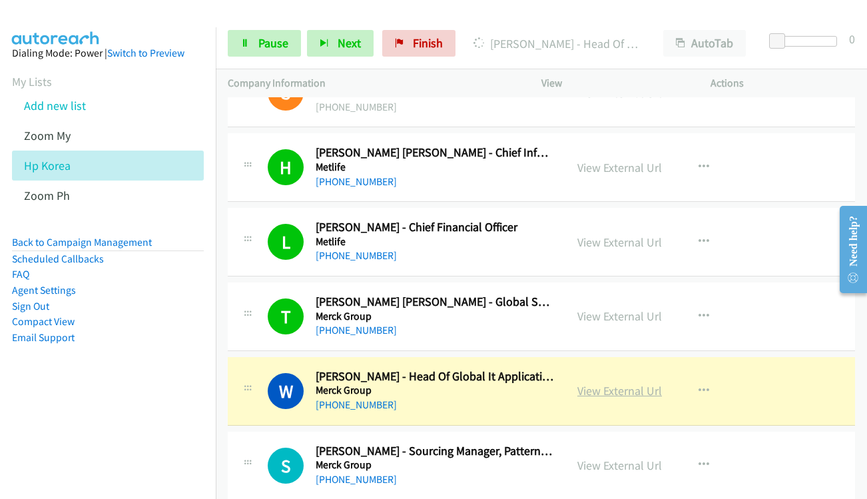
click at [610, 388] on link "View External Url" at bounding box center [620, 390] width 85 height 15
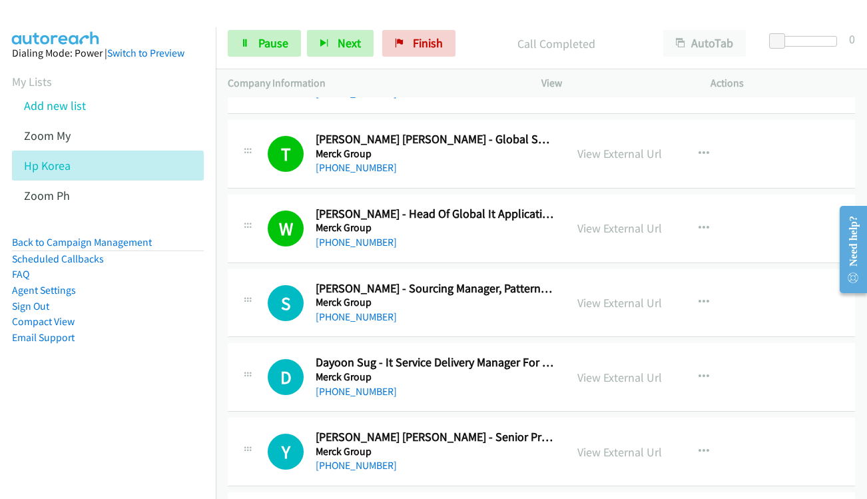
scroll to position [13724, 0]
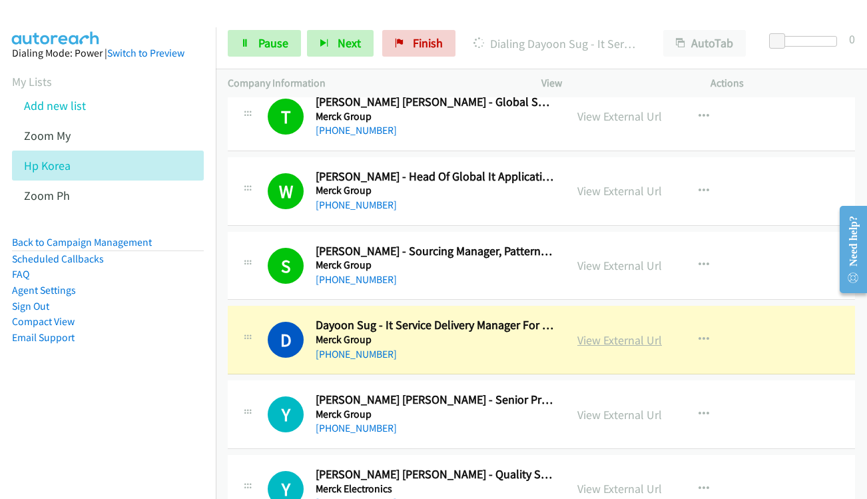
click at [620, 346] on link "View External Url" at bounding box center [620, 339] width 85 height 15
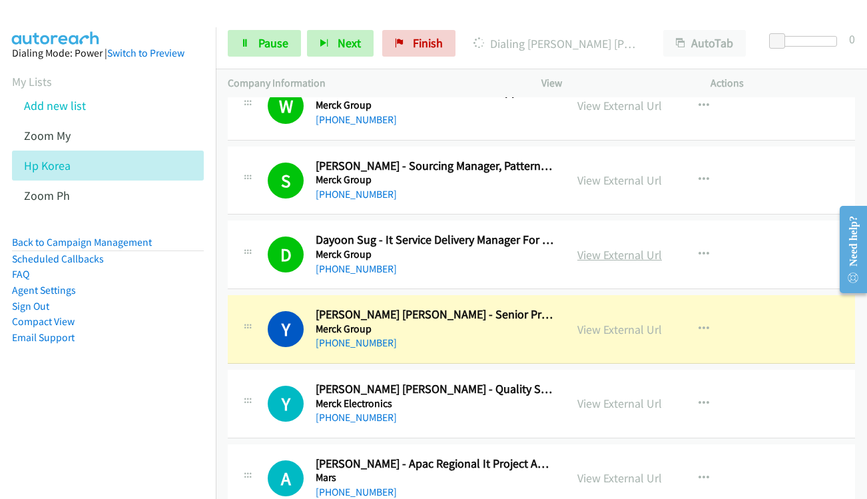
scroll to position [13924, 0]
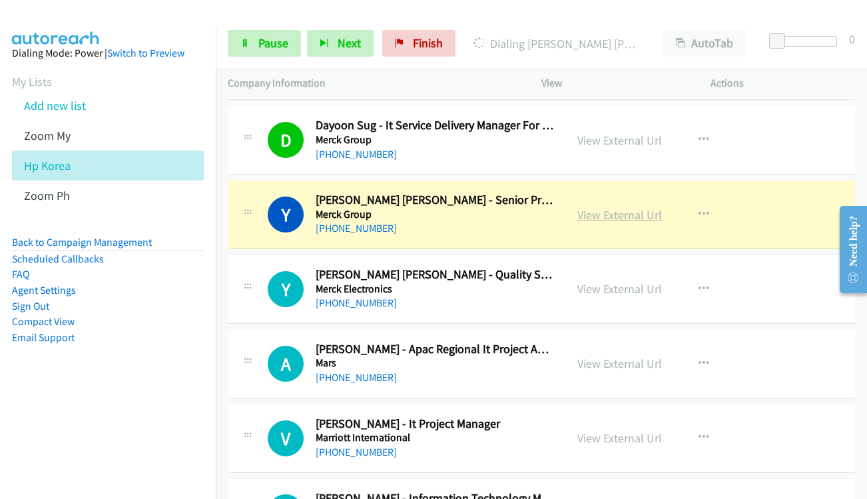
click at [622, 209] on link "View External Url" at bounding box center [620, 214] width 85 height 15
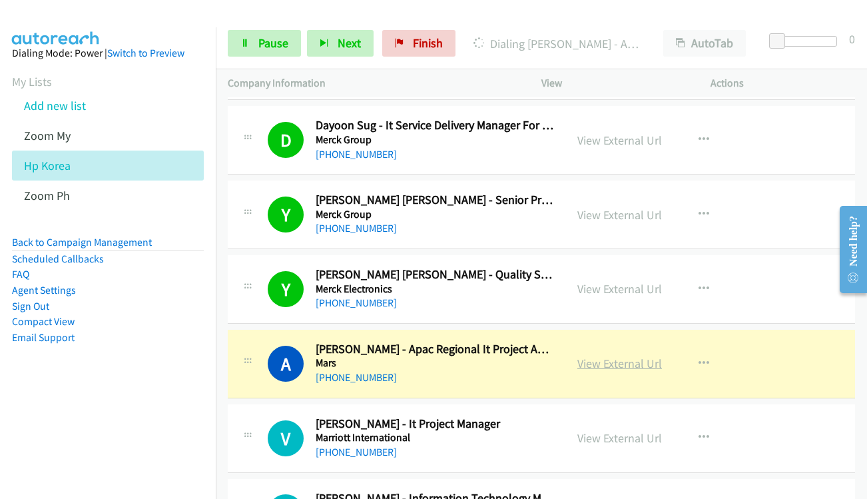
click at [604, 366] on link "View External Url" at bounding box center [620, 363] width 85 height 15
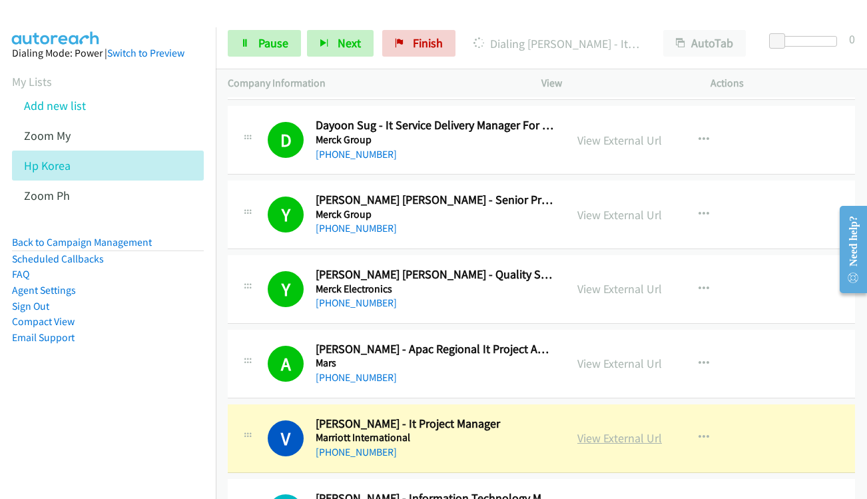
click at [600, 430] on link "View External Url" at bounding box center [620, 437] width 85 height 15
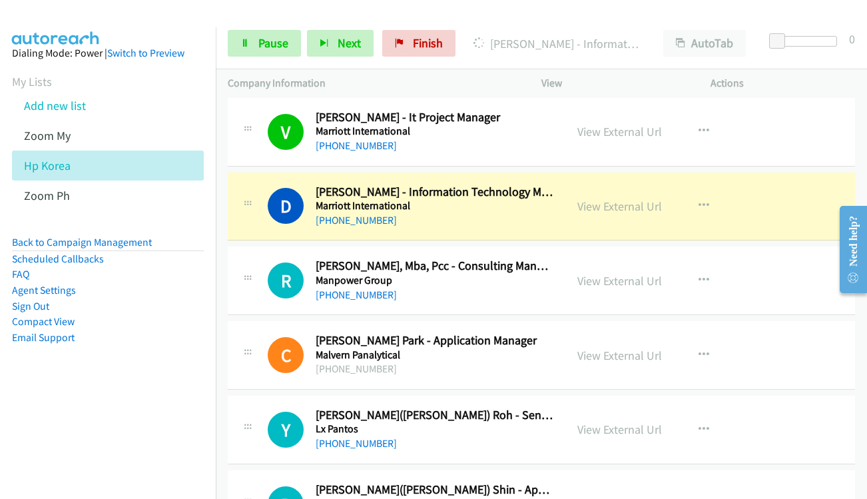
scroll to position [14257, 0]
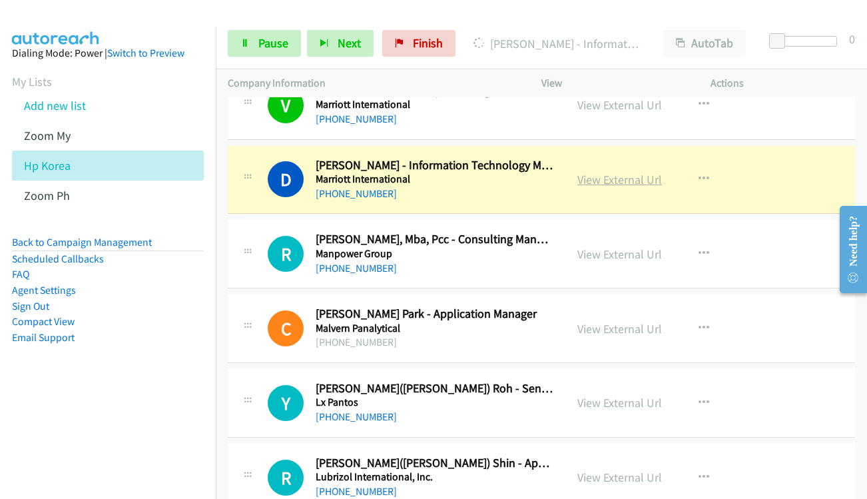
click at [621, 183] on link "View External Url" at bounding box center [620, 179] width 85 height 15
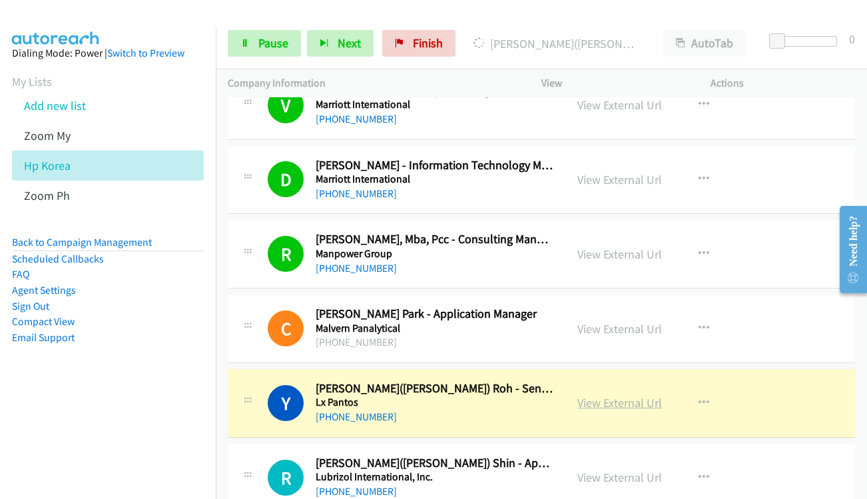
click at [614, 402] on link "View External Url" at bounding box center [620, 402] width 85 height 15
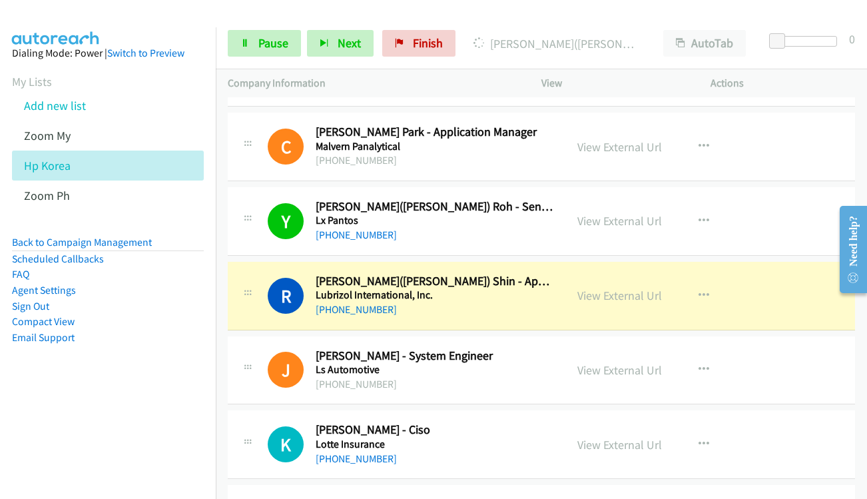
scroll to position [14457, 0]
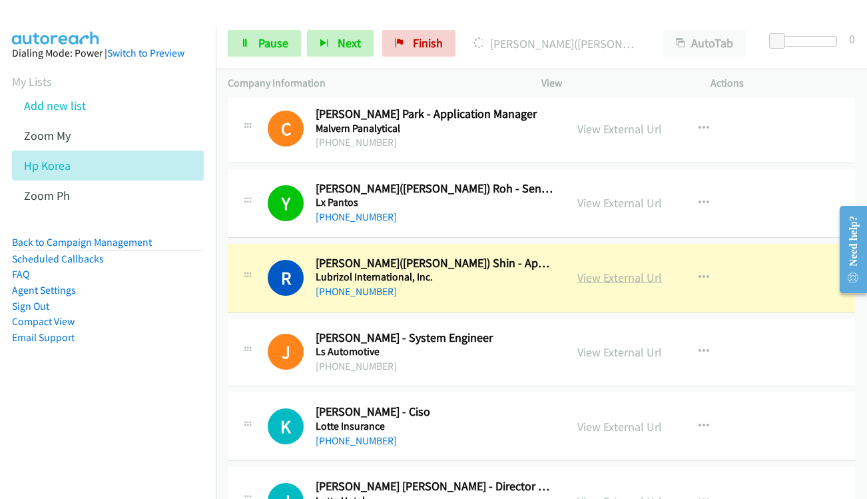
click at [578, 277] on link "View External Url" at bounding box center [620, 277] width 85 height 15
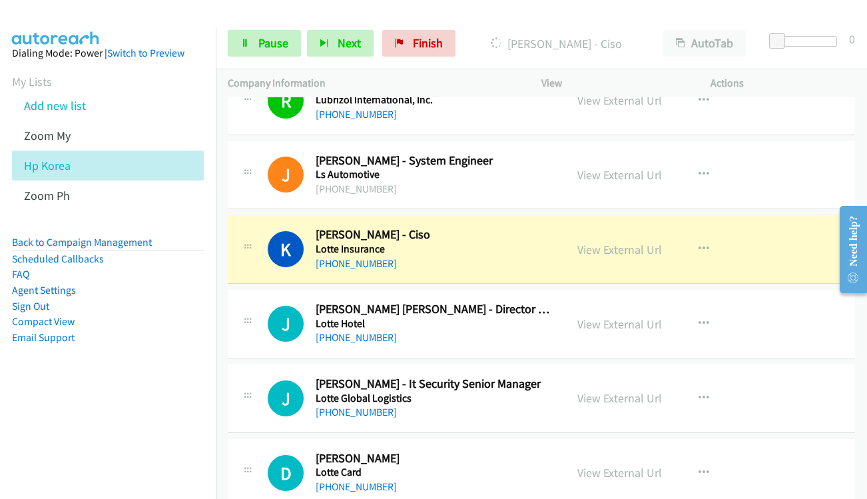
scroll to position [14657, 0]
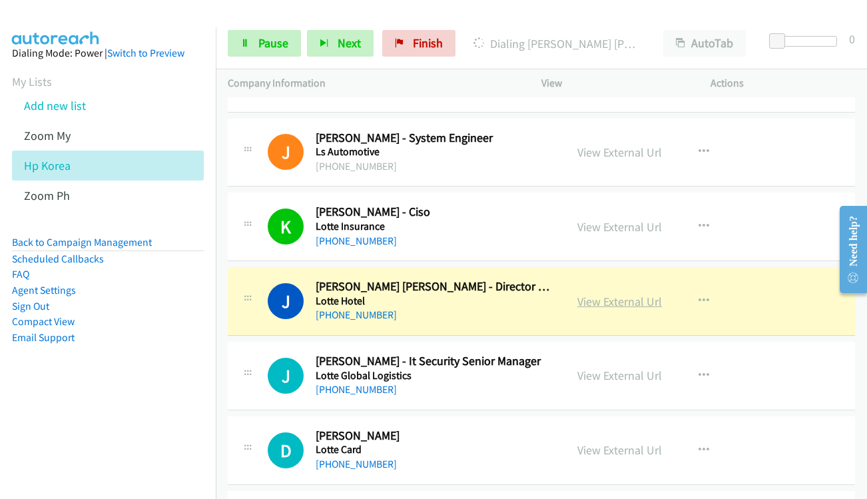
click at [596, 307] on link "View External Url" at bounding box center [620, 301] width 85 height 15
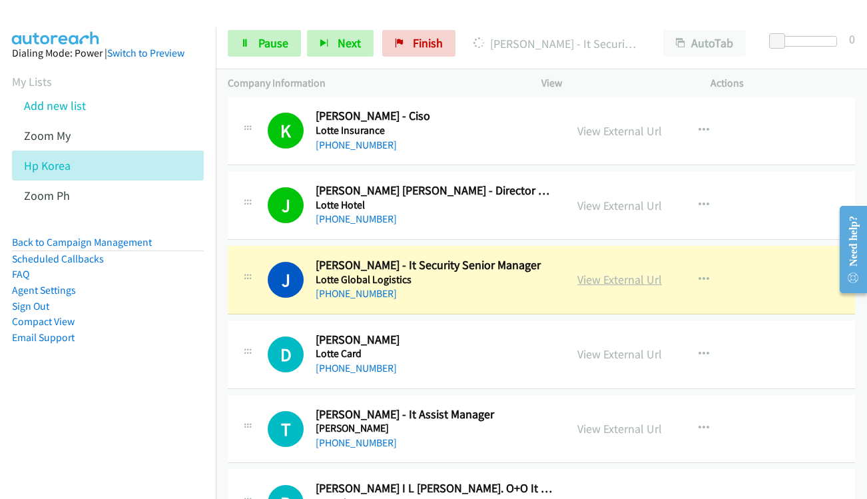
scroll to position [14790, 0]
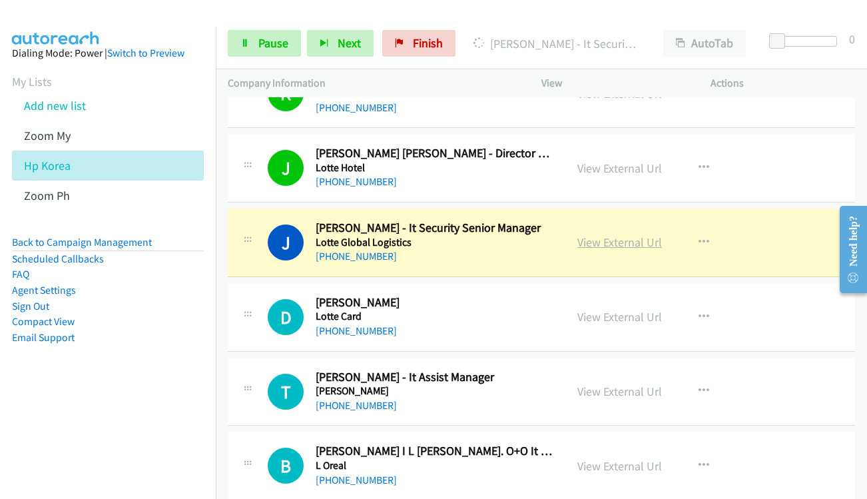
click at [593, 243] on link "View External Url" at bounding box center [620, 242] width 85 height 15
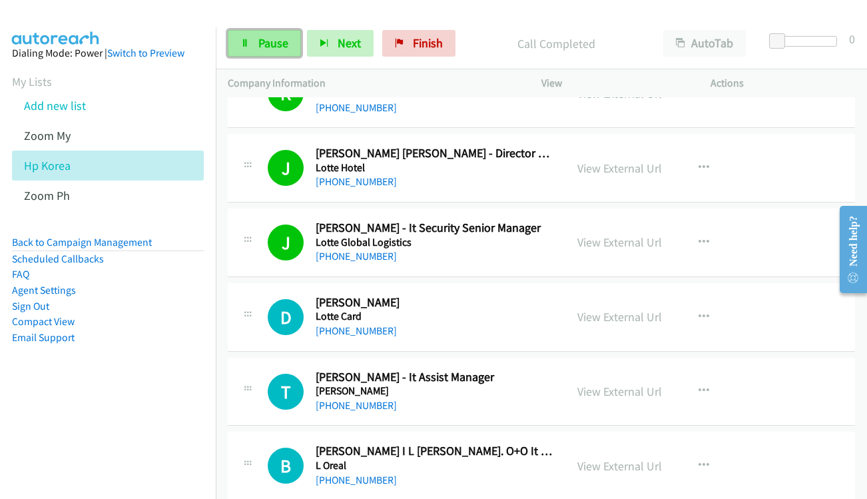
click at [278, 46] on span "Pause" at bounding box center [273, 42] width 30 height 15
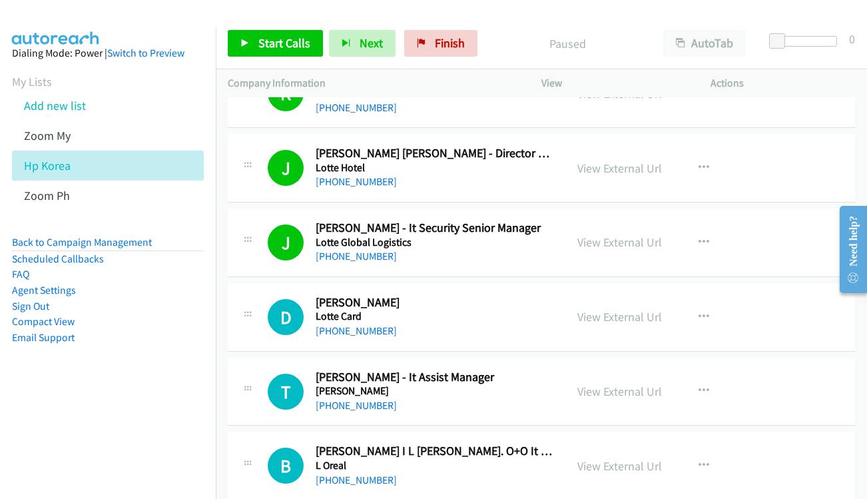
click at [130, 390] on aside "Dialing Mode: Power | Switch to Preview My Lists Add new list Zoom My Hp Korea …" at bounding box center [108, 216] width 216 height 378
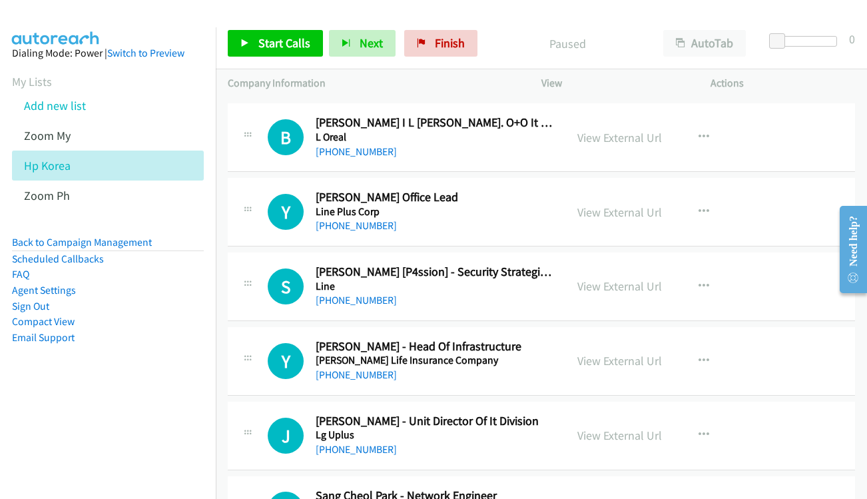
scroll to position [15124, 0]
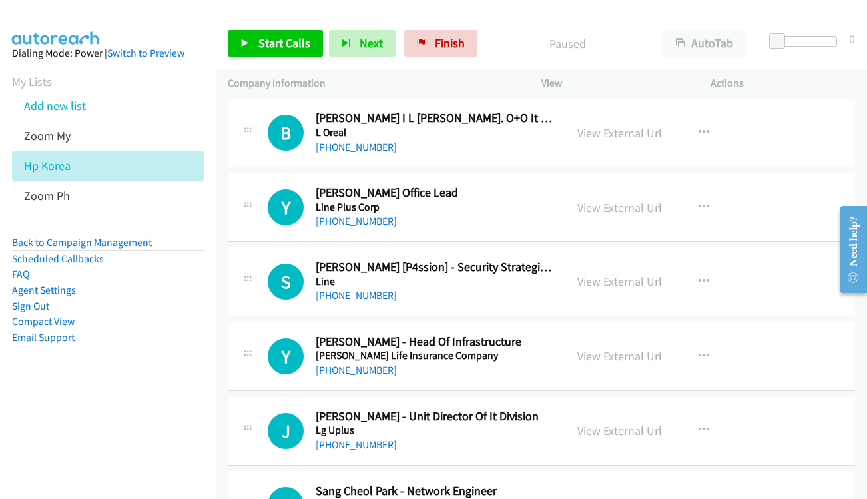
click at [520, 31] on div "Paused" at bounding box center [568, 43] width 168 height 27
click at [419, 57] on link "Finish" at bounding box center [440, 43] width 73 height 27
